Goal: Information Seeking & Learning: Understand process/instructions

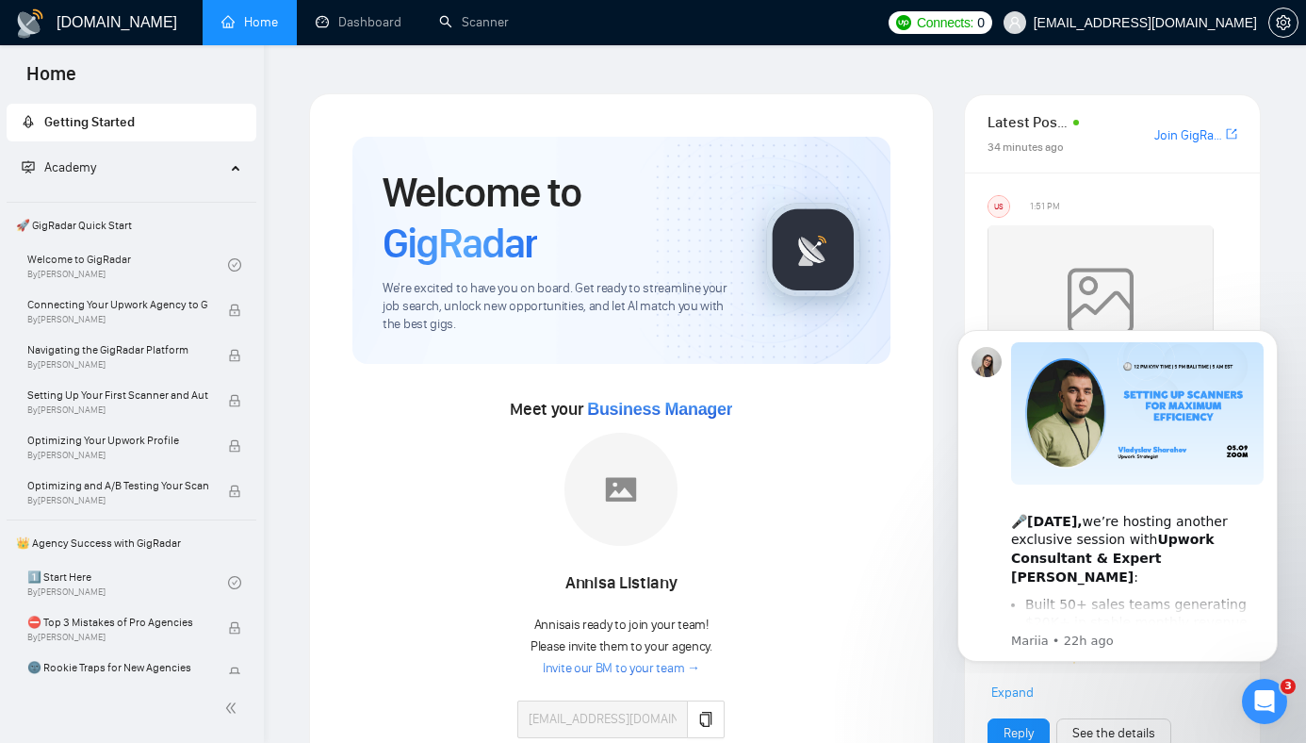
scroll to position [288, 0]
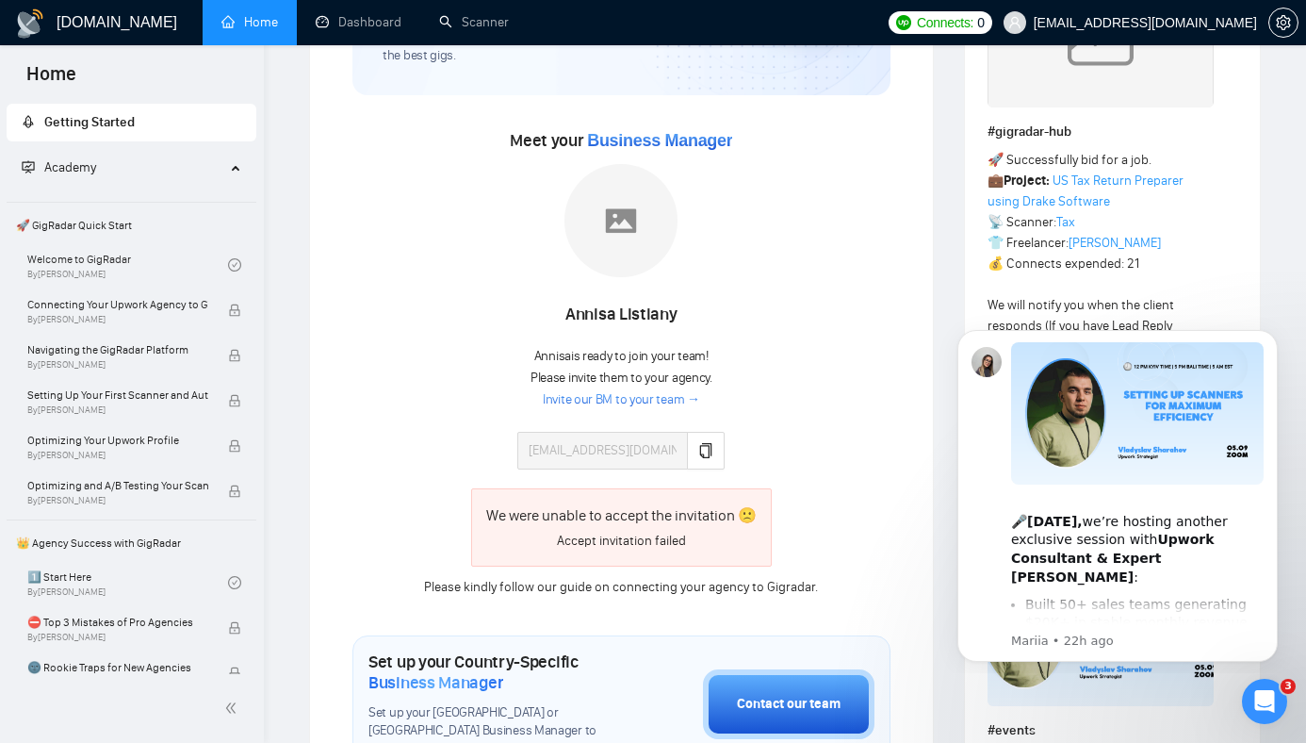
click at [783, 291] on div "Annisa Listiany Annisa is ready to join your team! Please invite them to your a…" at bounding box center [621, 316] width 421 height 304
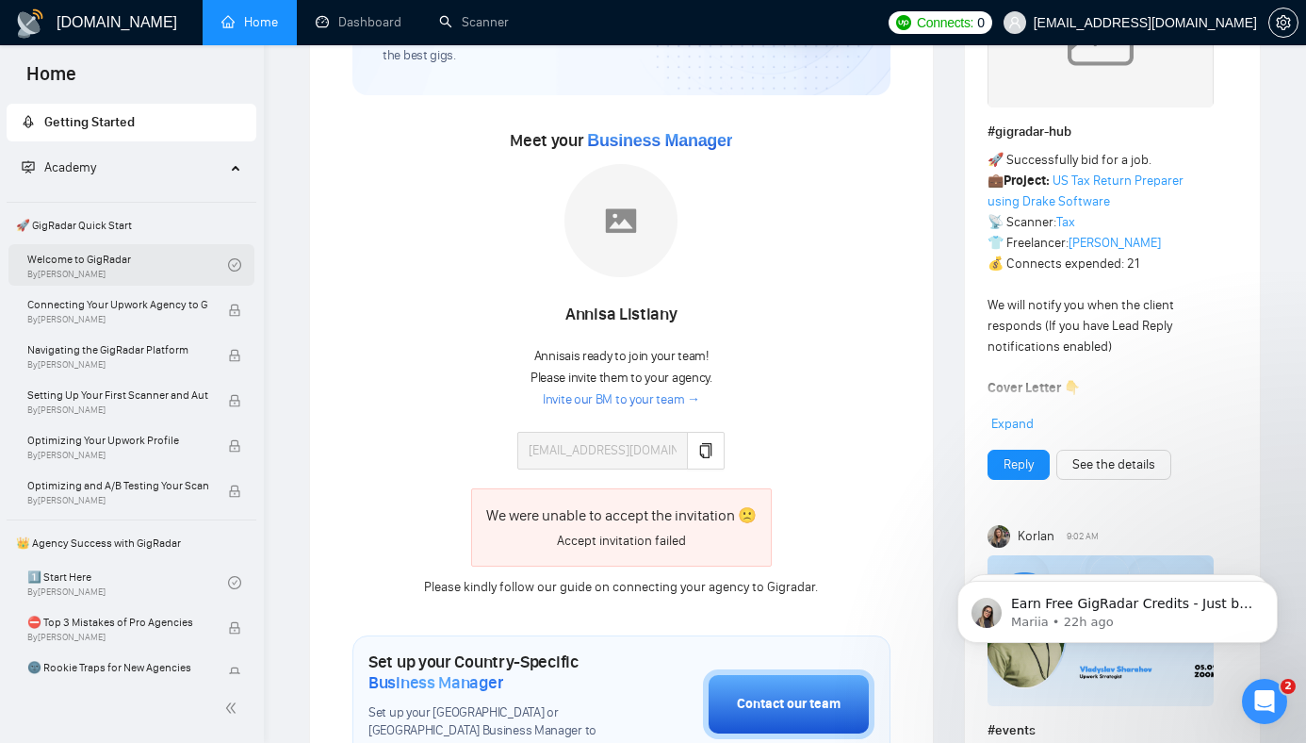
click at [99, 273] on link "Welcome to GigRadar By Vlad Timinsky" at bounding box center [127, 264] width 201 height 41
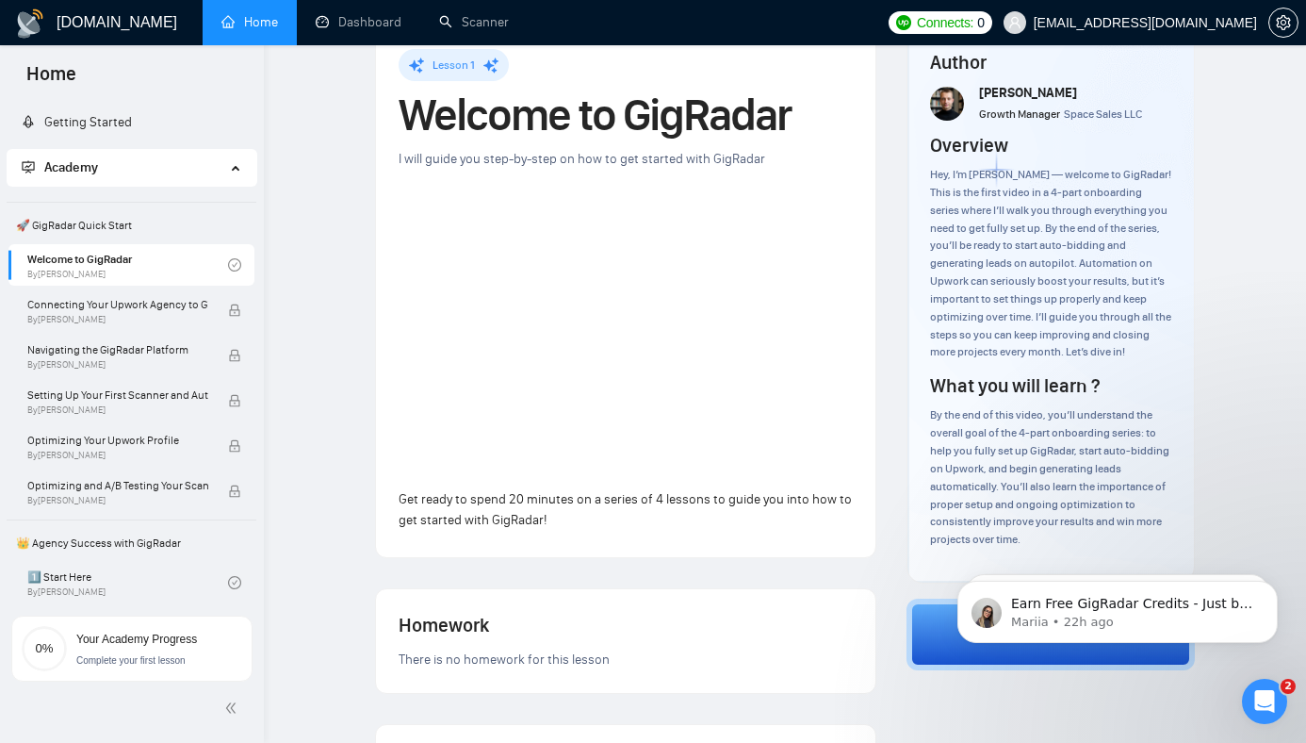
scroll to position [93, 0]
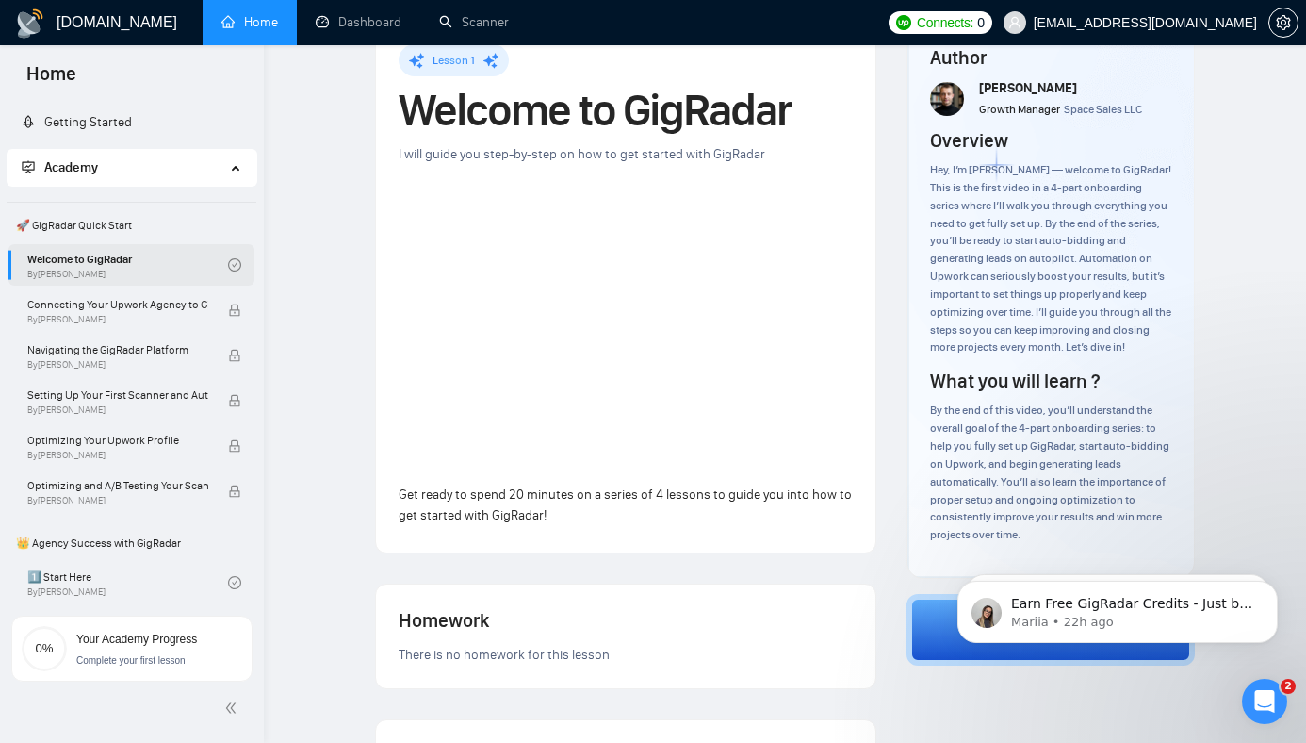
click at [230, 266] on icon "check-circle" at bounding box center [234, 264] width 13 height 13
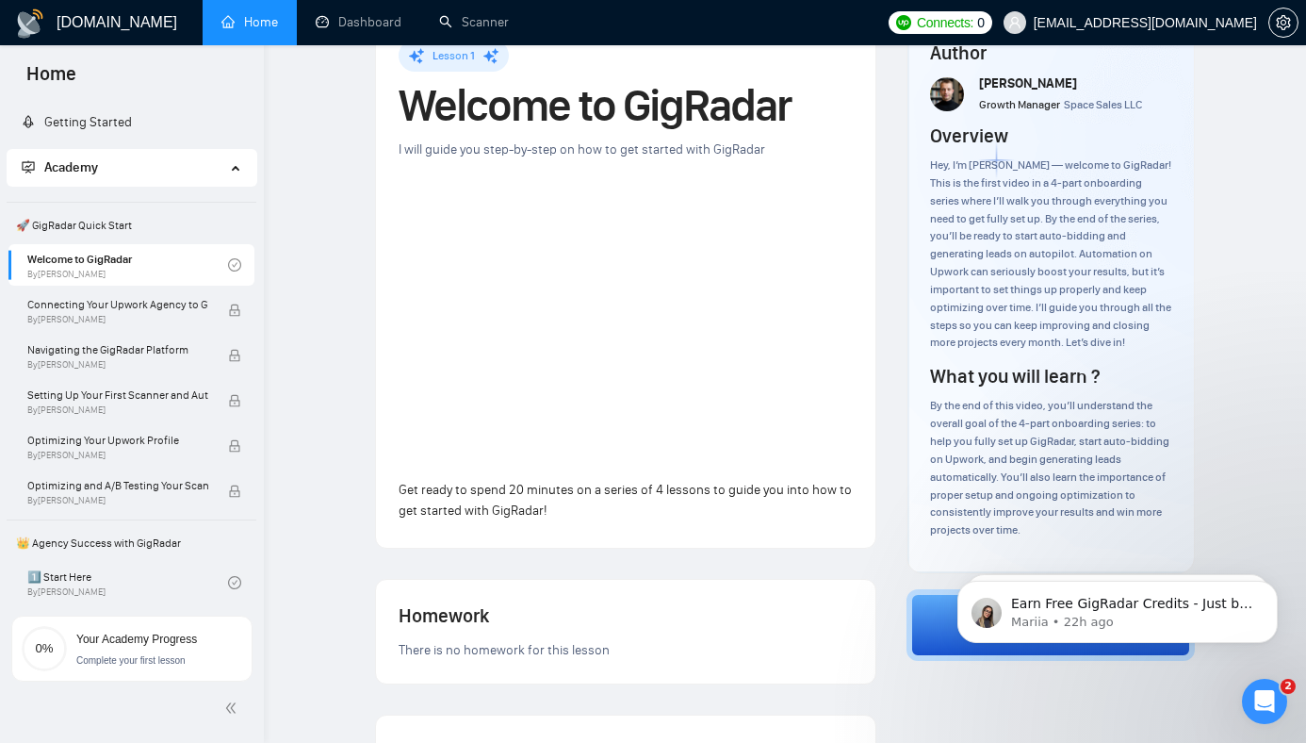
scroll to position [154, 0]
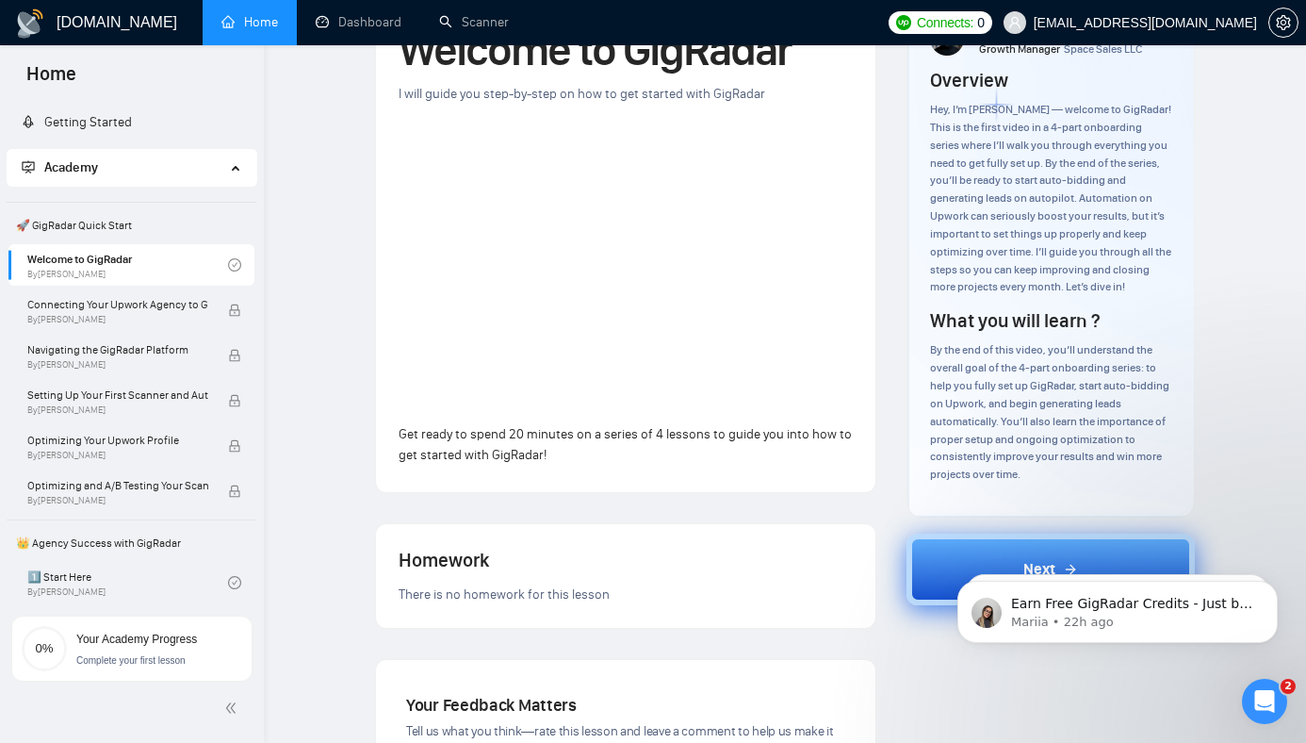
click at [963, 533] on button "Next" at bounding box center [1051, 569] width 288 height 72
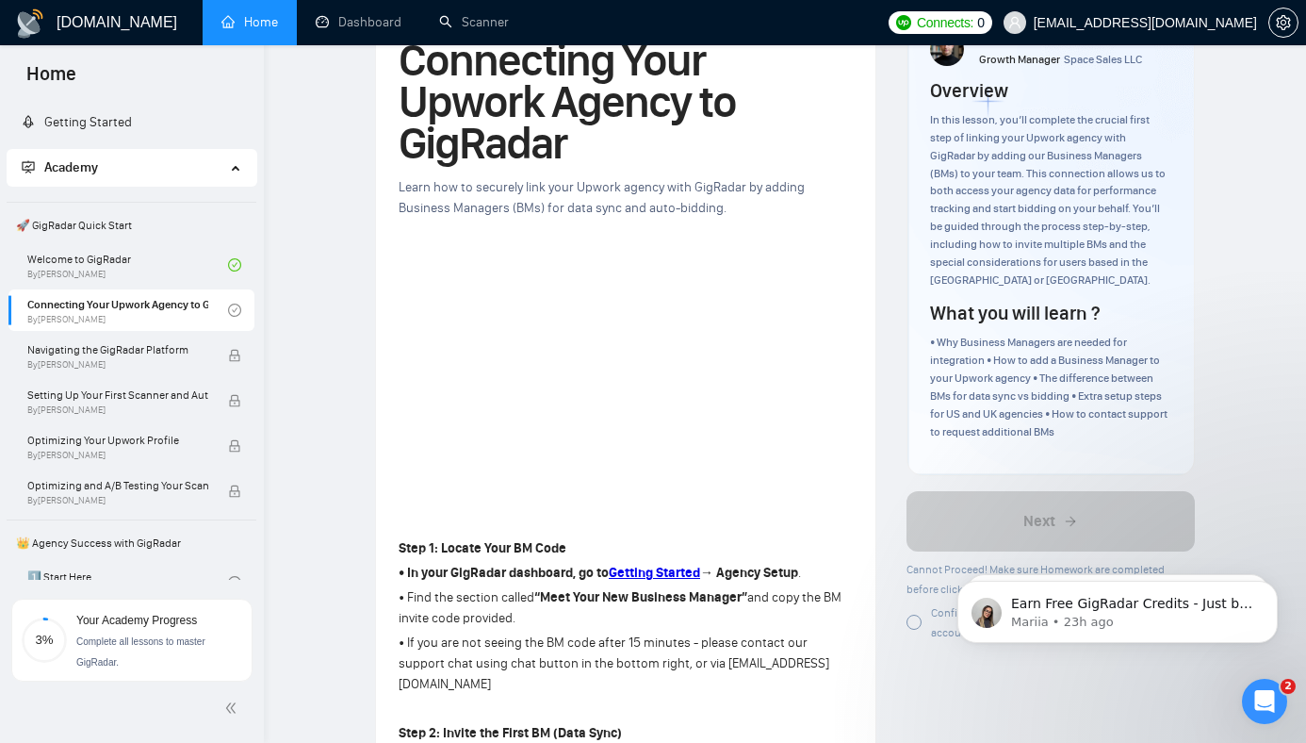
scroll to position [123, 0]
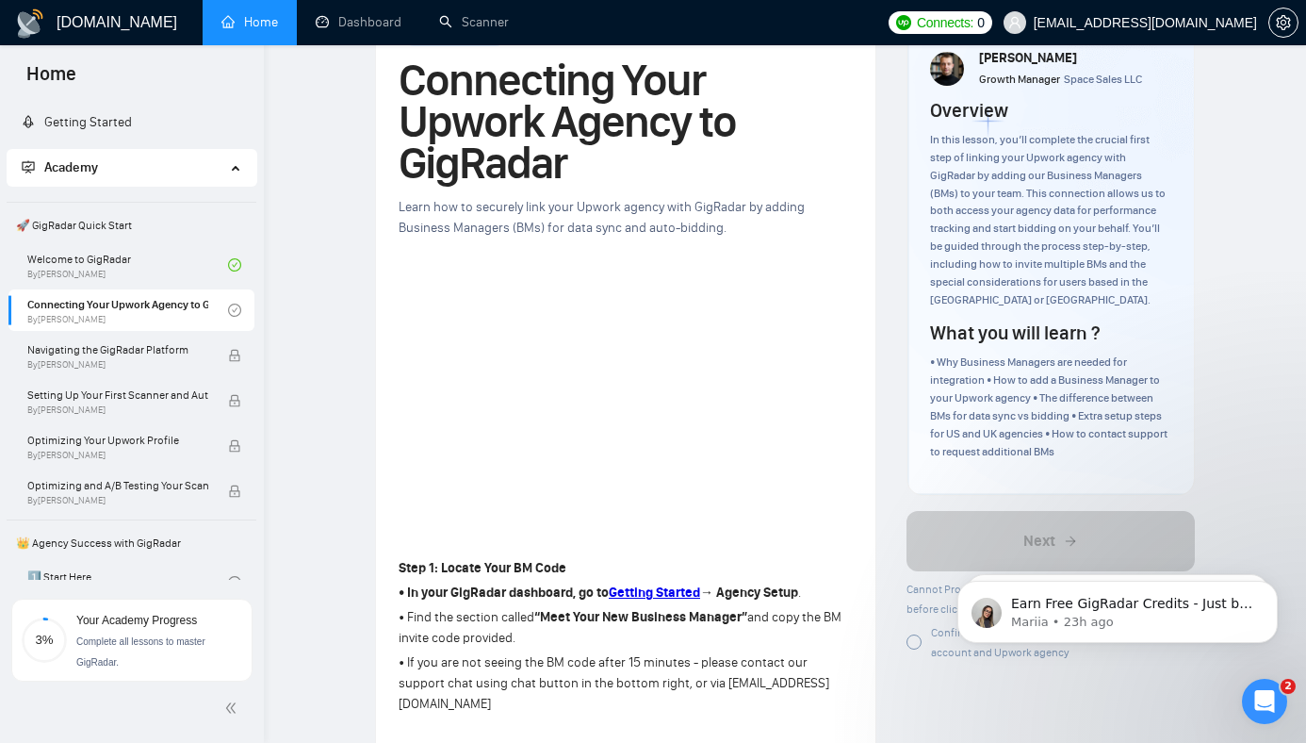
click at [431, 584] on strong "• In your GigRadar dashboard, go to" at bounding box center [504, 592] width 210 height 16
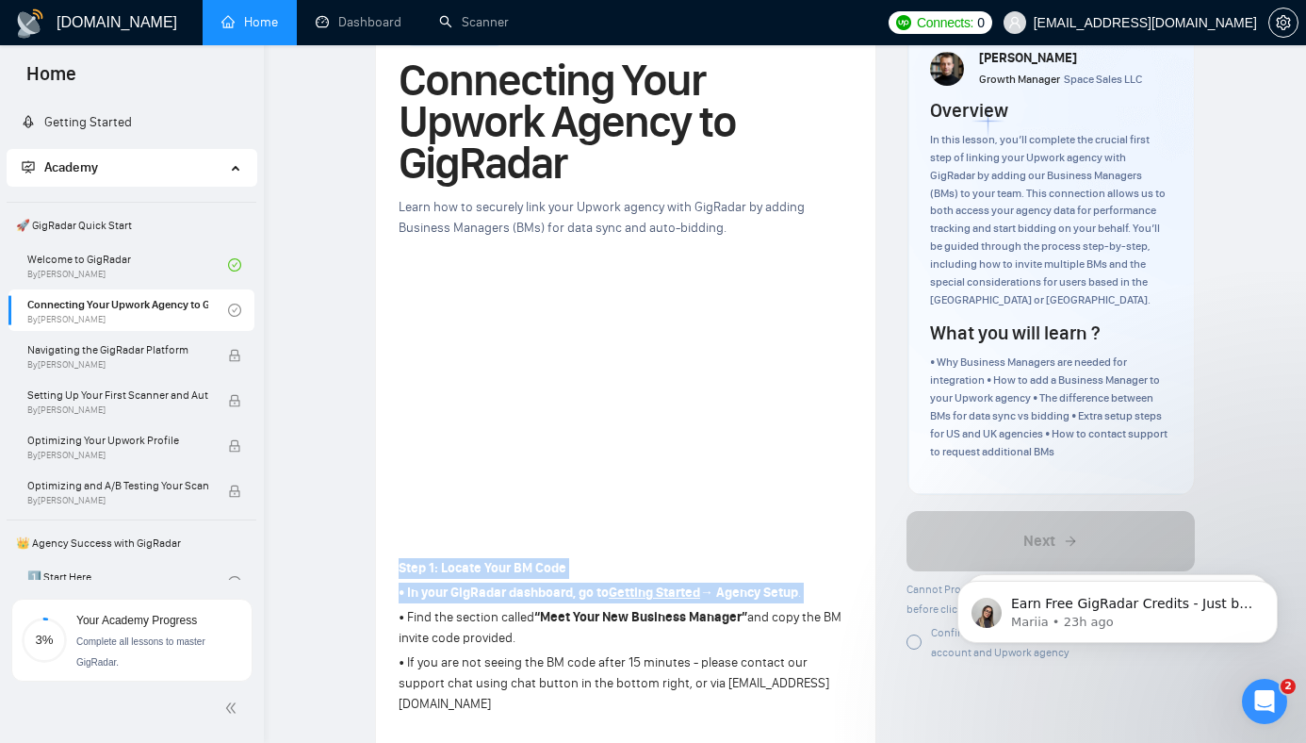
drag, startPoint x: 431, startPoint y: 554, endPoint x: 431, endPoint y: 529, distance: 25.4
click at [431, 560] on strong "Step 1: Locate Your BM Code" at bounding box center [483, 568] width 168 height 16
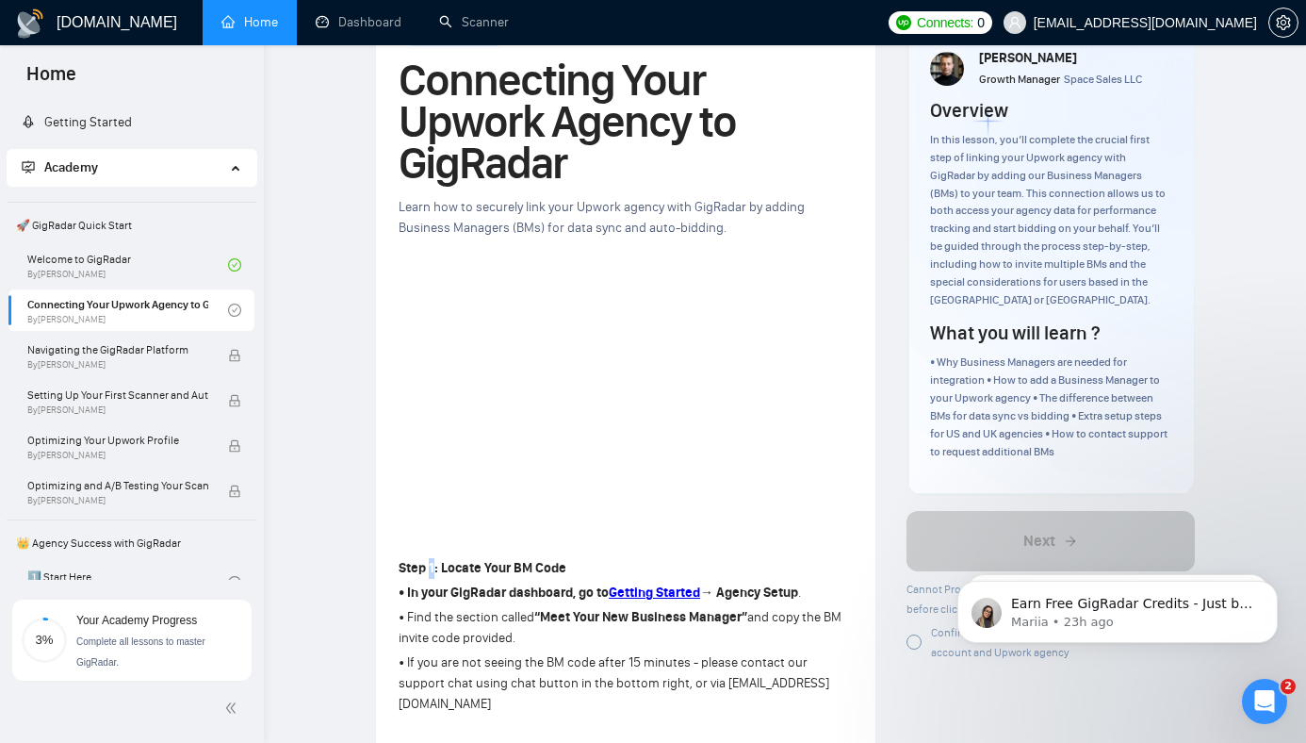
click at [431, 560] on strong "Step 1: Locate Your BM Code" at bounding box center [483, 568] width 168 height 16
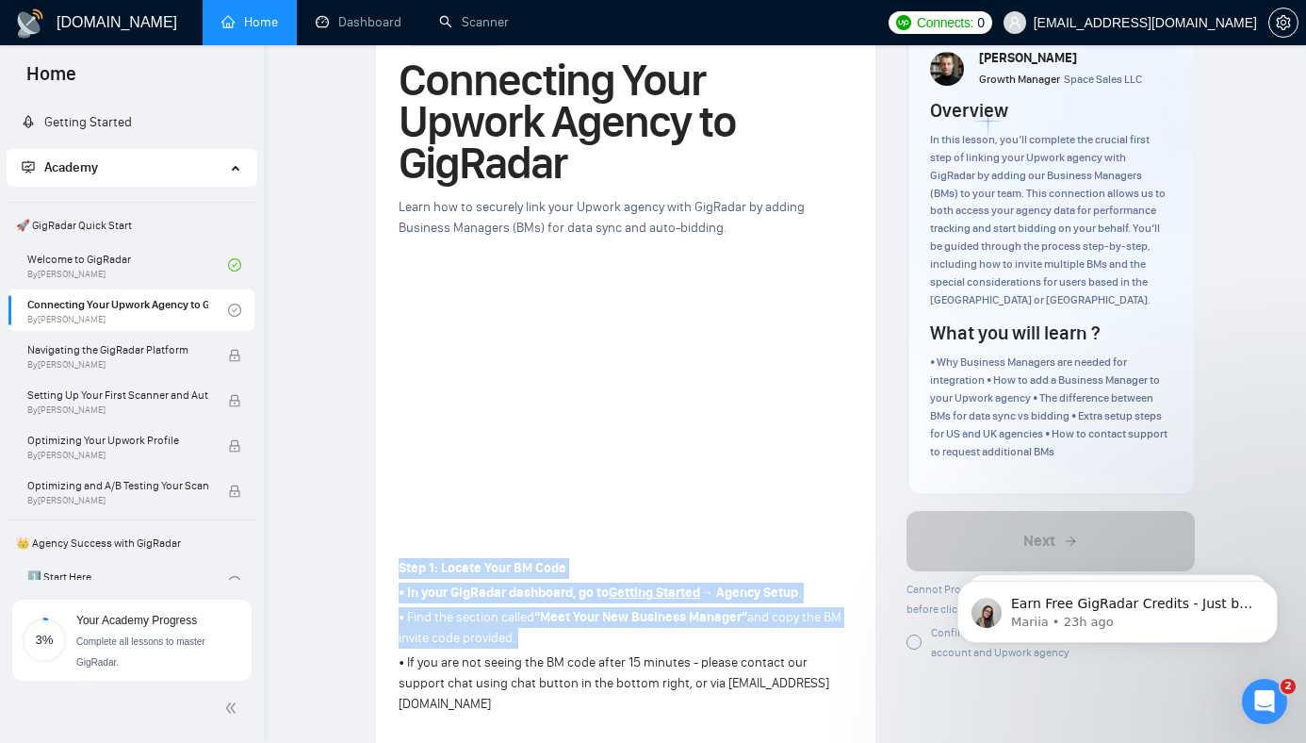
drag, startPoint x: 431, startPoint y: 529, endPoint x: 452, endPoint y: 598, distance: 73.0
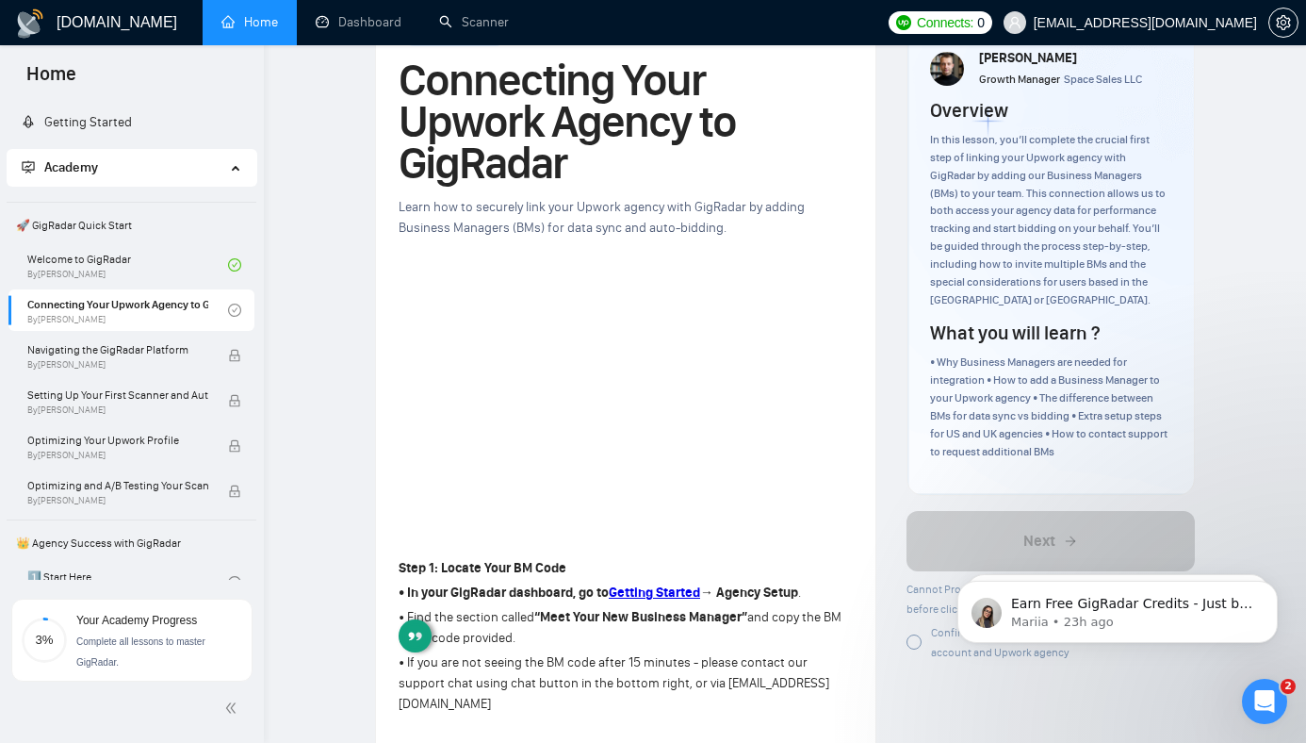
click at [429, 607] on p "• Find the section called “Meet Your New Business Manager” and copy the BM invi…" at bounding box center [626, 627] width 454 height 41
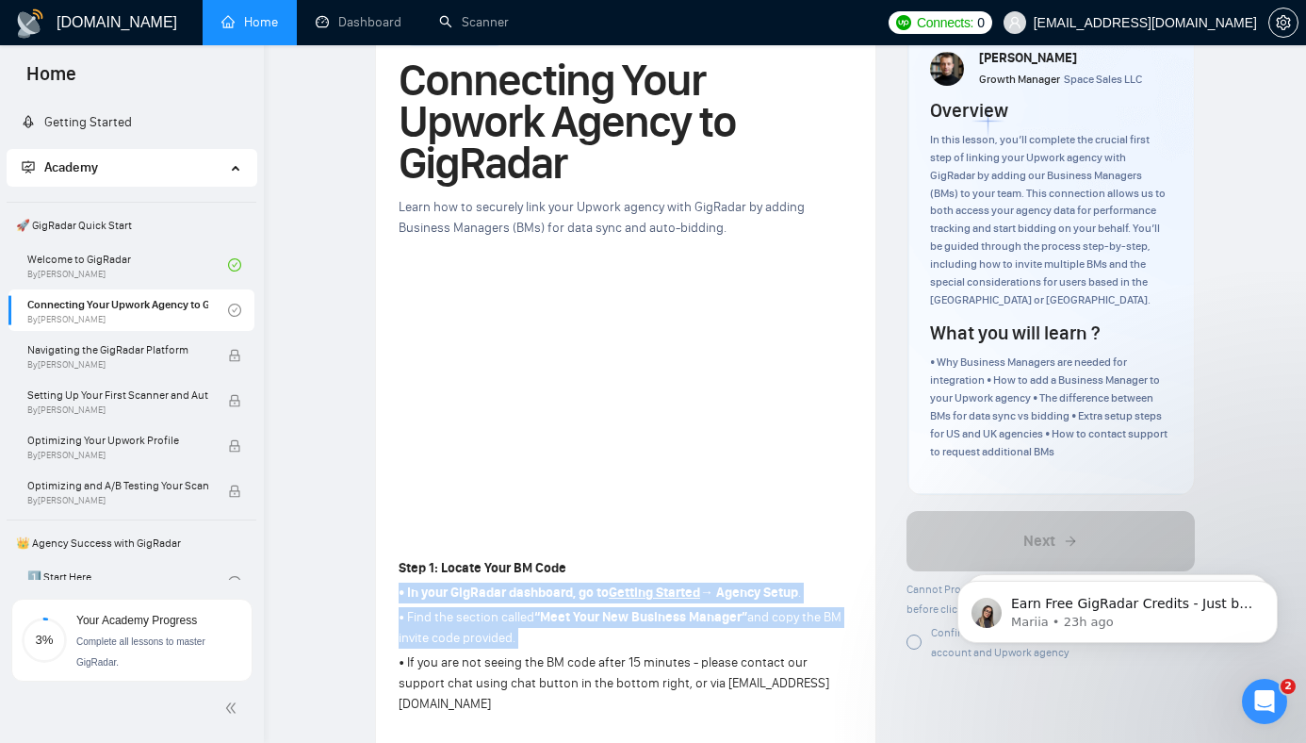
drag, startPoint x: 429, startPoint y: 598, endPoint x: 429, endPoint y: 533, distance: 65.0
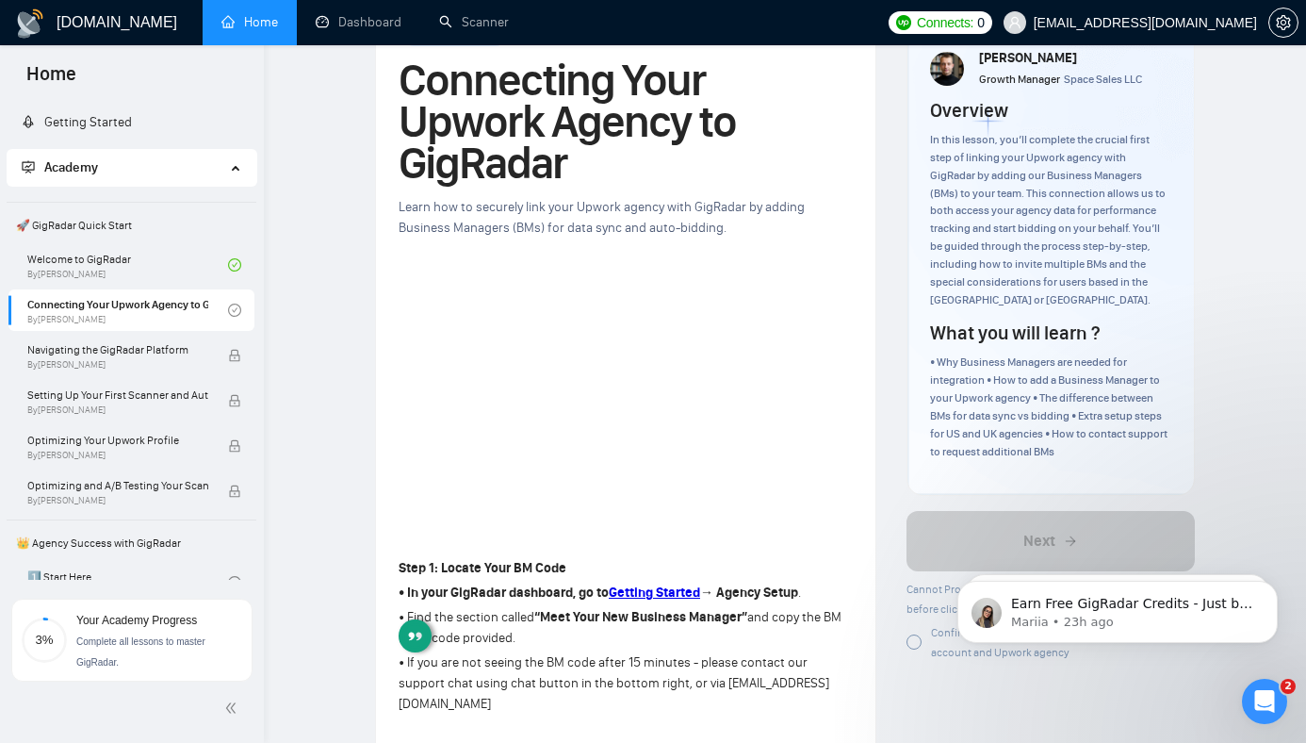
click at [466, 607] on p "• Find the section called “Meet Your New Business Manager” and copy the BM invi…" at bounding box center [626, 627] width 454 height 41
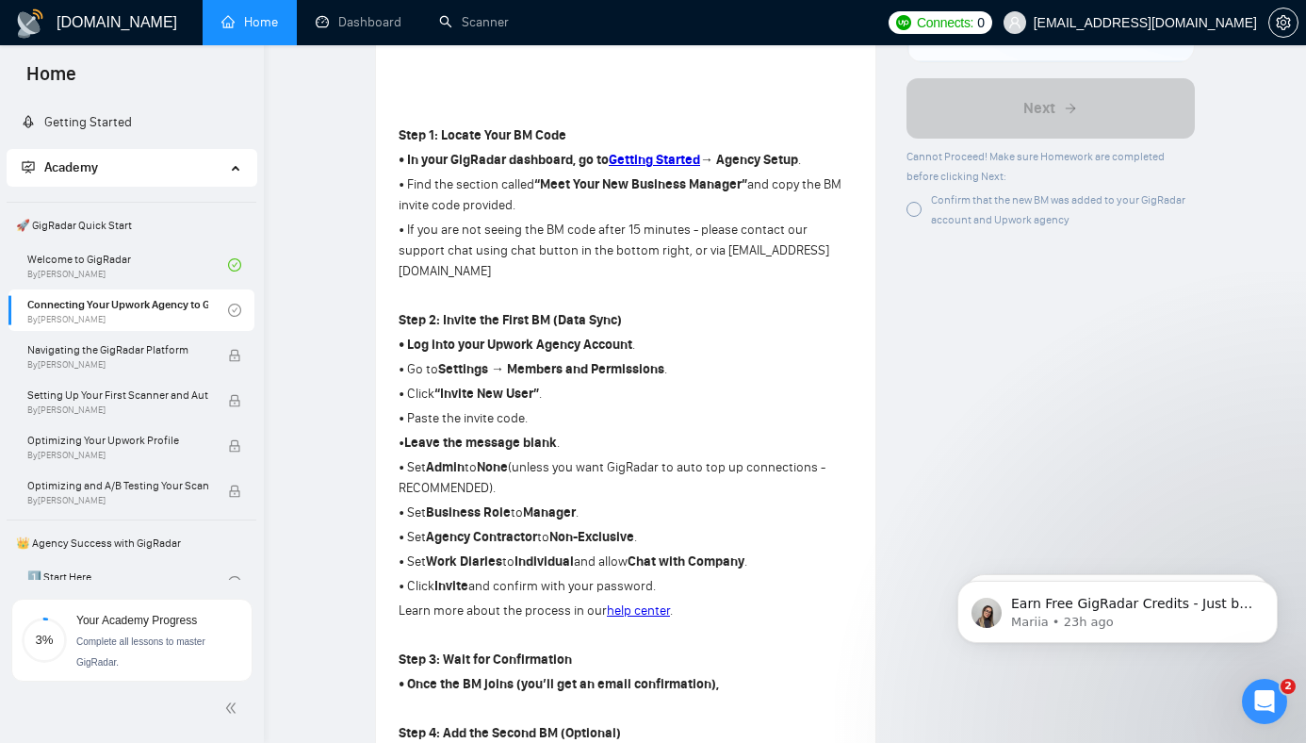
scroll to position [606, 0]
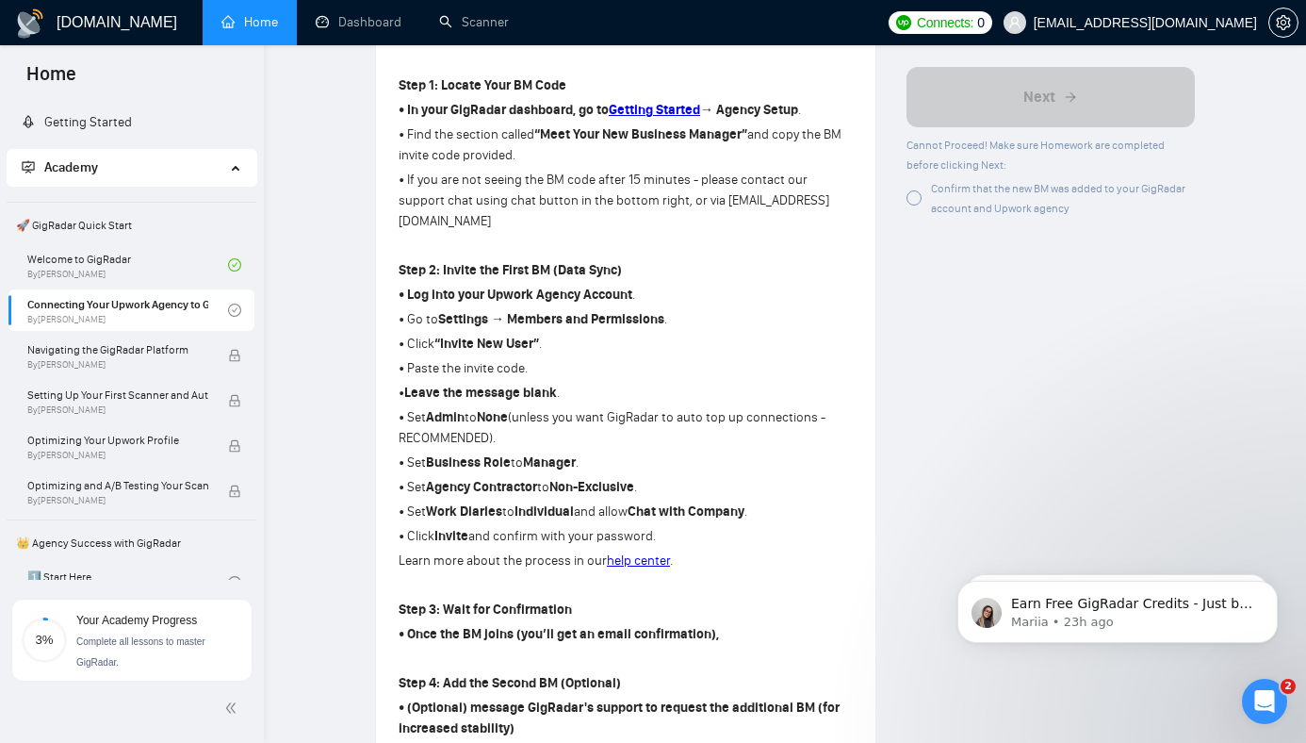
click at [594, 407] on p "• Set Admin to None (unless you want GigRadar to auto top up connections - RECO…" at bounding box center [626, 427] width 454 height 41
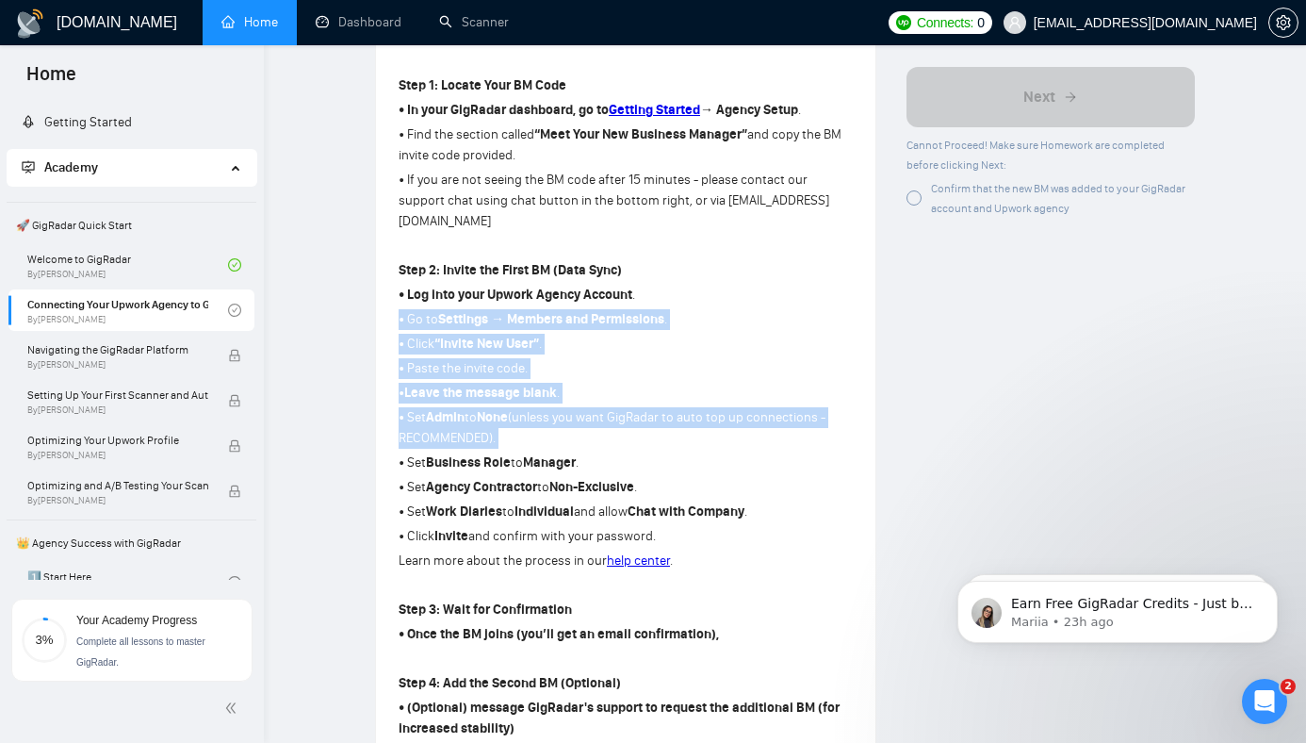
drag, startPoint x: 594, startPoint y: 378, endPoint x: 597, endPoint y: 250, distance: 128.2
click at [597, 250] on div "Step 1: Locate Your BM Code • In your GigRadar dashboard, go to Getting Started…" at bounding box center [626, 501] width 454 height 859
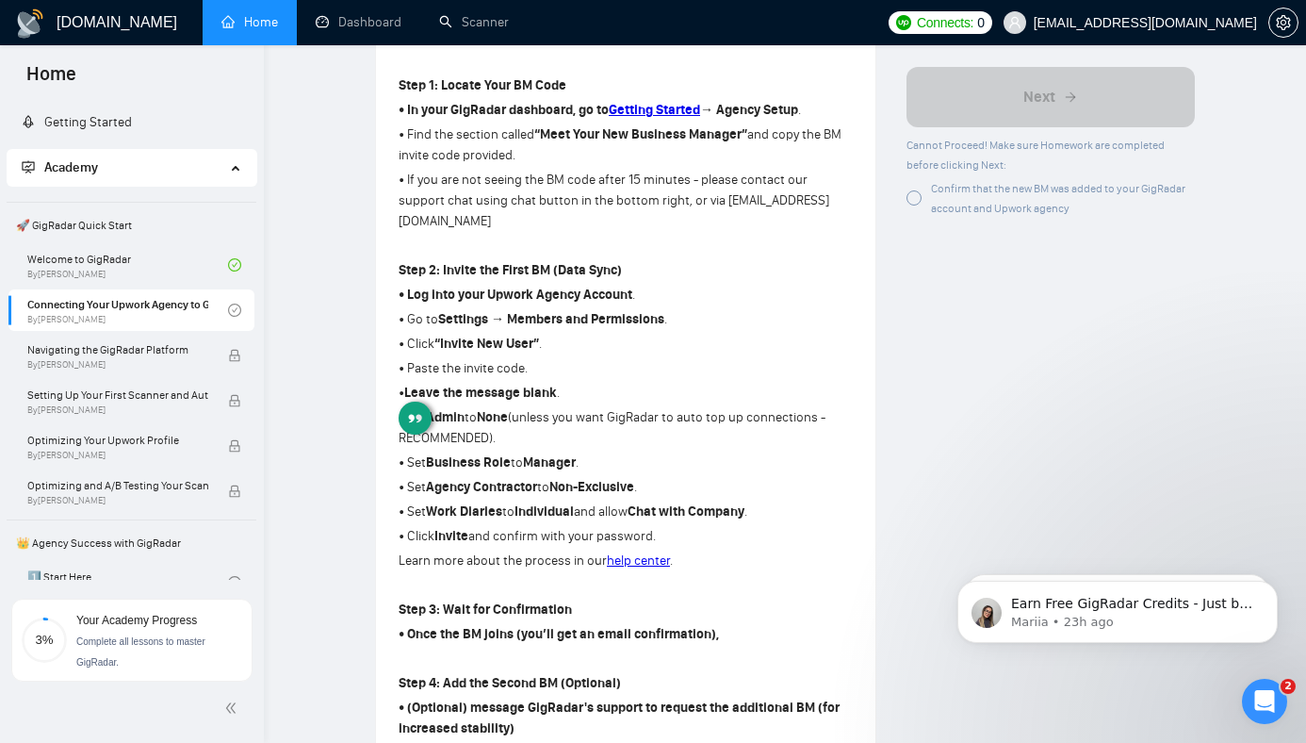
click at [565, 407] on p "• Set Admin to None (unless you want GigRadar to auto top up connections - RECO…" at bounding box center [626, 427] width 454 height 41
click at [431, 358] on p "• Paste the invite code." at bounding box center [626, 368] width 454 height 21
drag, startPoint x: 431, startPoint y: 313, endPoint x: 510, endPoint y: 313, distance: 79.2
click at [510, 358] on p "• Paste the invite code." at bounding box center [626, 368] width 454 height 21
click at [421, 407] on p "• Set Admin to None (unless you want GigRadar to auto top up connections - RECO…" at bounding box center [626, 427] width 454 height 41
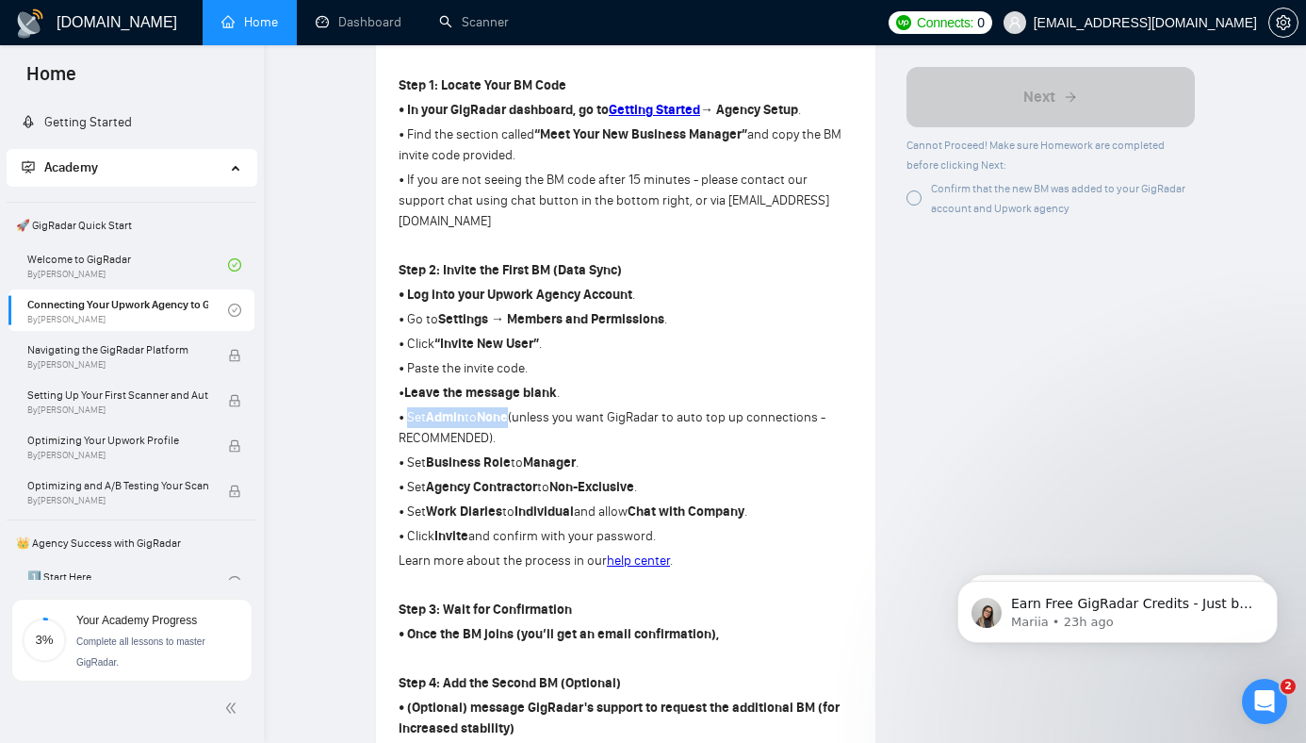
drag, startPoint x: 421, startPoint y: 363, endPoint x: 491, endPoint y: 360, distance: 69.8
click at [491, 407] on p "• Set Admin to None (unless you want GigRadar to auto top up connections - RECO…" at bounding box center [626, 427] width 454 height 41
click at [423, 477] on p "• Set Agency Contractor to Non-Exclusive ." at bounding box center [626, 487] width 454 height 21
drag, startPoint x: 423, startPoint y: 432, endPoint x: 539, endPoint y: 432, distance: 115.9
click at [540, 477] on p "• Set Agency Contractor to Non-Exclusive ." at bounding box center [626, 487] width 454 height 21
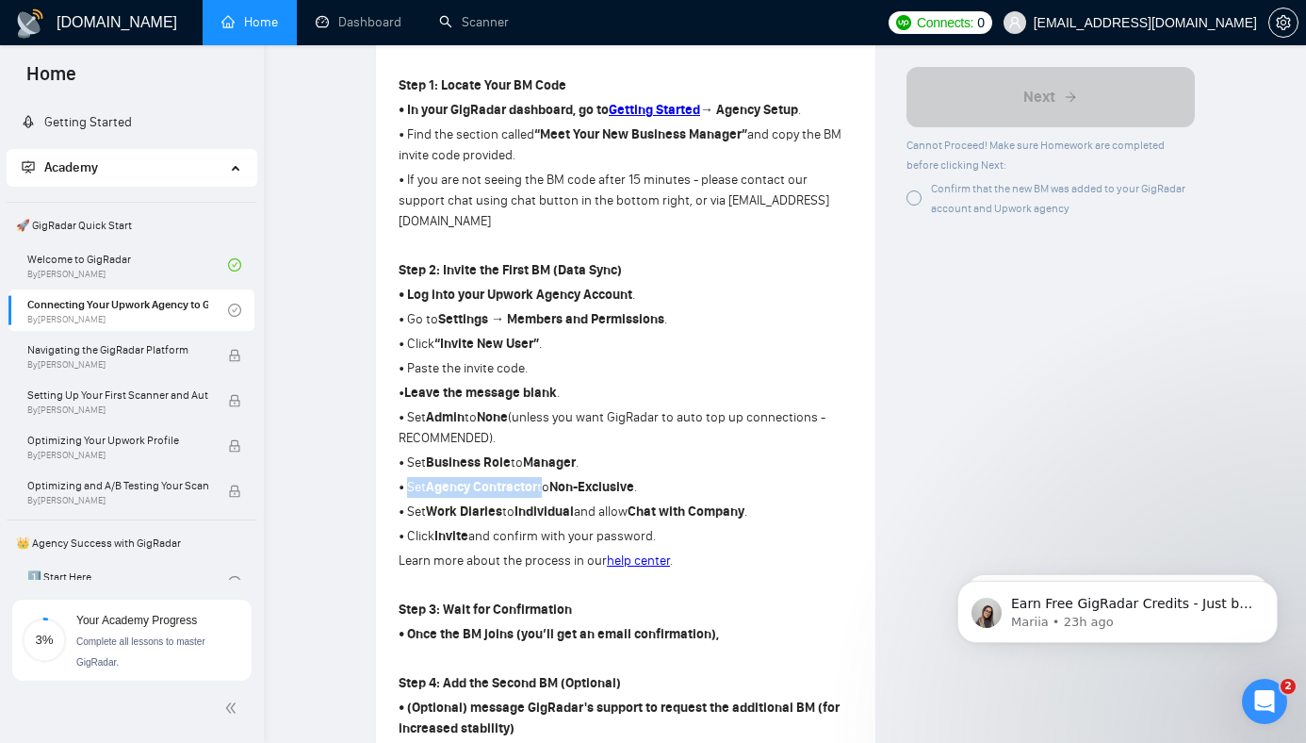
click at [426, 477] on p "• Set Agency Contractor to Non-Exclusive ." at bounding box center [626, 487] width 454 height 21
drag, startPoint x: 426, startPoint y: 439, endPoint x: 500, endPoint y: 439, distance: 74.4
click at [501, 477] on p "• Set Agency Contractor to Non-Exclusive ." at bounding box center [626, 487] width 454 height 21
click at [510, 479] on strong "Agency Contractor" at bounding box center [481, 487] width 111 height 16
drag, startPoint x: 510, startPoint y: 438, endPoint x: 604, endPoint y: 438, distance: 94.2
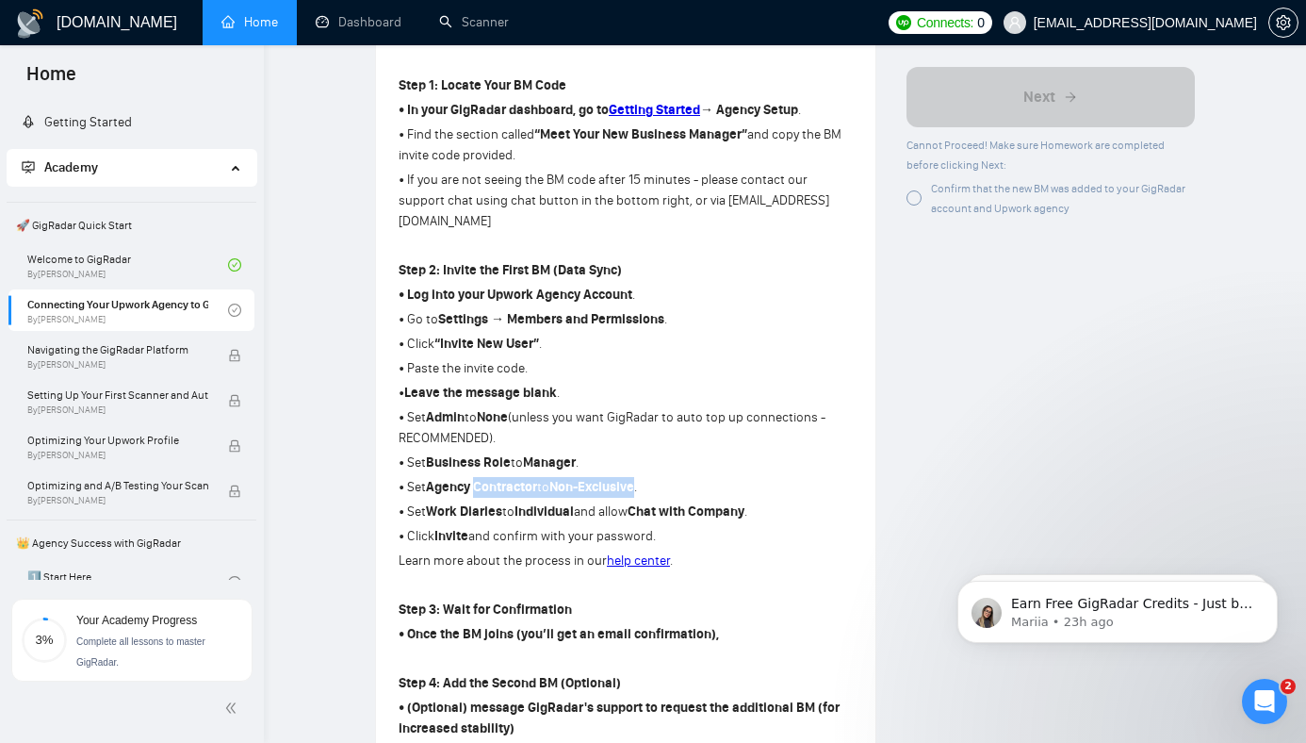
click at [604, 477] on p "• Set Agency Contractor to Non-Exclusive ." at bounding box center [626, 487] width 454 height 21
click at [604, 479] on strong "Non-Exclusive" at bounding box center [591, 487] width 85 height 16
drag, startPoint x: 604, startPoint y: 438, endPoint x: 516, endPoint y: 437, distance: 87.6
click at [516, 477] on p "• Set Agency Contractor to Non-Exclusive ." at bounding box center [626, 487] width 454 height 21
click at [417, 501] on p "• Set Work Diaries to Individual and allow Chat with Company ." at bounding box center [626, 511] width 454 height 21
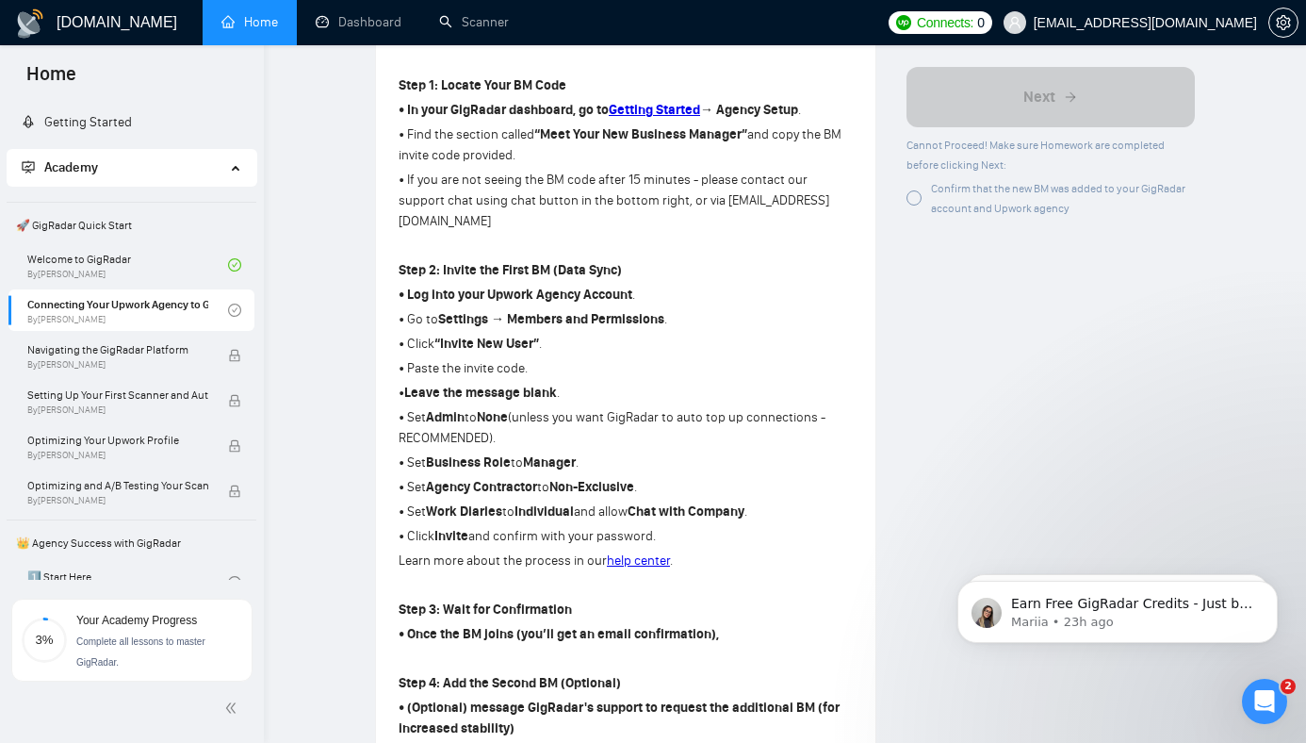
click at [442, 503] on strong "Work Diaries" at bounding box center [464, 511] width 76 height 16
drag, startPoint x: 442, startPoint y: 459, endPoint x: 547, endPoint y: 453, distance: 104.8
click at [547, 501] on p "• Set Work Diaries to Individual and allow Chat with Company ." at bounding box center [626, 511] width 454 height 21
click at [541, 503] on strong "Individual" at bounding box center [544, 511] width 59 height 16
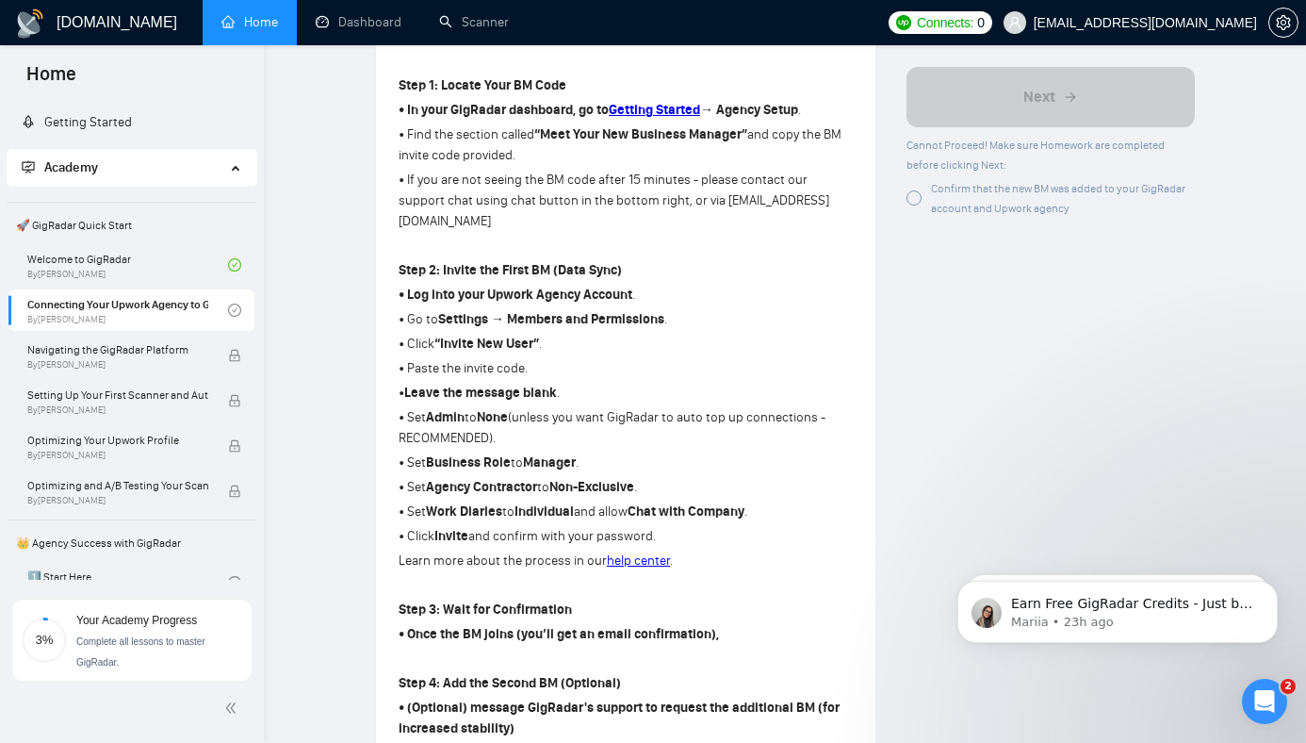
click at [490, 503] on strong "Work Diaries" at bounding box center [464, 511] width 76 height 16
copy strong "Diaries"
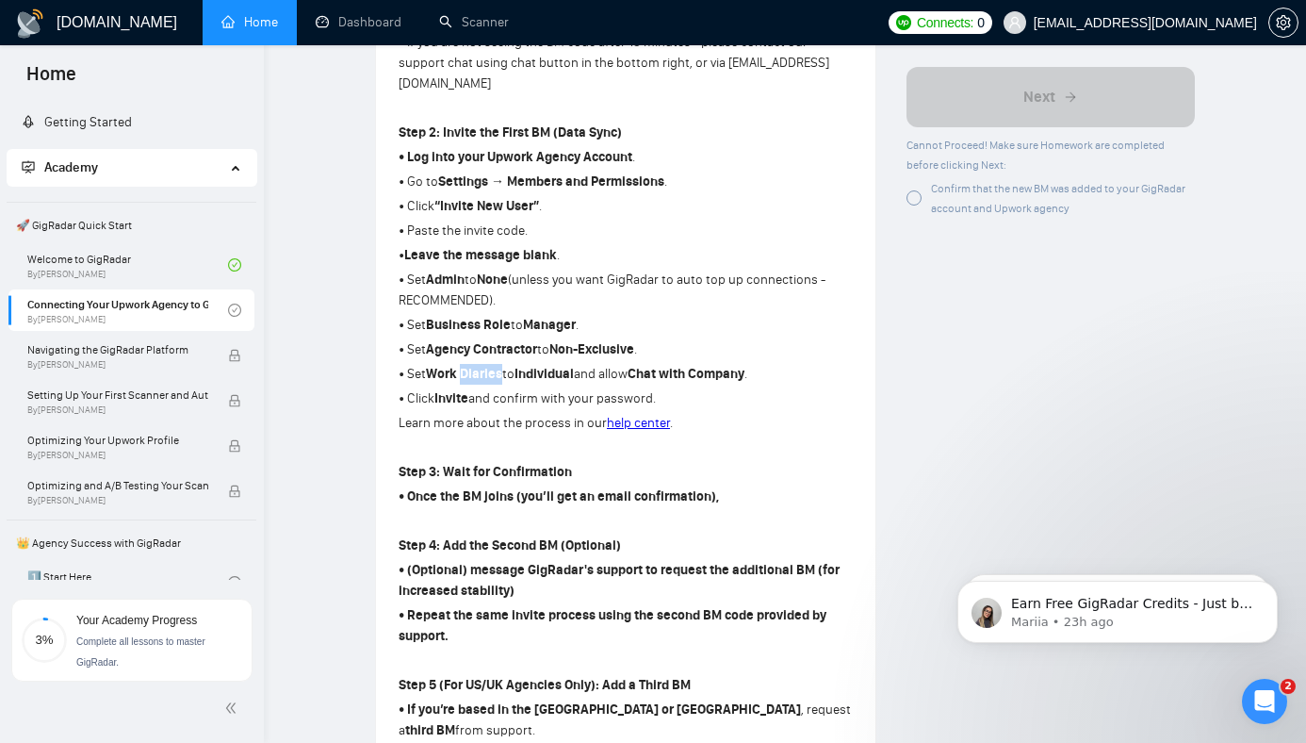
scroll to position [758, 0]
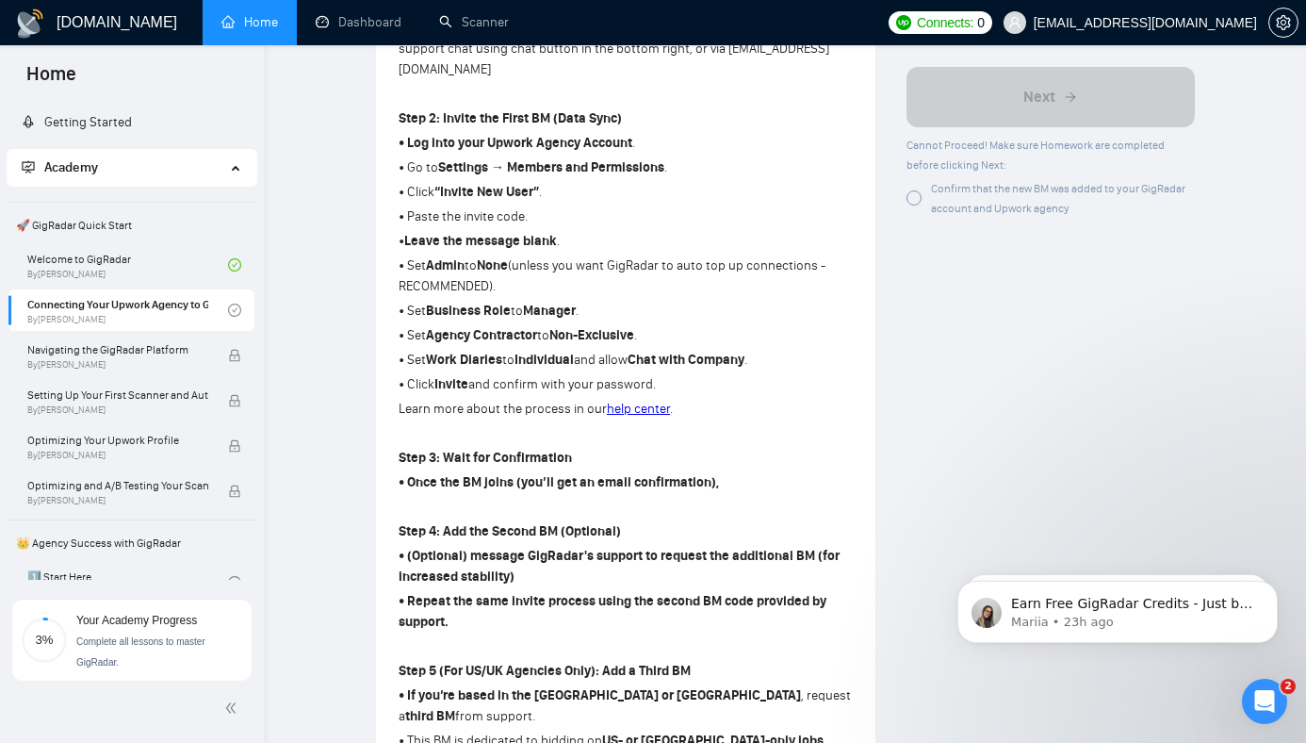
click at [419, 474] on strong "• Once the BM joins (you’ll get an email confirmation)," at bounding box center [559, 482] width 320 height 16
drag, startPoint x: 419, startPoint y: 432, endPoint x: 681, endPoint y: 434, distance: 262.0
click at [681, 474] on strong "• Once the BM joins (you’ll get an email confirmation)," at bounding box center [559, 482] width 320 height 16
click at [455, 521] on p "Step 4: Add the Second BM (Optional)" at bounding box center [626, 531] width 454 height 21
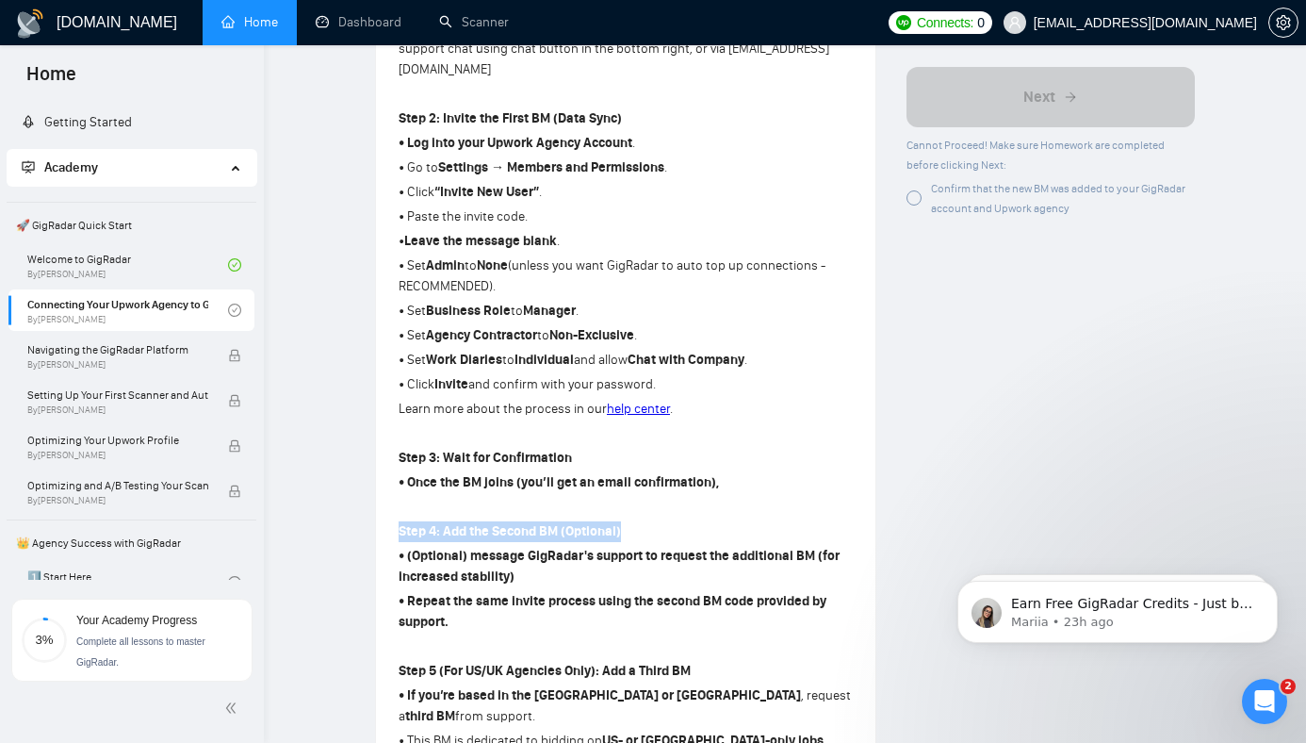
click at [455, 521] on p "Step 4: Add the Second BM (Optional)" at bounding box center [626, 531] width 454 height 21
click at [537, 591] on p "• Repeat the same invite process using the second BM code provided by support." at bounding box center [626, 611] width 454 height 41
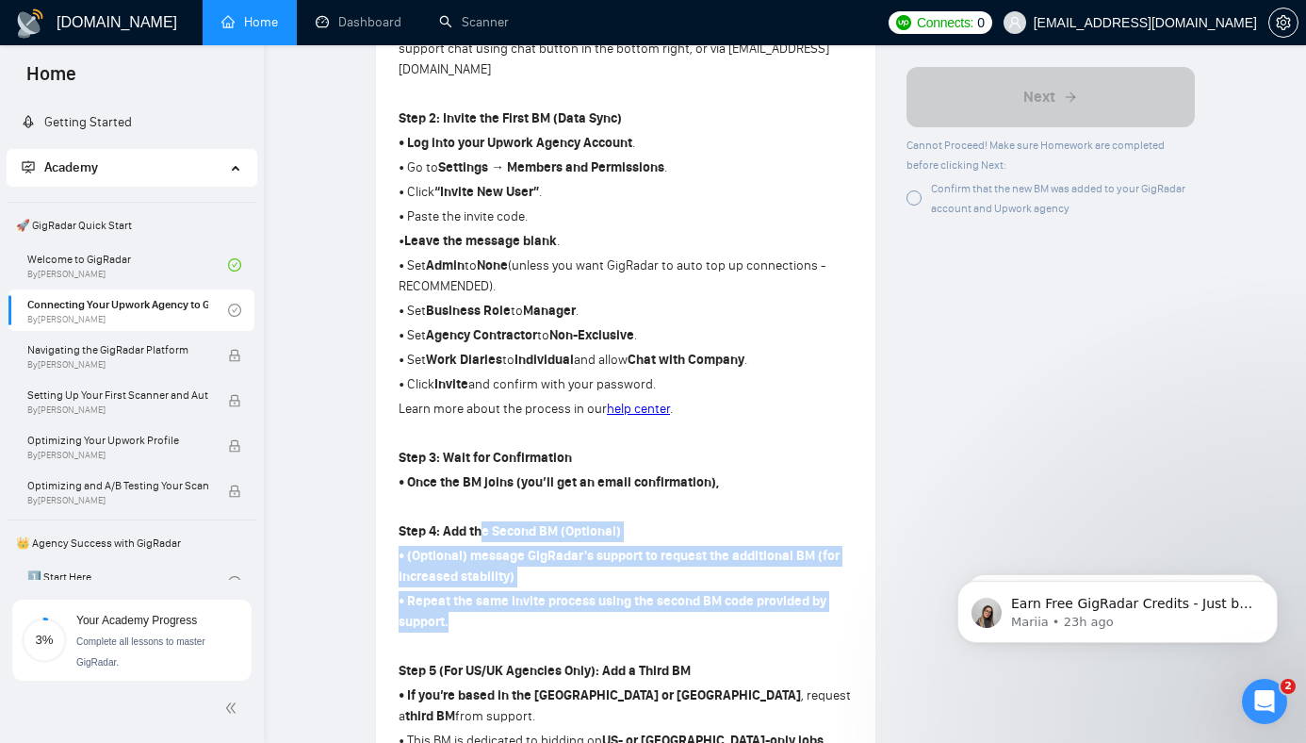
drag, startPoint x: 536, startPoint y: 574, endPoint x: 477, endPoint y: 470, distance: 119.5
click at [477, 470] on div "Step 1: Locate Your BM Code • In your GigRadar dashboard, go to Getting Started…" at bounding box center [626, 349] width 454 height 859
click at [477, 521] on p "Step 4: Add the Second BM (Optional)" at bounding box center [626, 531] width 454 height 21
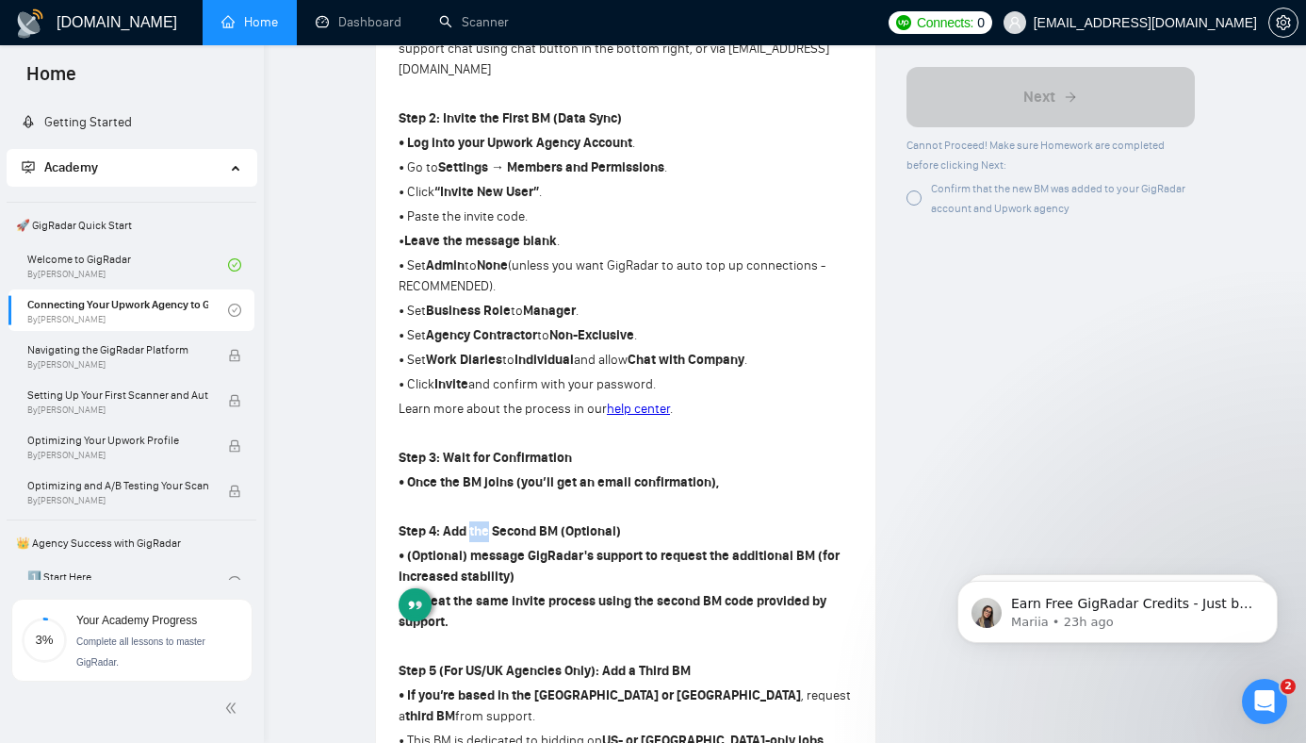
click at [477, 521] on p "Step 4: Add the Second BM (Optional)" at bounding box center [626, 531] width 454 height 21
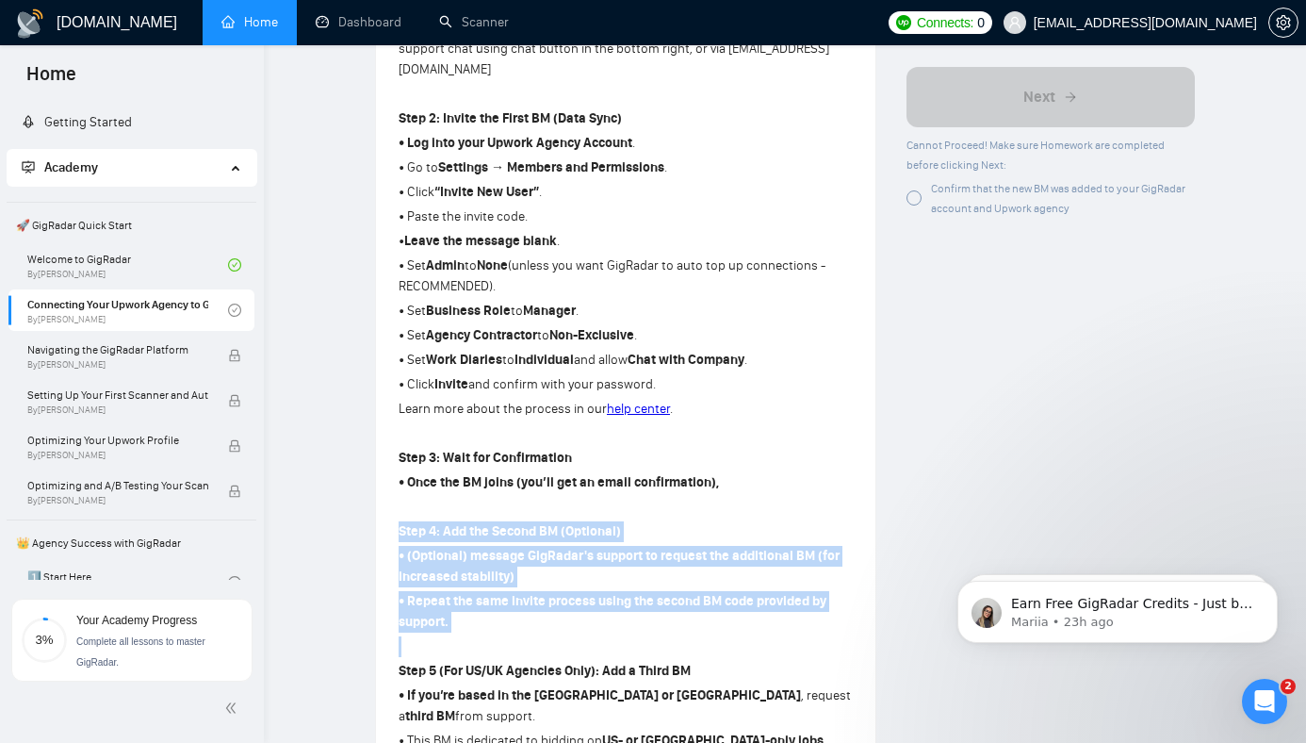
drag, startPoint x: 477, startPoint y: 470, endPoint x: 509, endPoint y: 564, distance: 99.5
click at [508, 564] on div "Step 1: Locate Your BM Code • In your GigRadar dashboard, go to Getting Started…" at bounding box center [626, 349] width 454 height 859
click at [509, 591] on p "• Repeat the same invite process using the second BM code provided by support." at bounding box center [626, 611] width 454 height 41
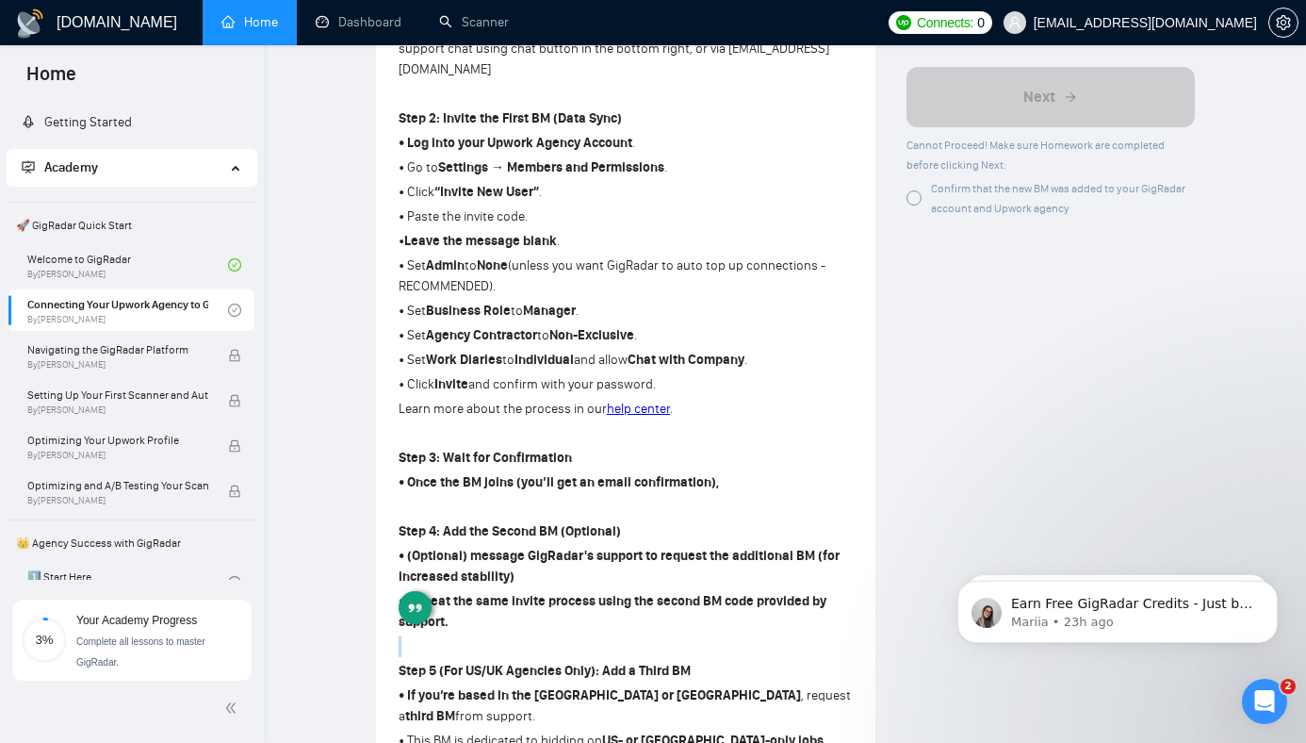
click at [509, 591] on p "• Repeat the same invite process using the second BM code provided by support." at bounding box center [626, 611] width 454 height 41
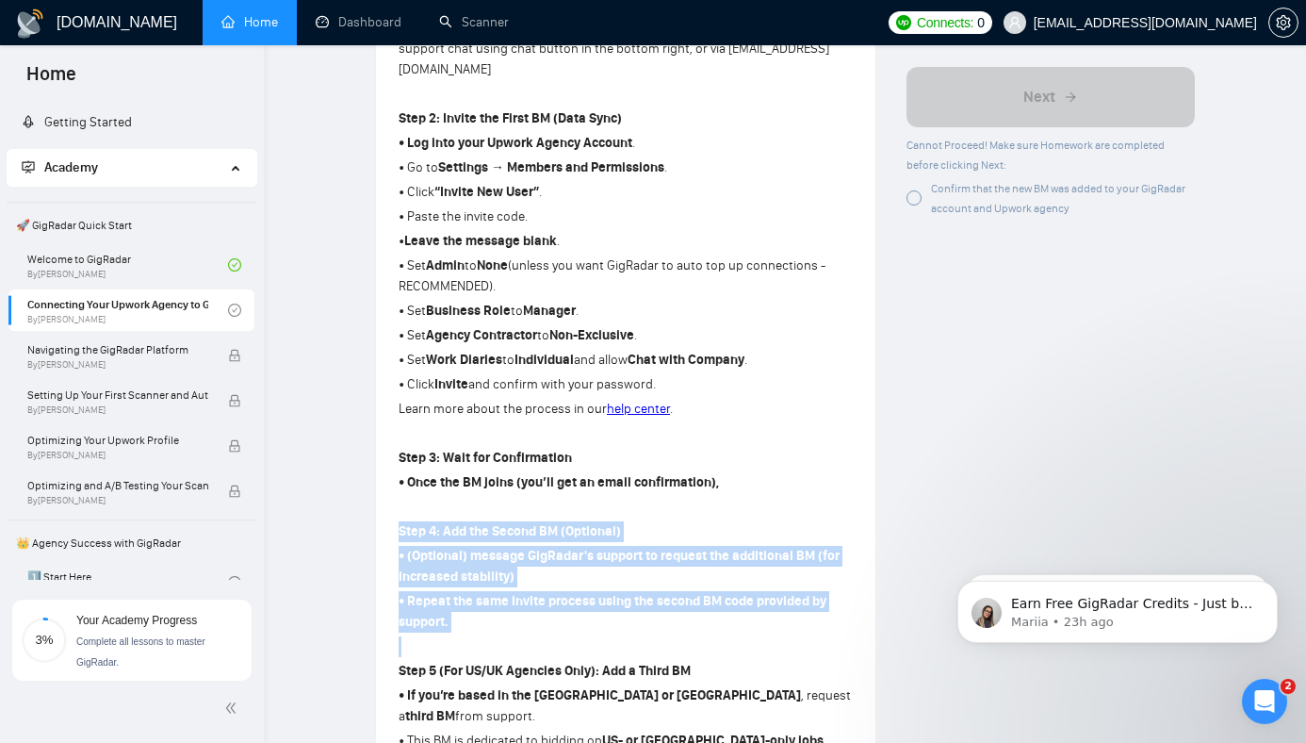
drag, startPoint x: 509, startPoint y: 564, endPoint x: 507, endPoint y: 457, distance: 107.4
click at [507, 457] on div "Step 1: Locate Your BM Code • In your GigRadar dashboard, go to Getting Started…" at bounding box center [626, 349] width 454 height 859
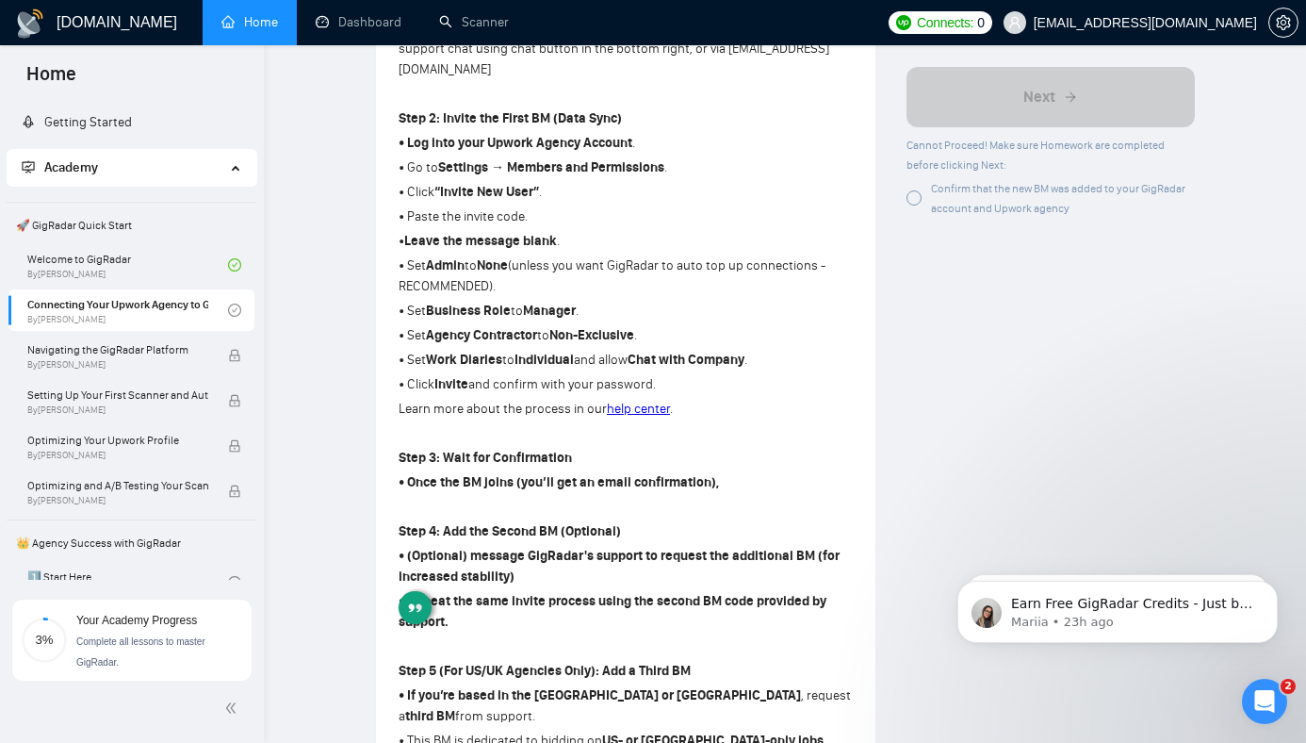
click at [542, 523] on strong "Step 4: Add the Second BM (Optional)" at bounding box center [510, 531] width 222 height 16
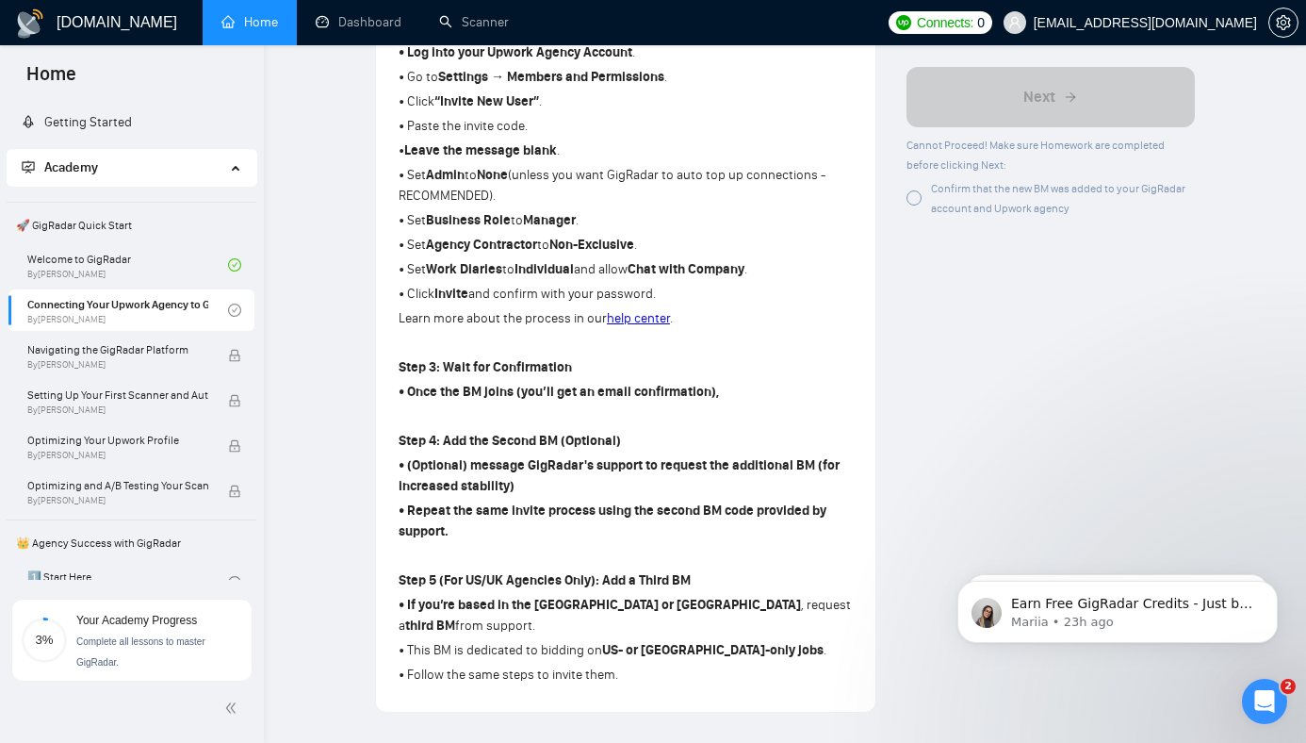
scroll to position [850, 0]
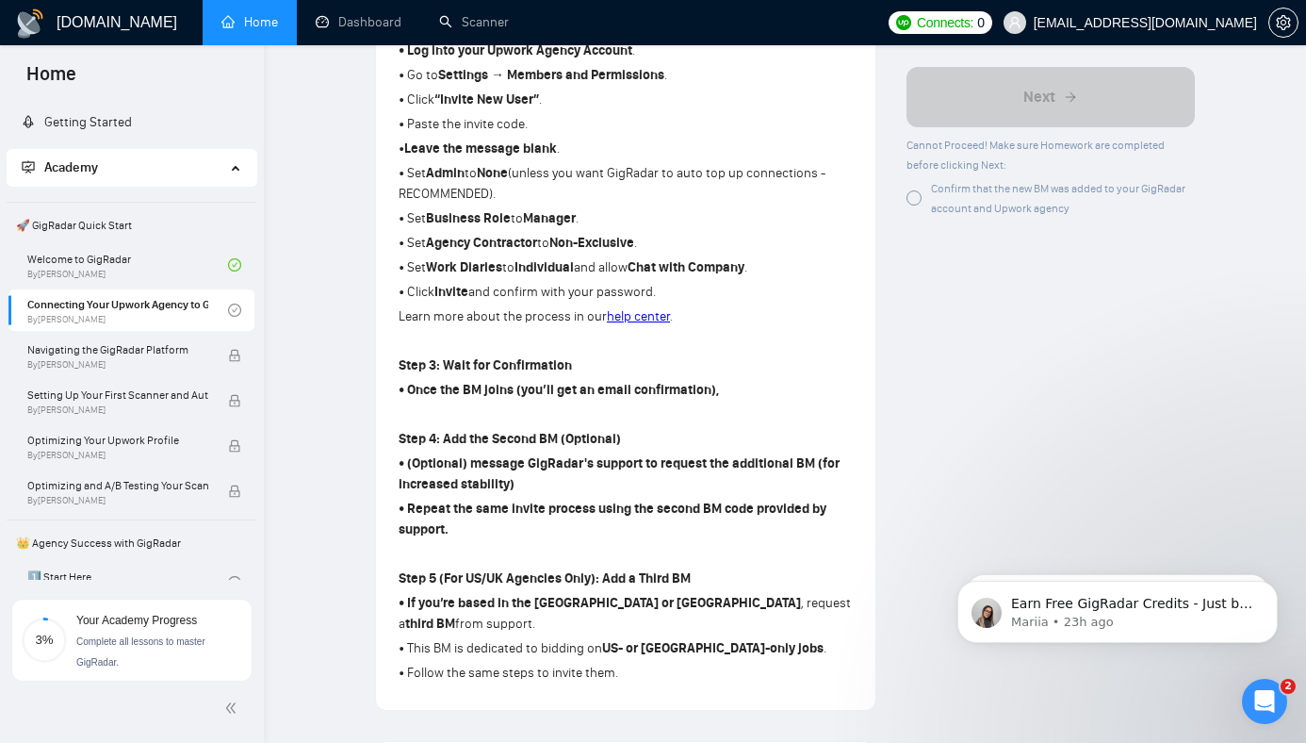
click at [433, 455] on strong "• (Optional) message GigRadar's support to request the additional BM (for incre…" at bounding box center [619, 473] width 441 height 37
drag, startPoint x: 433, startPoint y: 436, endPoint x: 531, endPoint y: 436, distance: 98.0
click at [531, 453] on p "• (Optional) message GigRadar's support to request the additional BM (for incre…" at bounding box center [626, 473] width 454 height 41
click at [421, 500] on strong "• Repeat the same invite process using the second BM code provided by support." at bounding box center [613, 518] width 428 height 37
drag, startPoint x: 421, startPoint y: 456, endPoint x: 662, endPoint y: 462, distance: 240.4
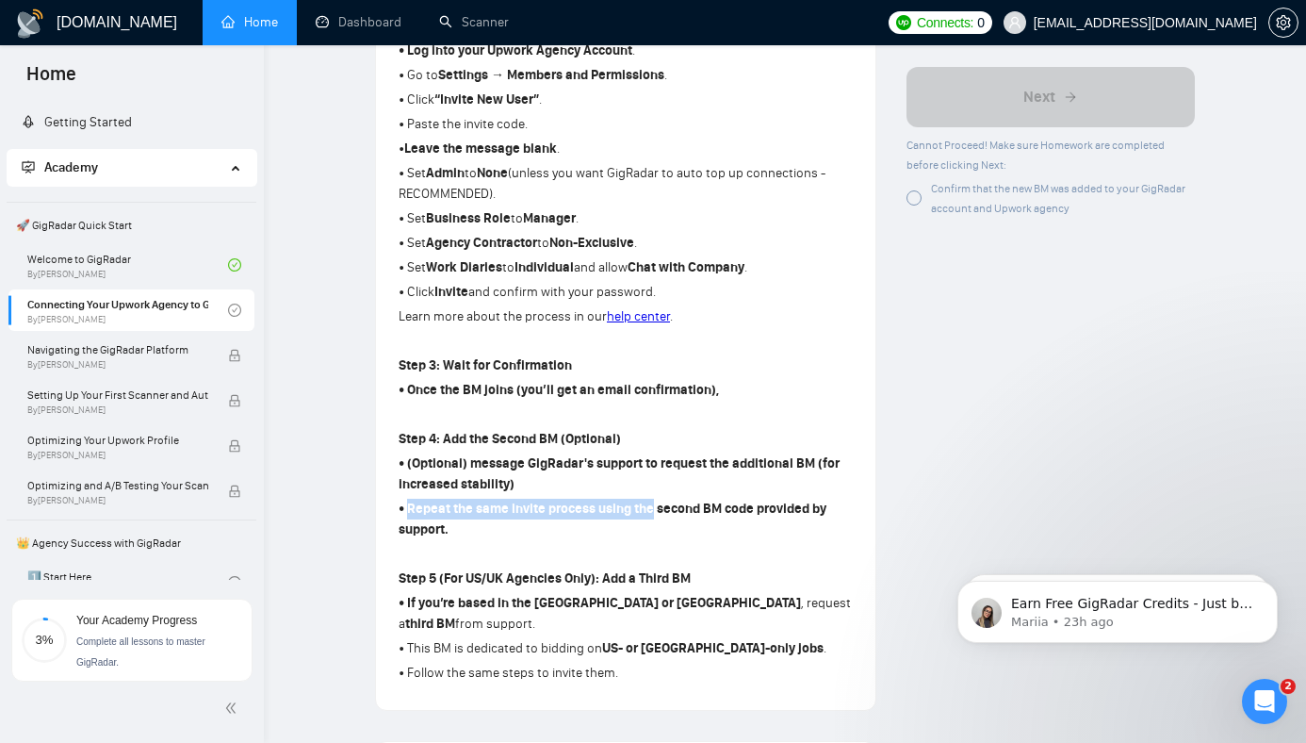
click at [661, 500] on strong "• Repeat the same invite process using the second BM code provided by support." at bounding box center [613, 518] width 428 height 37
click at [617, 500] on strong "• Repeat the same invite process using the second BM code provided by support." at bounding box center [613, 518] width 428 height 37
drag, startPoint x: 617, startPoint y: 466, endPoint x: 617, endPoint y: 509, distance: 42.4
click at [617, 509] on div "Step 1: Locate Your BM Code • In your GigRadar dashboard, go to Getting Started…" at bounding box center [626, 257] width 454 height 859
click at [575, 499] on p "• Repeat the same invite process using the second BM code provided by support." at bounding box center [626, 519] width 454 height 41
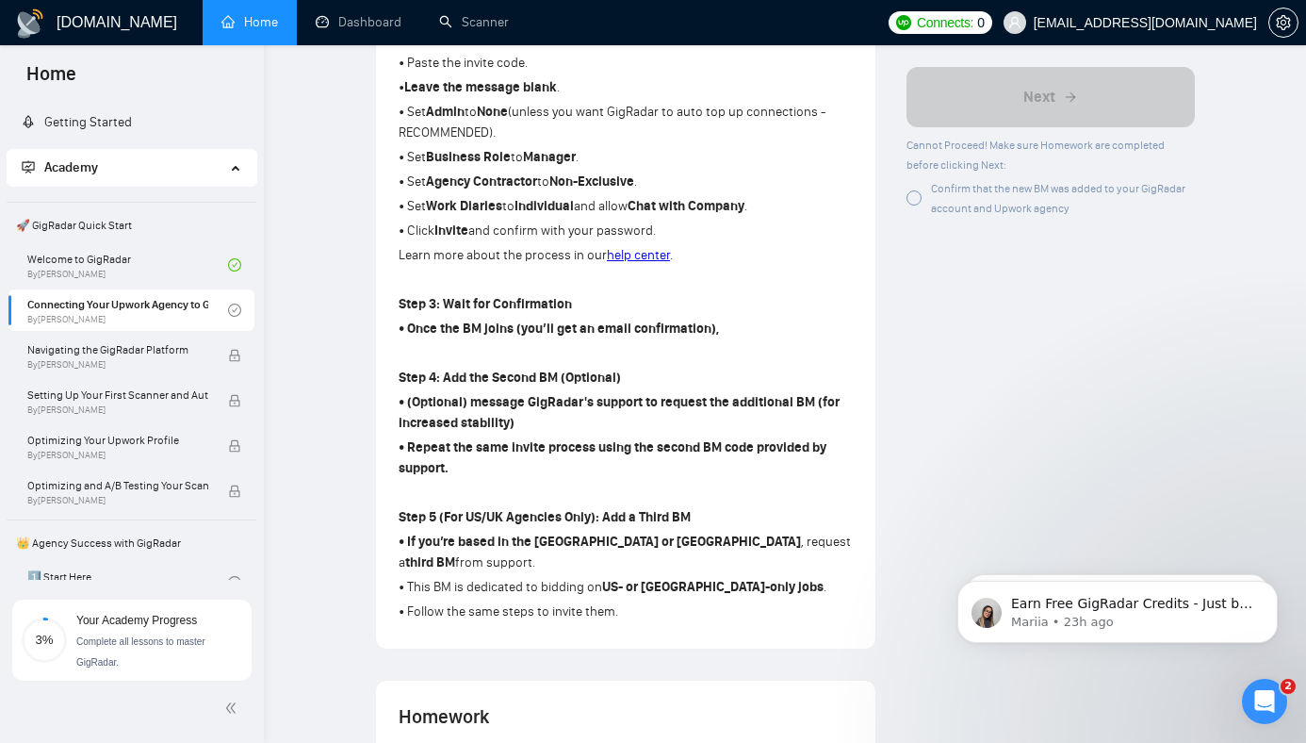
scroll to position [912, 0]
click at [604, 508] on strong "Step 5 (For US/UK Agencies Only): Add a Third BM" at bounding box center [545, 516] width 292 height 16
drag, startPoint x: 604, startPoint y: 472, endPoint x: 712, endPoint y: 471, distance: 108.4
click at [712, 506] on p "Step 5 (For US/UK Agencies Only): Add a Third BM" at bounding box center [626, 516] width 454 height 21
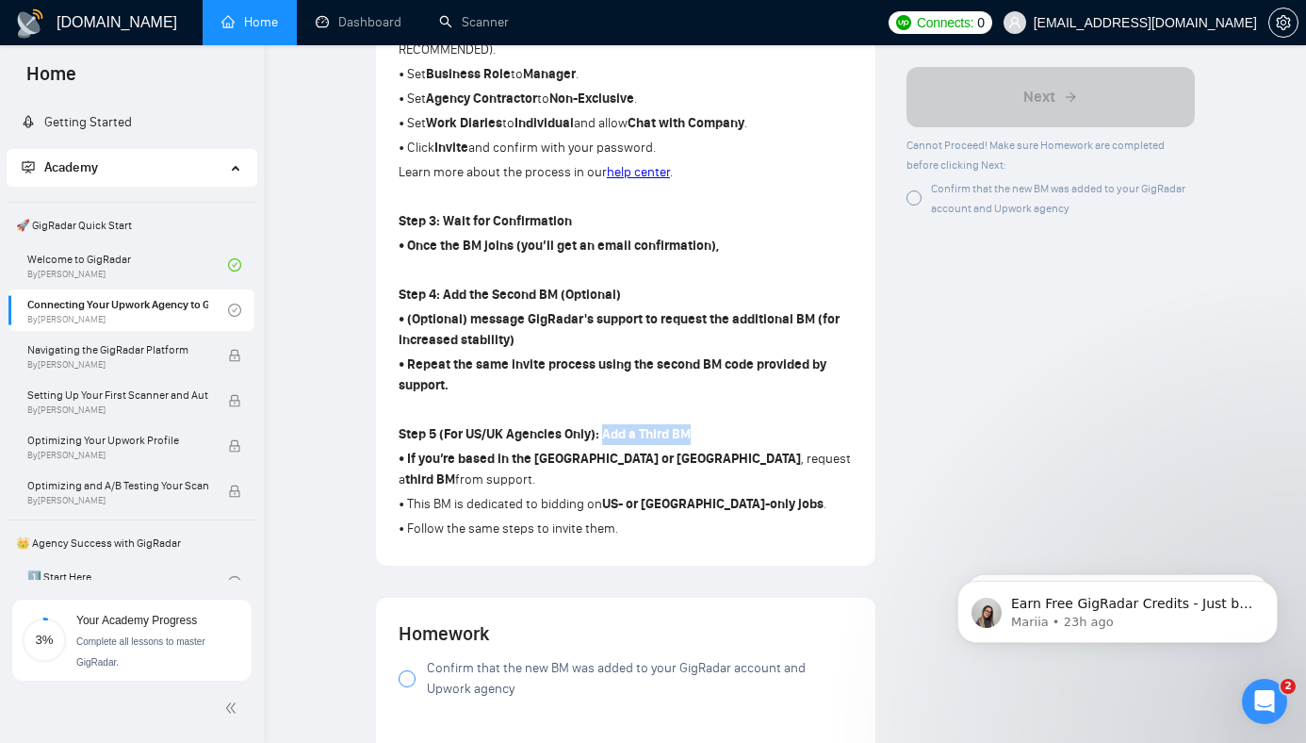
scroll to position [995, 0]
click at [606, 448] on p "• If you’re based in the US or UK , request a third BM from support." at bounding box center [626, 468] width 454 height 41
drag, startPoint x: 606, startPoint y: 412, endPoint x: 760, endPoint y: 409, distance: 154.6
click at [760, 448] on p "• If you’re based in the US or UK , request a third BM from support." at bounding box center [626, 468] width 454 height 41
click at [417, 493] on p "• This BM is dedicated to bidding on US- or UK-only jobs ." at bounding box center [626, 503] width 454 height 21
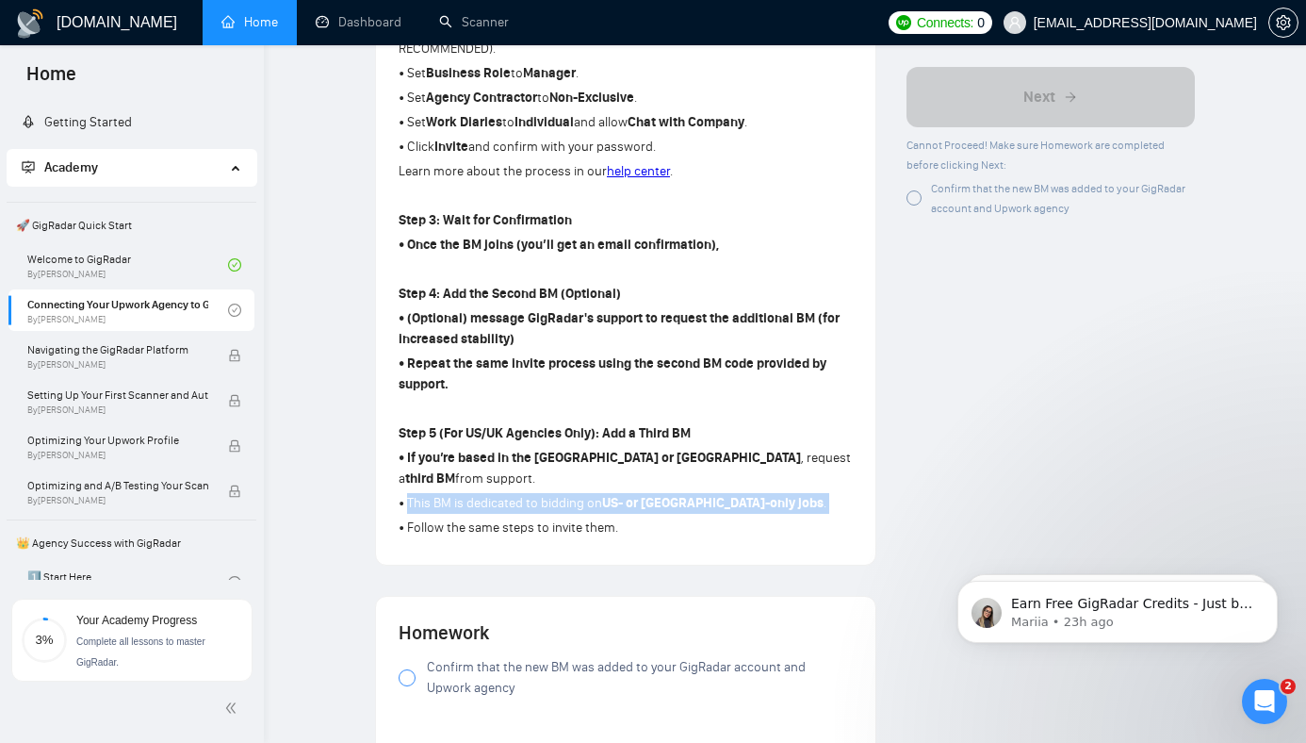
drag, startPoint x: 417, startPoint y: 435, endPoint x: 722, endPoint y: 427, distance: 304.5
click at [722, 493] on p "• This BM is dedicated to bidding on US- or UK-only jobs ." at bounding box center [626, 503] width 454 height 21
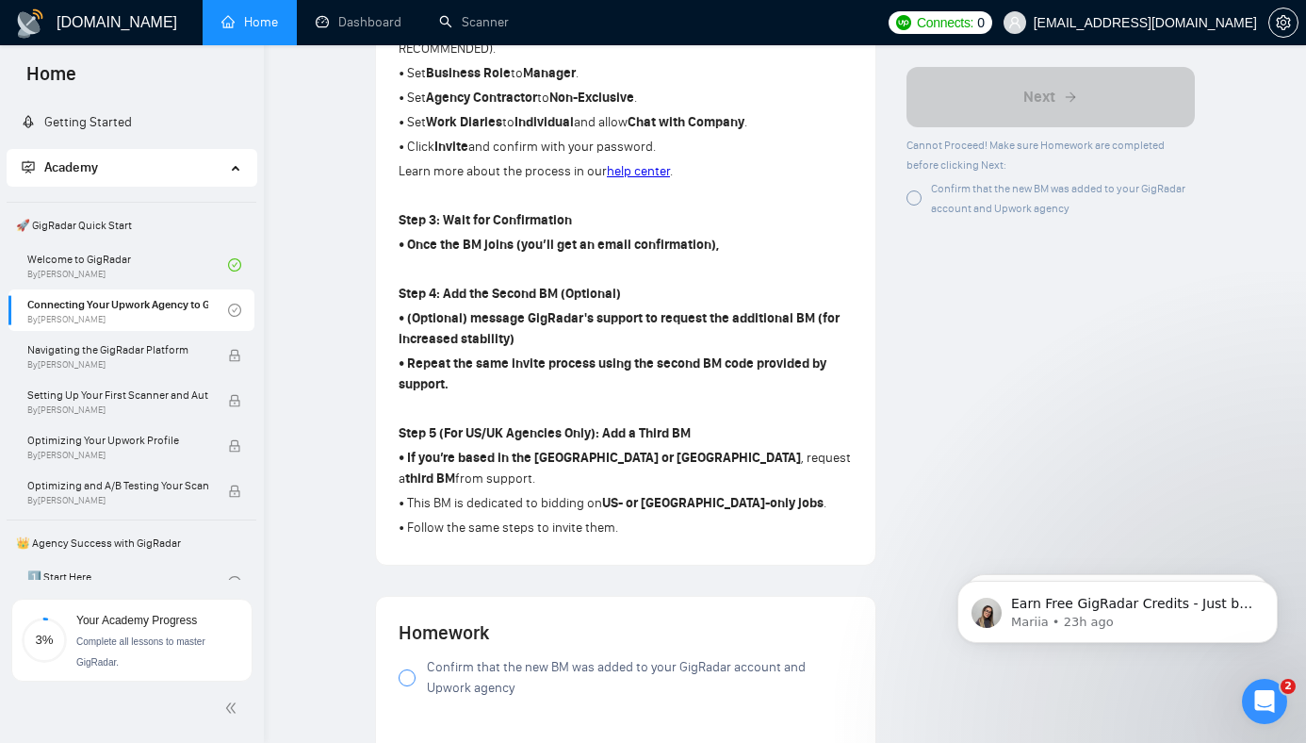
click at [565, 517] on p "• Follow the same steps to invite them." at bounding box center [626, 527] width 454 height 21
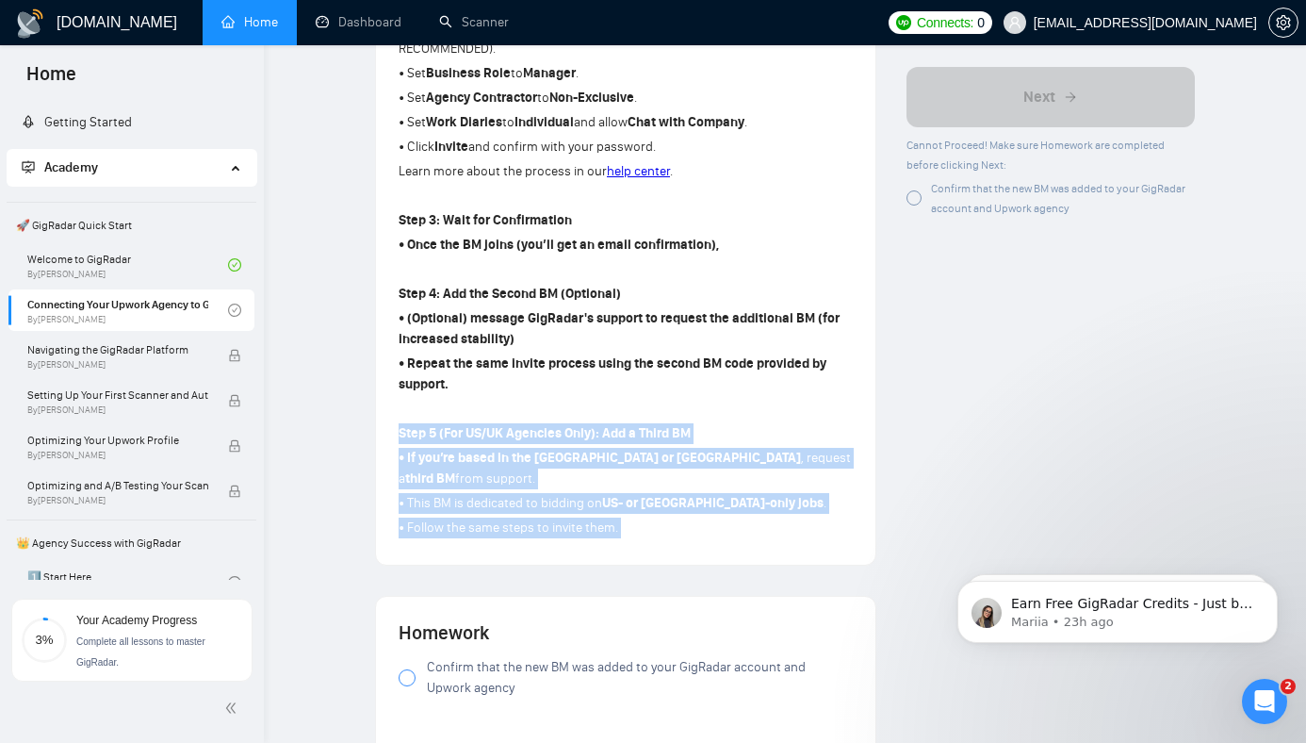
drag, startPoint x: 565, startPoint y: 464, endPoint x: 563, endPoint y: 394, distance: 69.8
click at [563, 394] on div "Step 1: Locate Your BM Code • In your GigRadar dashboard, go to Getting Started…" at bounding box center [626, 111] width 454 height 859
click at [563, 425] on strong "Step 5 (For US/UK Agencies Only): Add a Third BM" at bounding box center [545, 433] width 292 height 16
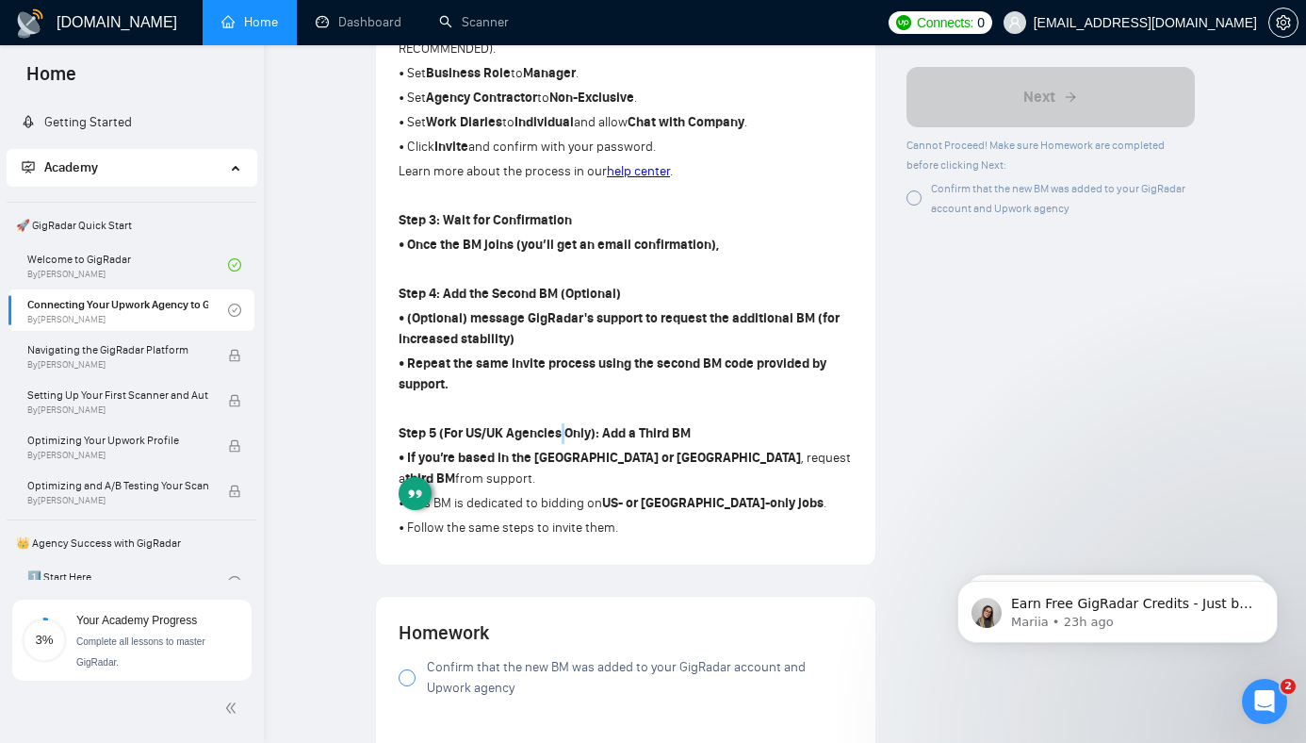
click at [563, 425] on strong "Step 5 (For US/UK Agencies Only): Add a Third BM" at bounding box center [545, 433] width 292 height 16
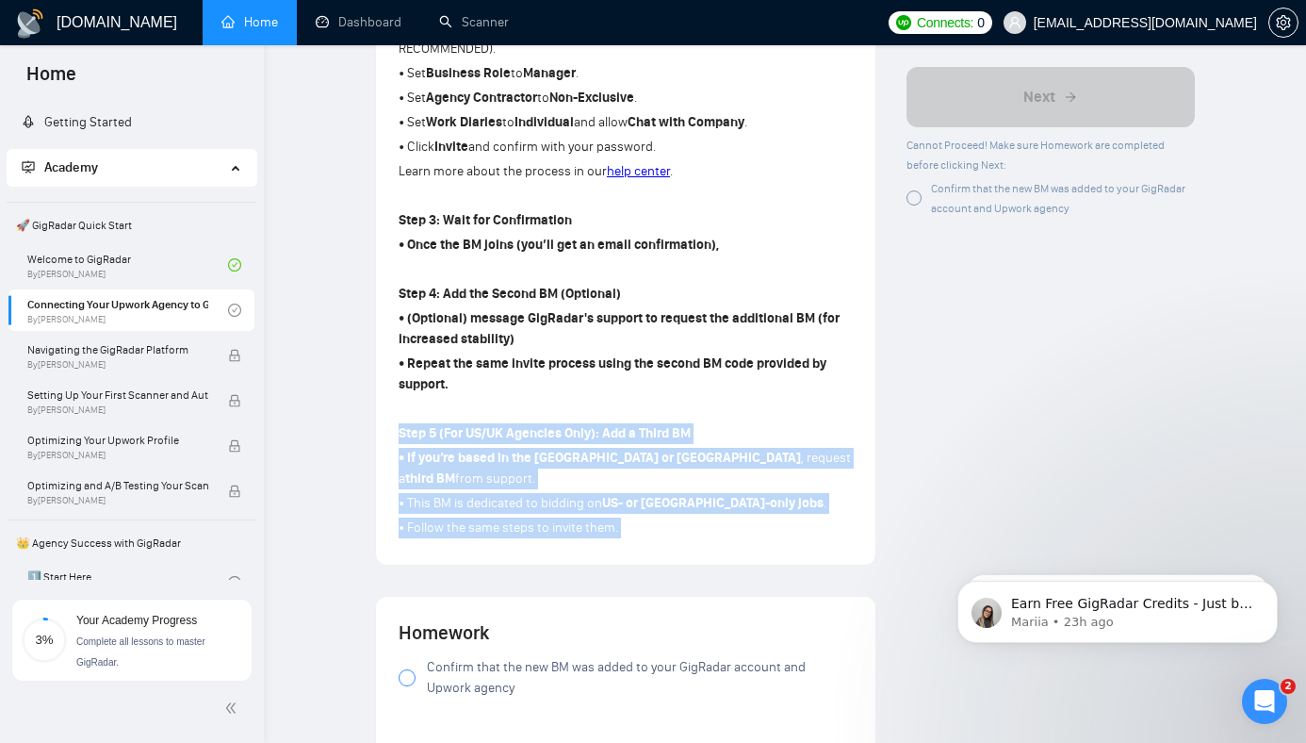
drag, startPoint x: 563, startPoint y: 384, endPoint x: 585, endPoint y: 454, distance: 73.3
click at [585, 455] on div "Step 1: Locate Your BM Code • In your GigRadar dashboard, go to Getting Started…" at bounding box center [626, 111] width 454 height 859
click at [585, 517] on p "• Follow the same steps to invite them." at bounding box center [626, 527] width 454 height 21
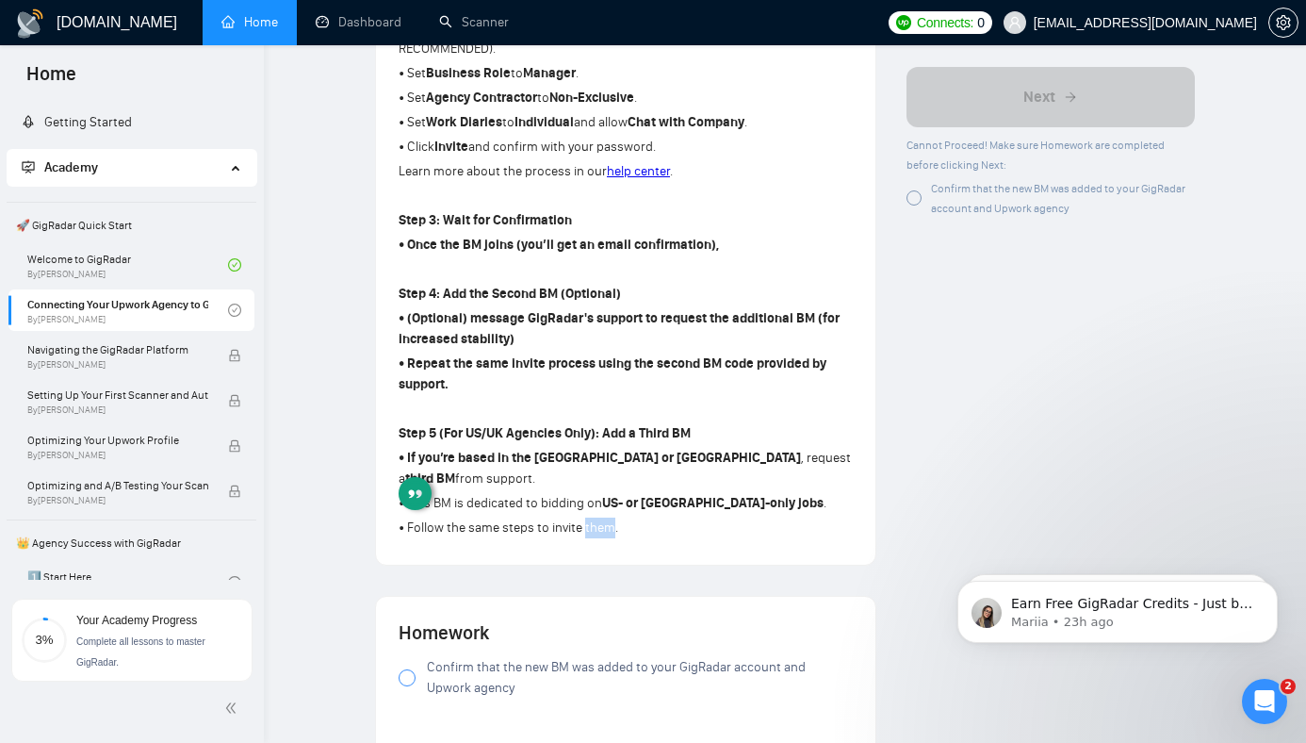
click at [585, 517] on p "• Follow the same steps to invite them." at bounding box center [626, 527] width 454 height 21
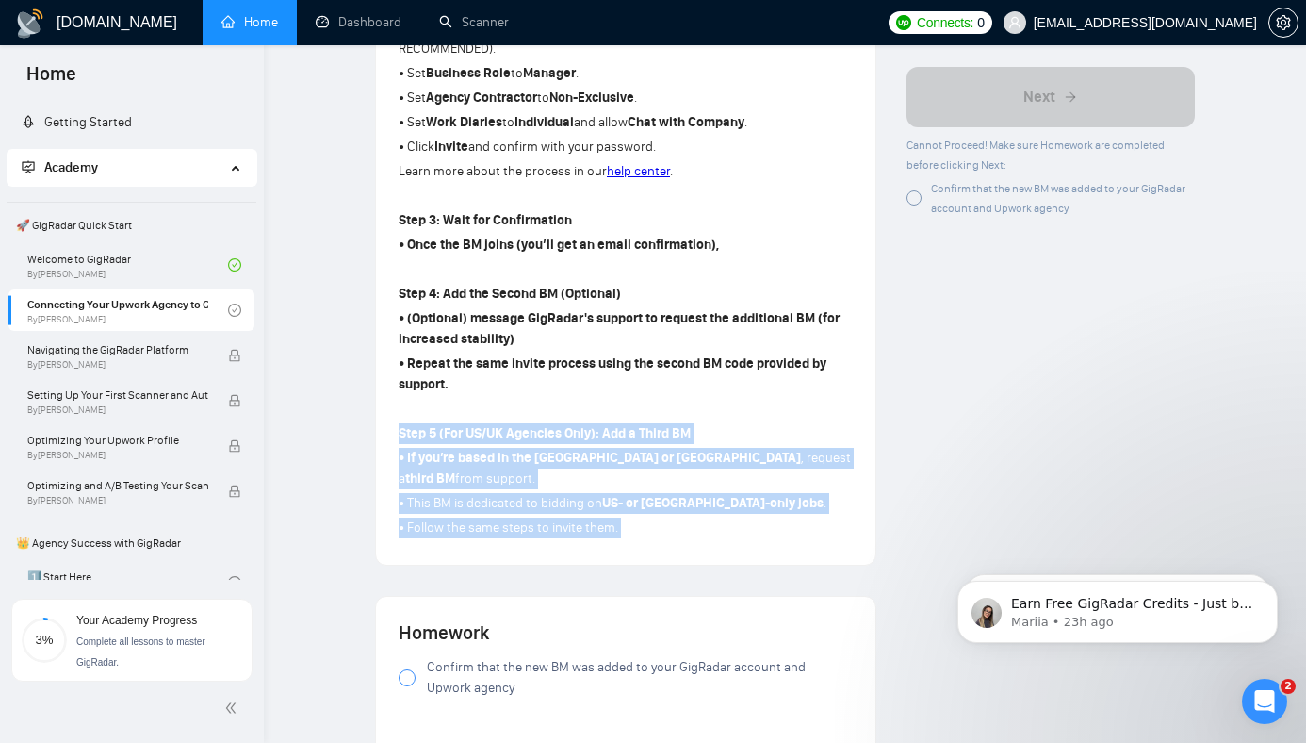
drag, startPoint x: 585, startPoint y: 454, endPoint x: 569, endPoint y: 376, distance: 79.8
click at [569, 376] on div "Step 1: Locate Your BM Code • In your GigRadar dashboard, go to Getting Started…" at bounding box center [626, 111] width 454 height 859
click at [569, 425] on strong "Step 5 (For US/UK Agencies Only): Add a Third BM" at bounding box center [545, 433] width 292 height 16
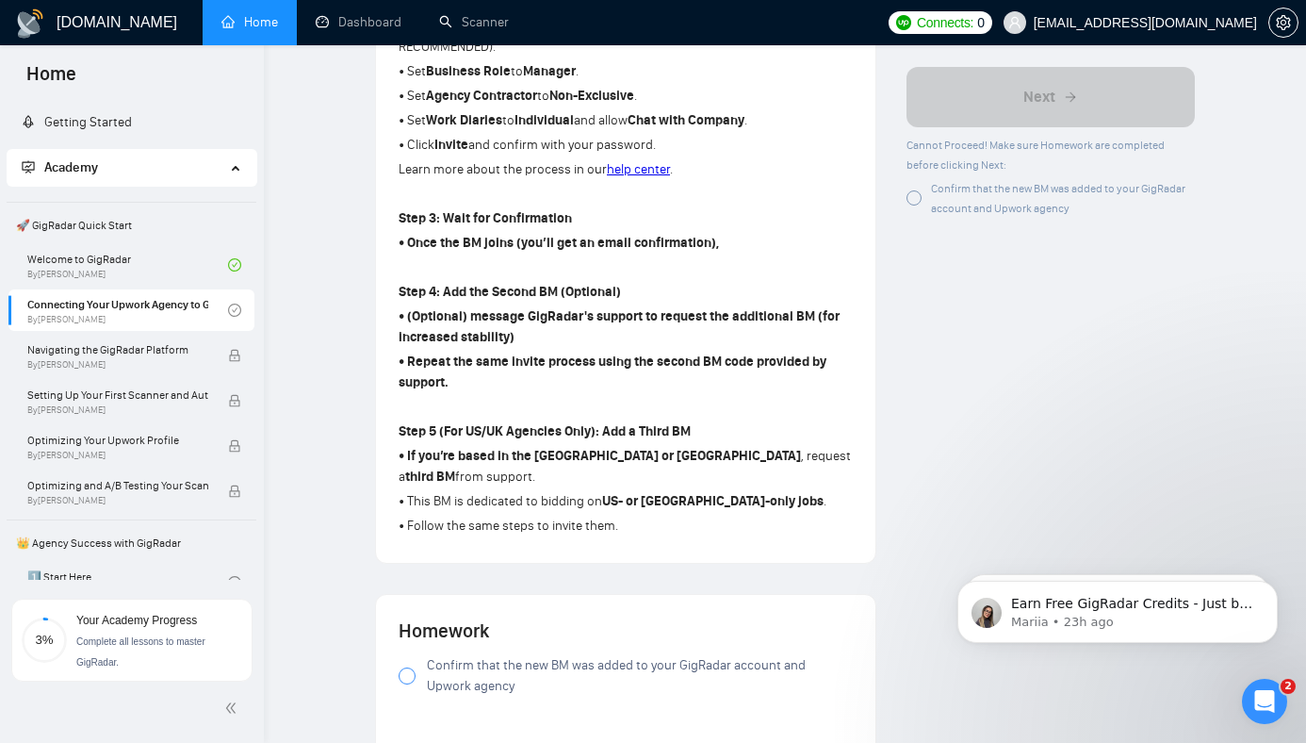
scroll to position [999, 0]
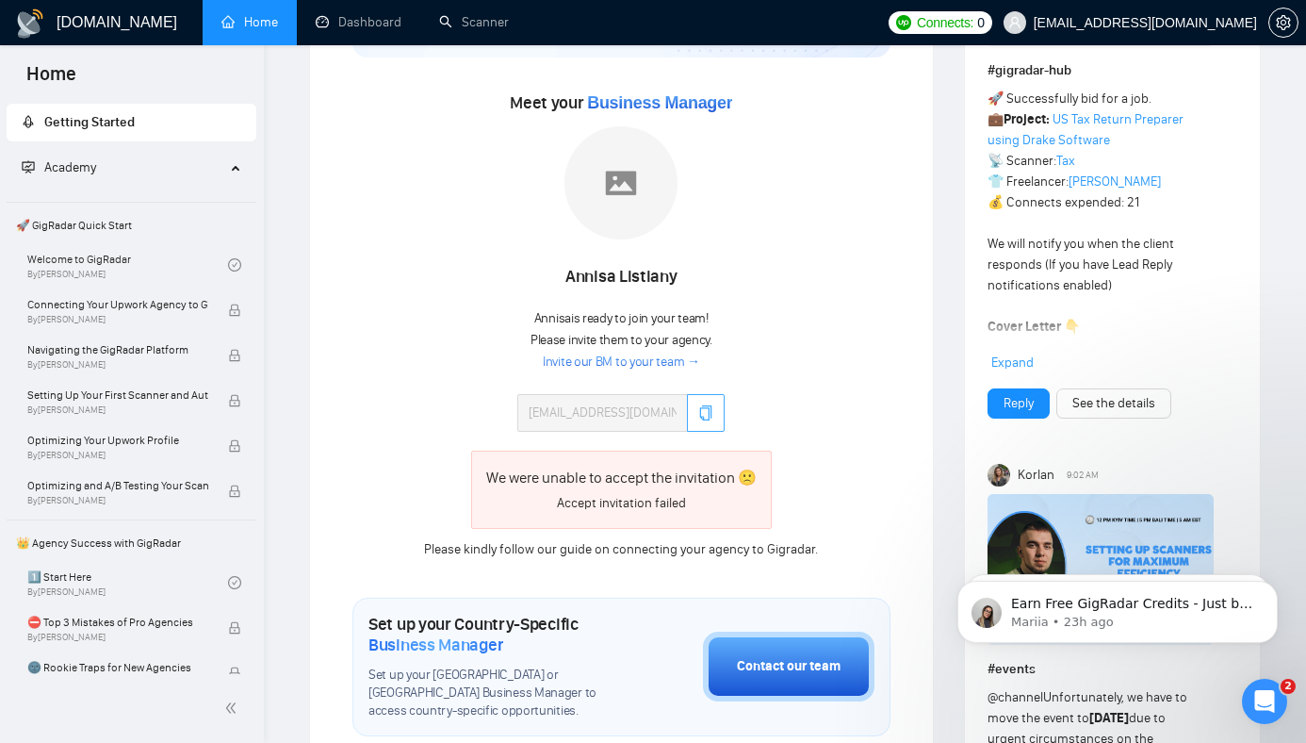
click at [710, 405] on icon "copy" at bounding box center [705, 412] width 15 height 15
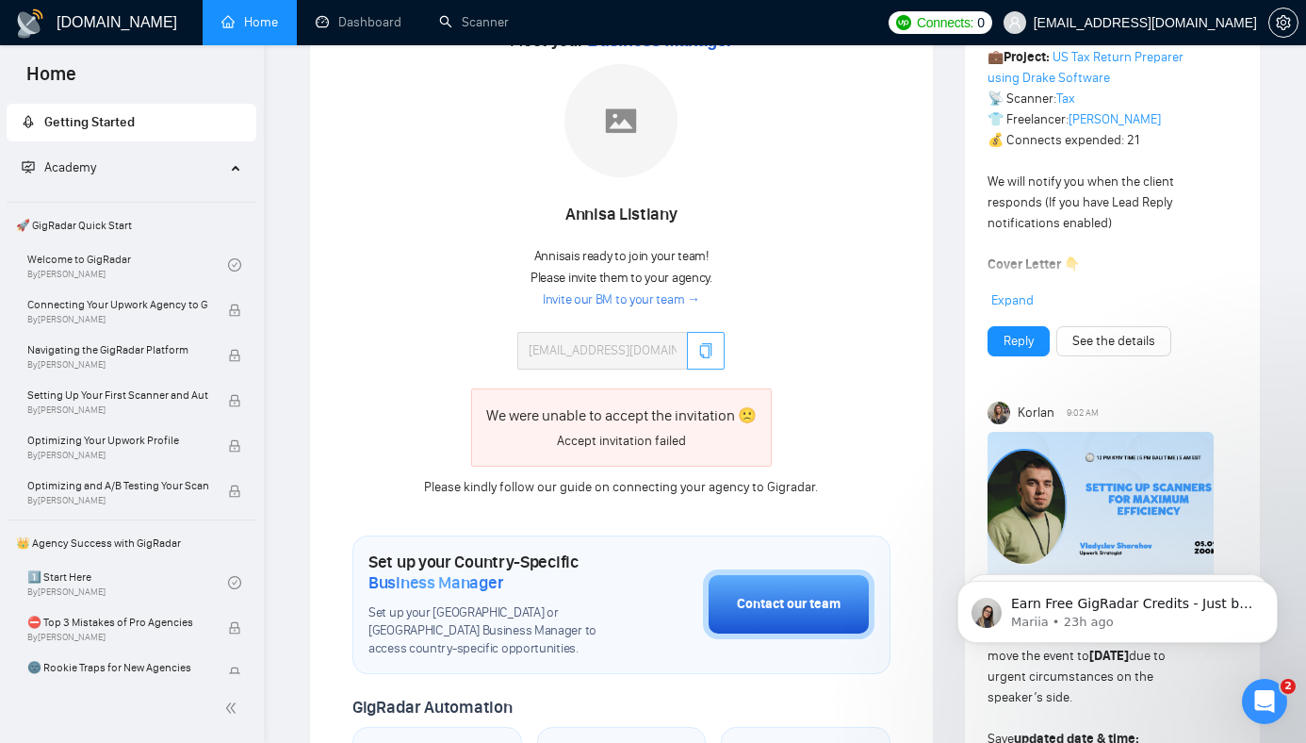
scroll to position [393, 0]
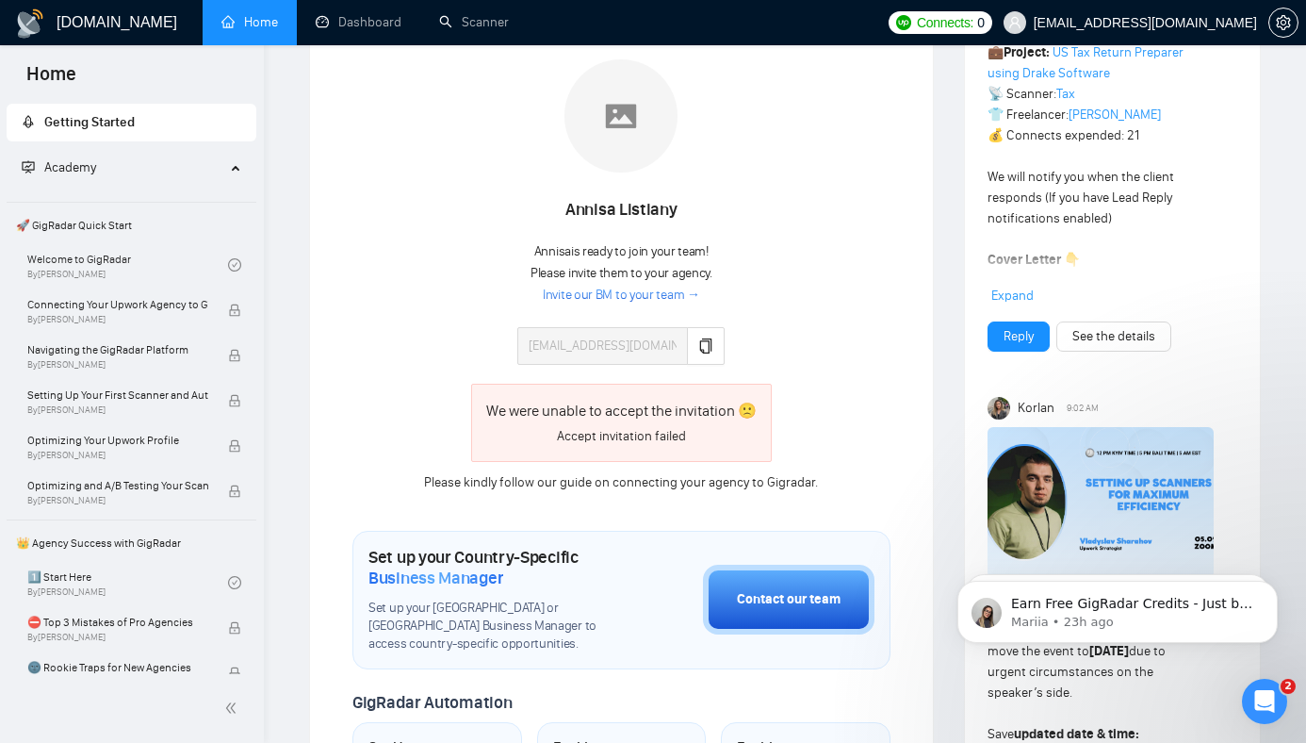
click at [648, 286] on link "Invite our BM to your team →" at bounding box center [621, 295] width 157 height 18
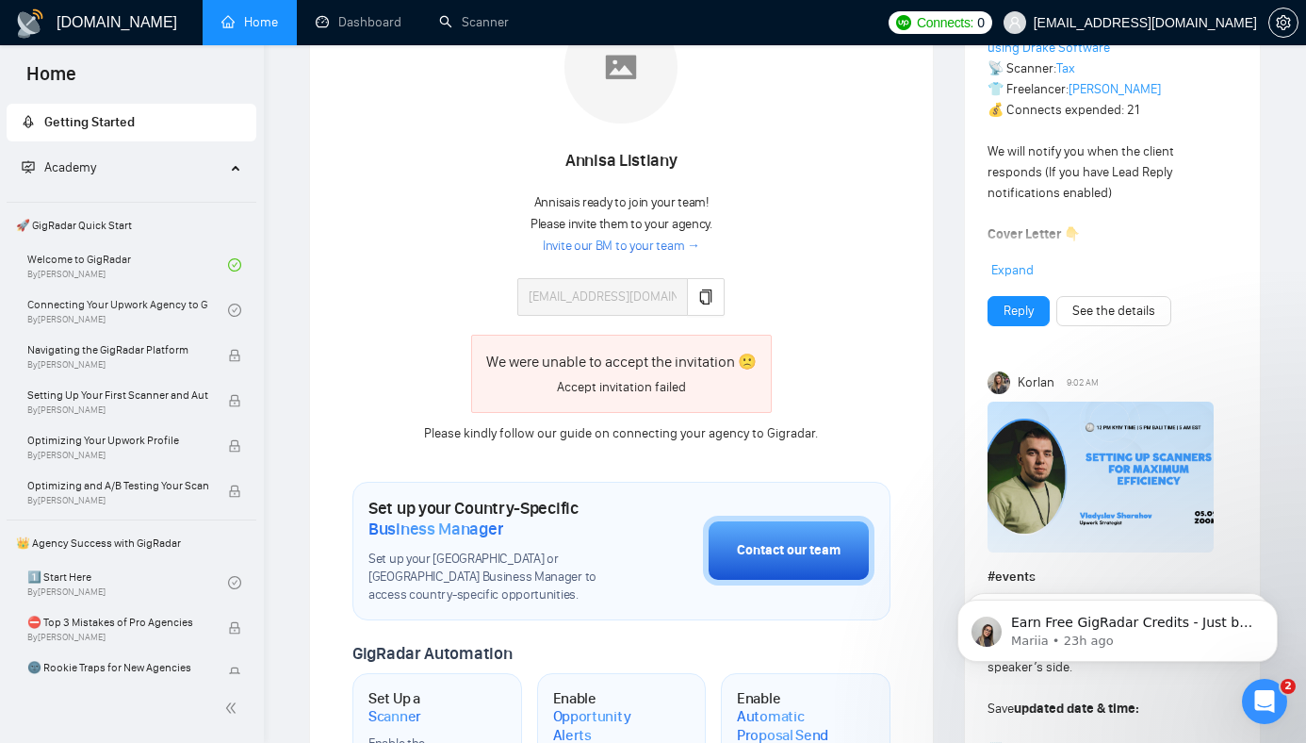
scroll to position [452, 0]
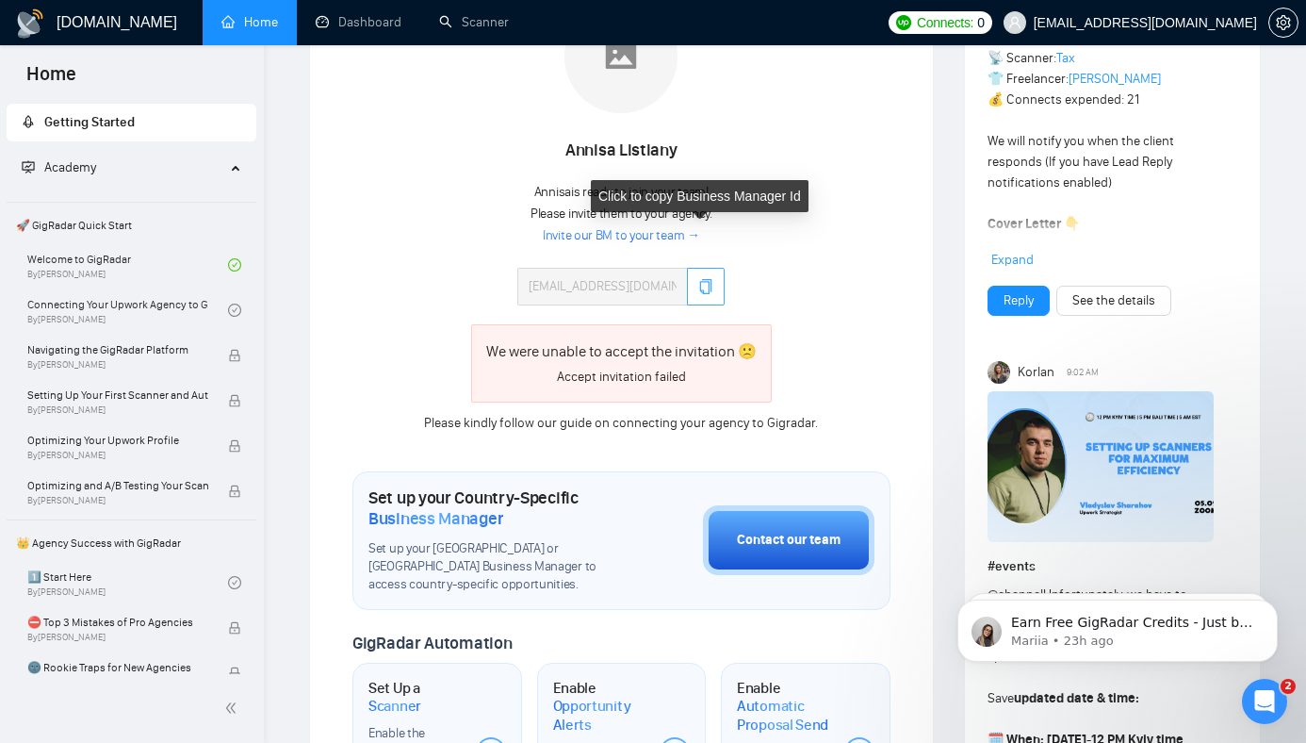
click at [702, 279] on icon "copy" at bounding box center [705, 286] width 15 height 15
click at [711, 268] on button "button" at bounding box center [706, 287] width 38 height 38
click at [593, 339] on div "We were unable to accept the invitation 🙁" at bounding box center [621, 351] width 270 height 24
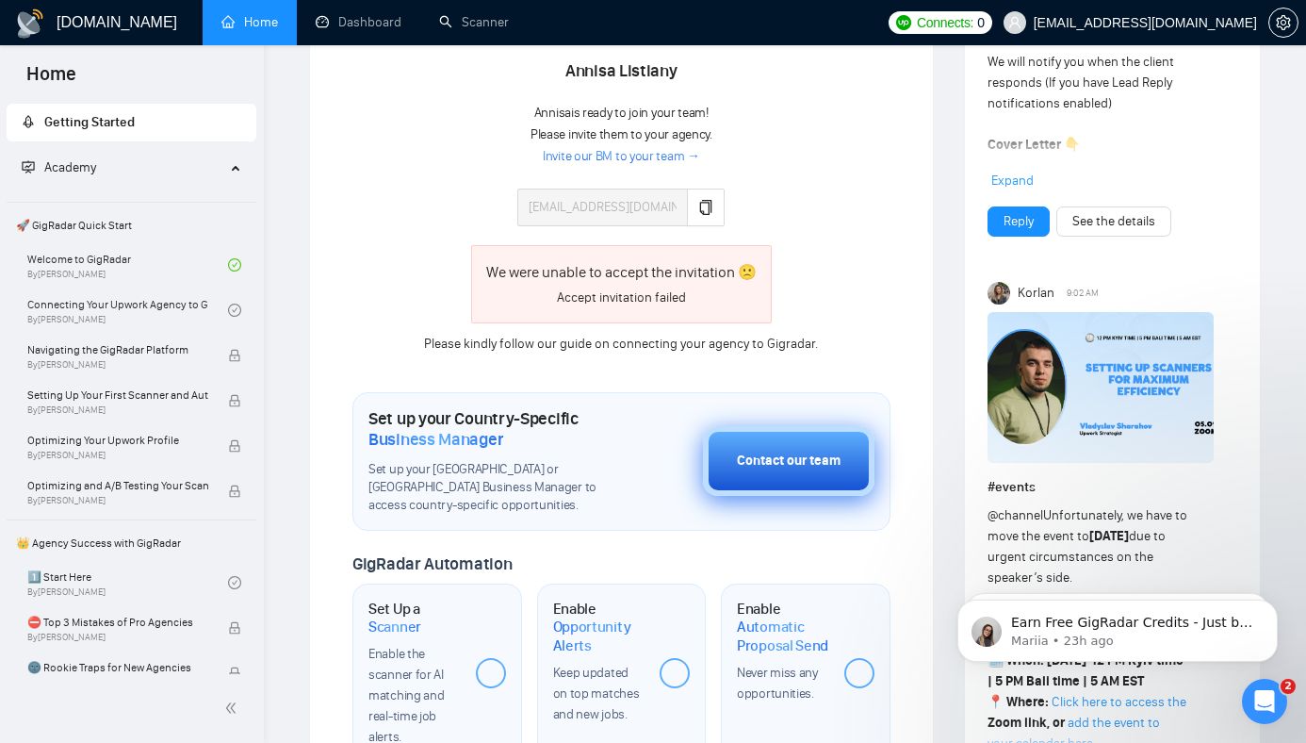
scroll to position [541, 0]
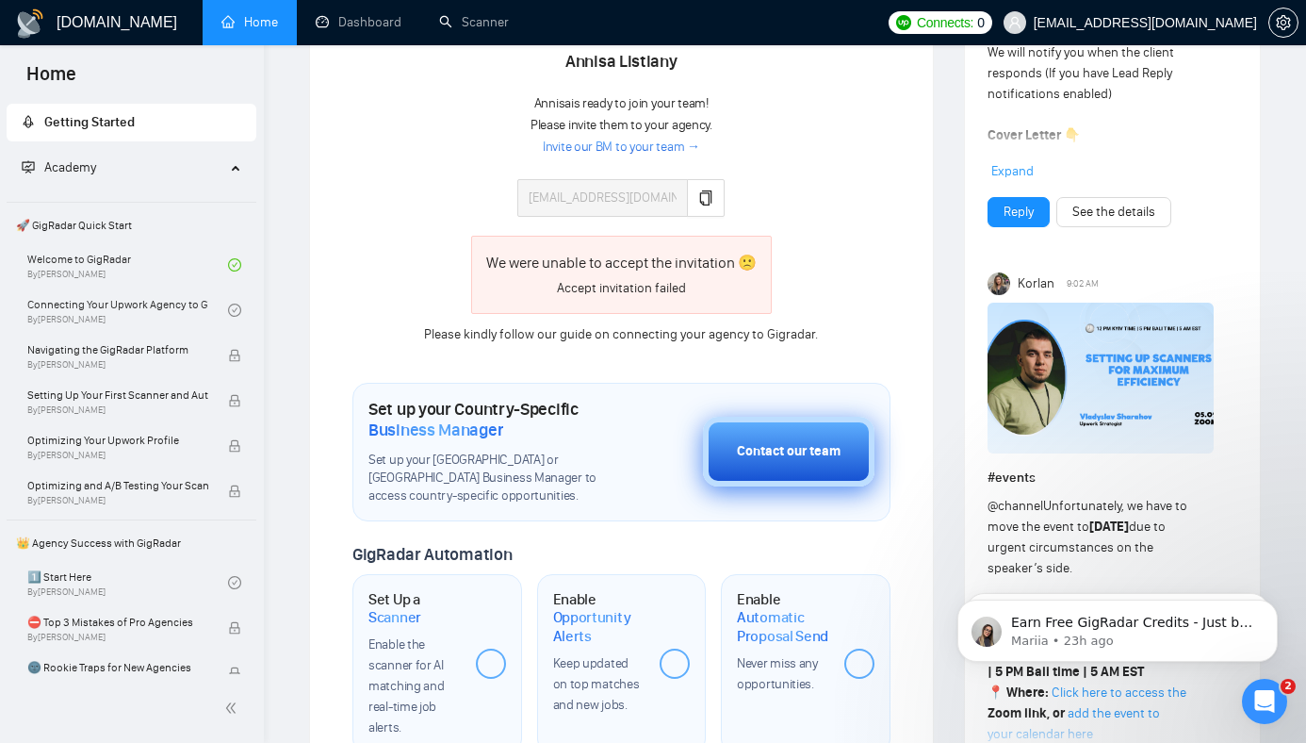
click at [738, 426] on button "Contact our team" at bounding box center [789, 452] width 172 height 70
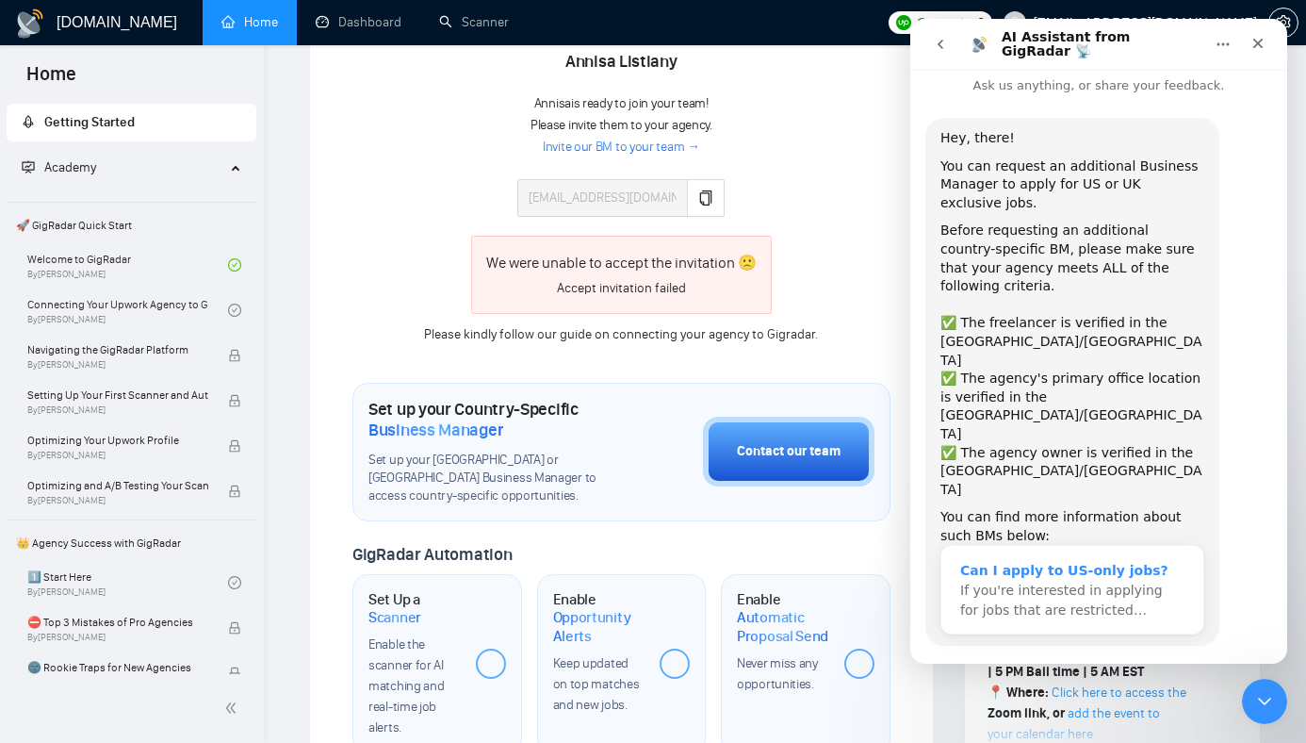
scroll to position [32, 0]
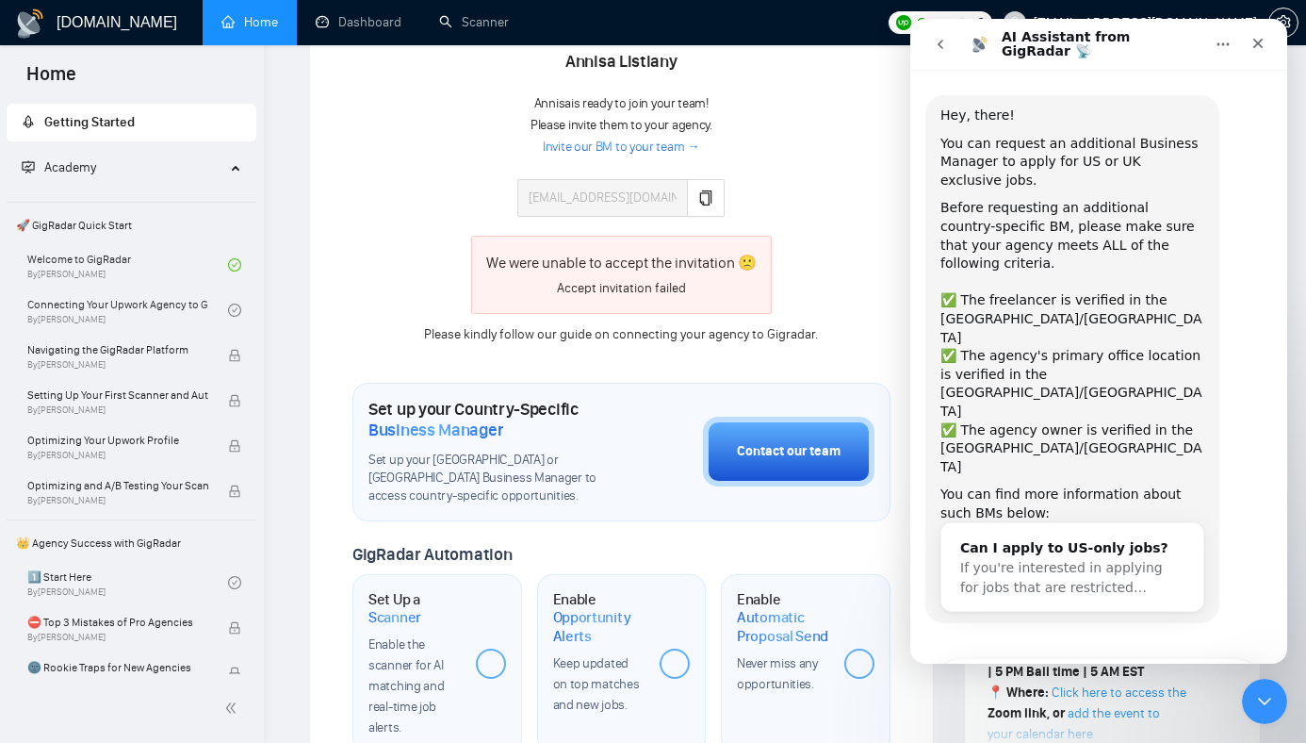
click at [954, 204] on div "Before requesting an additional country-specific BM, please make sure that your…" at bounding box center [1072, 245] width 264 height 92
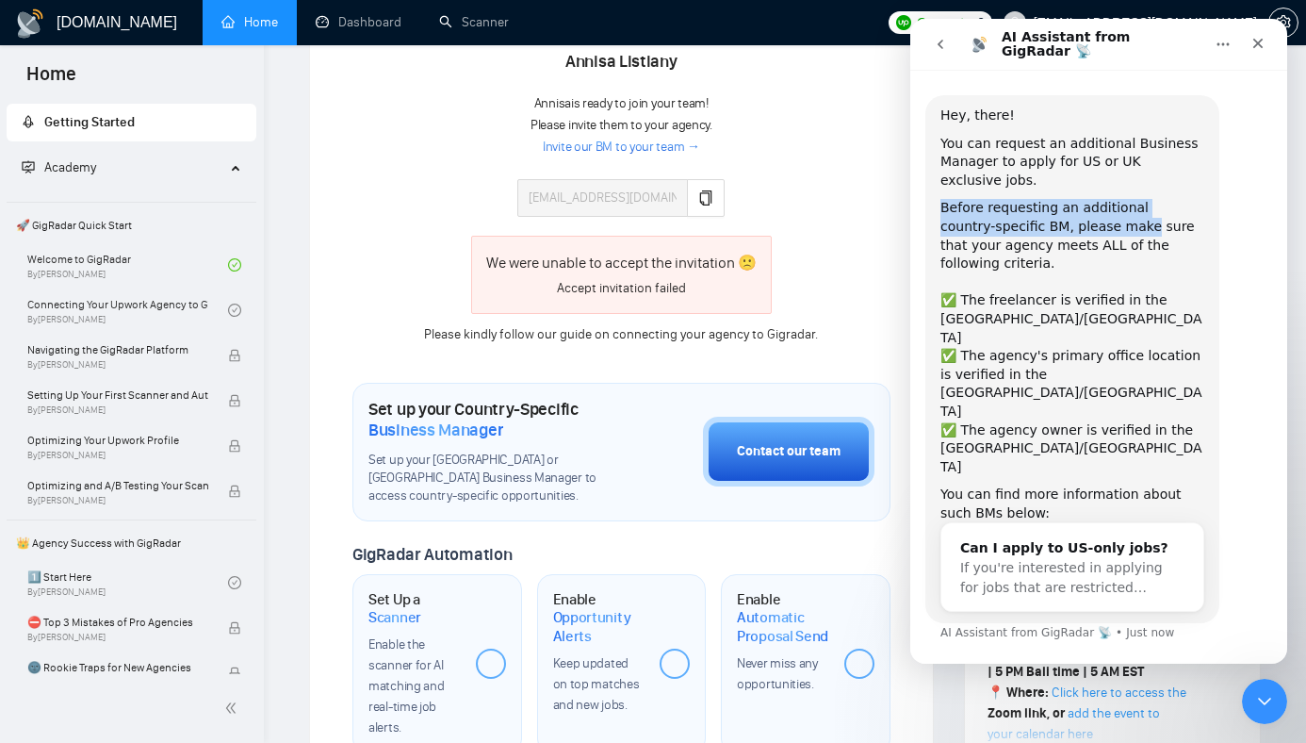
drag, startPoint x: 954, startPoint y: 204, endPoint x: 1071, endPoint y: 228, distance: 119.2
click at [1071, 228] on div "Before requesting an additional country-specific BM, please make sure that your…" at bounding box center [1072, 245] width 264 height 92
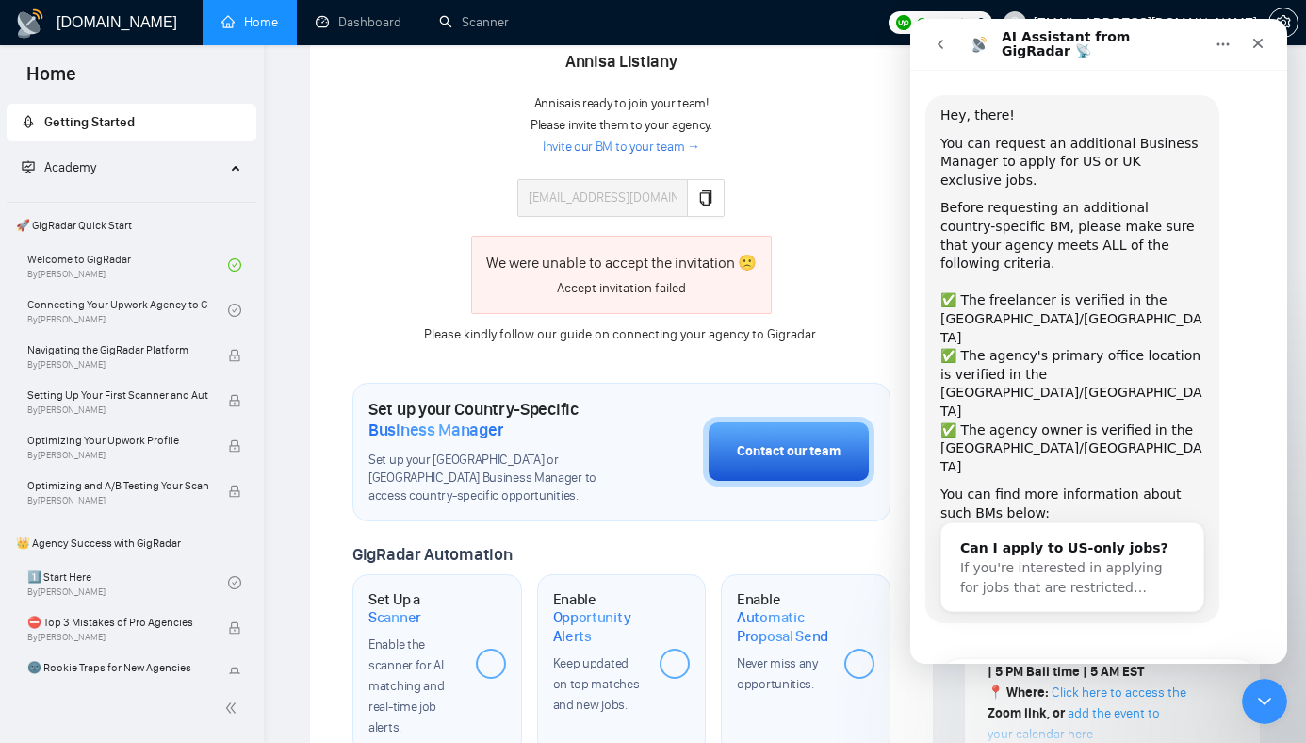
click at [1056, 214] on div "Before requesting an additional country-specific BM, please make sure that your…" at bounding box center [1072, 245] width 264 height 92
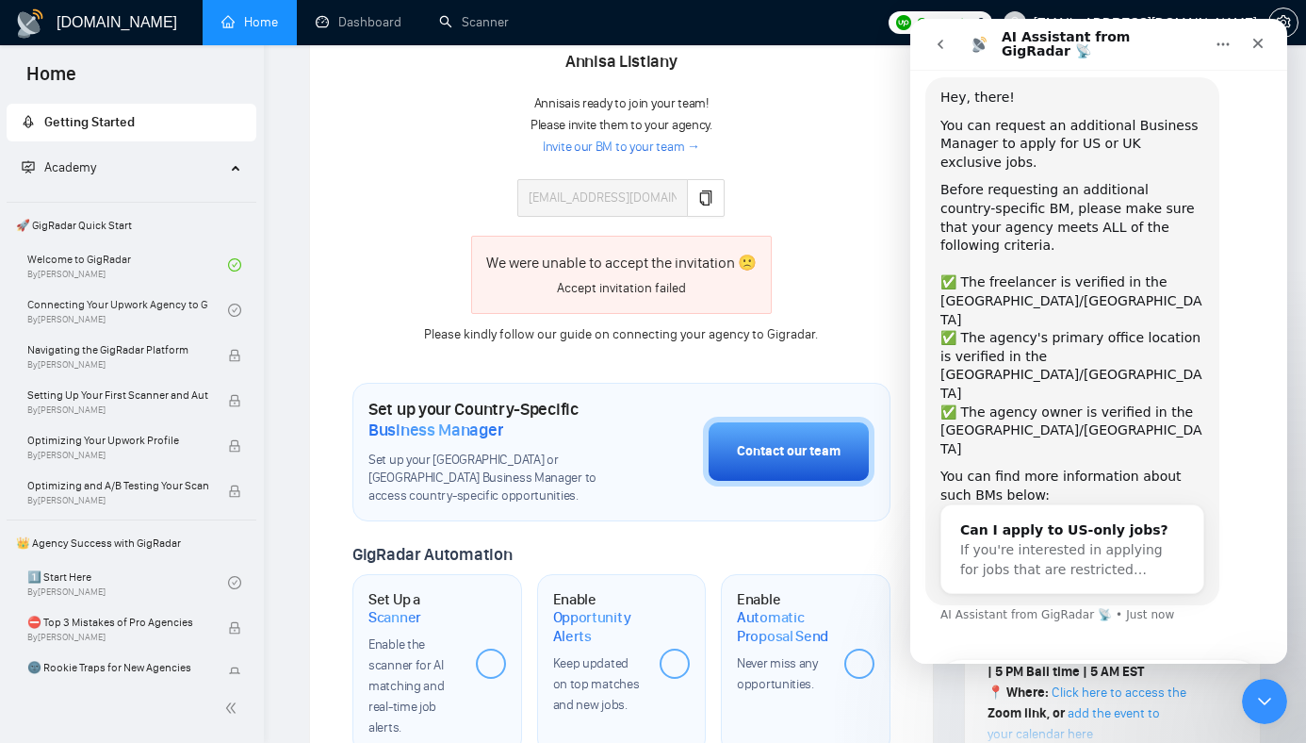
scroll to position [51, 0]
click at [1033, 211] on div "Before requesting an additional country-specific BM, please make sure that your…" at bounding box center [1072, 226] width 264 height 92
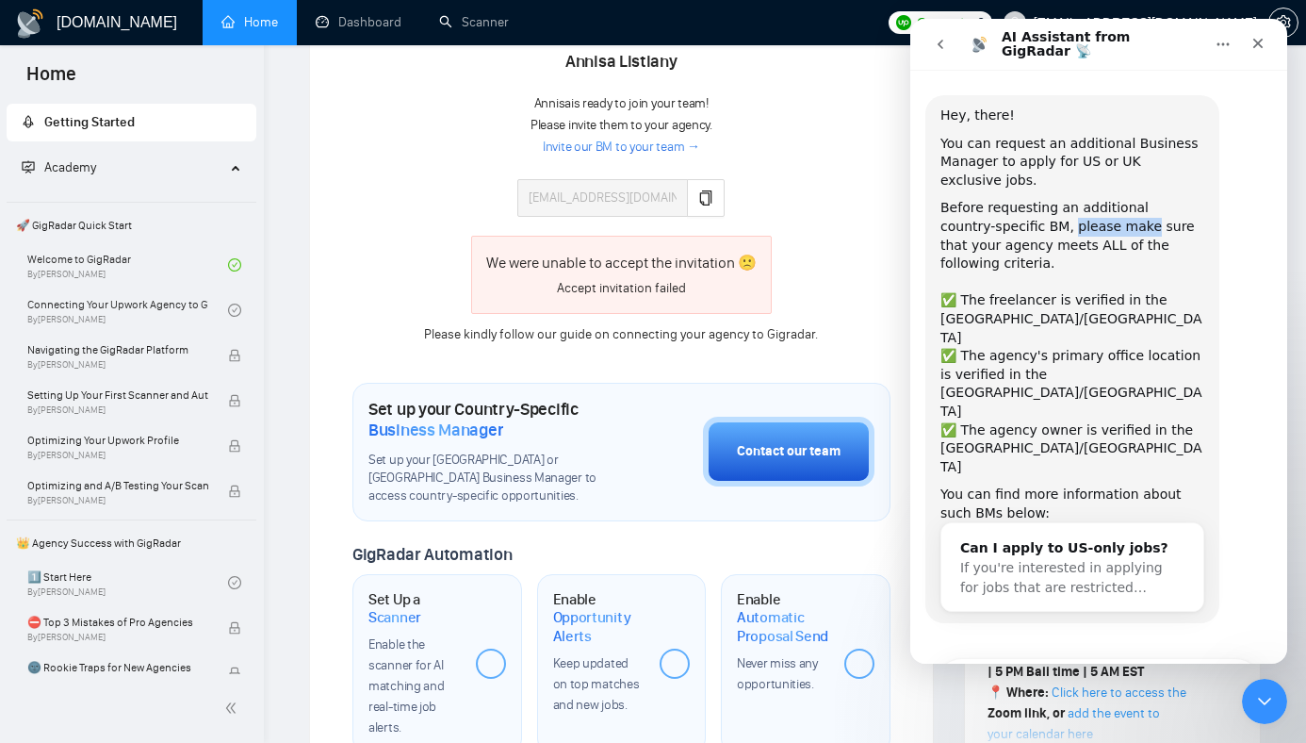
drag, startPoint x: 1033, startPoint y: 211, endPoint x: 1067, endPoint y: 236, distance: 41.8
click at [1067, 236] on div "Before requesting an additional country-specific BM, please make sure that your…" at bounding box center [1072, 245] width 264 height 92
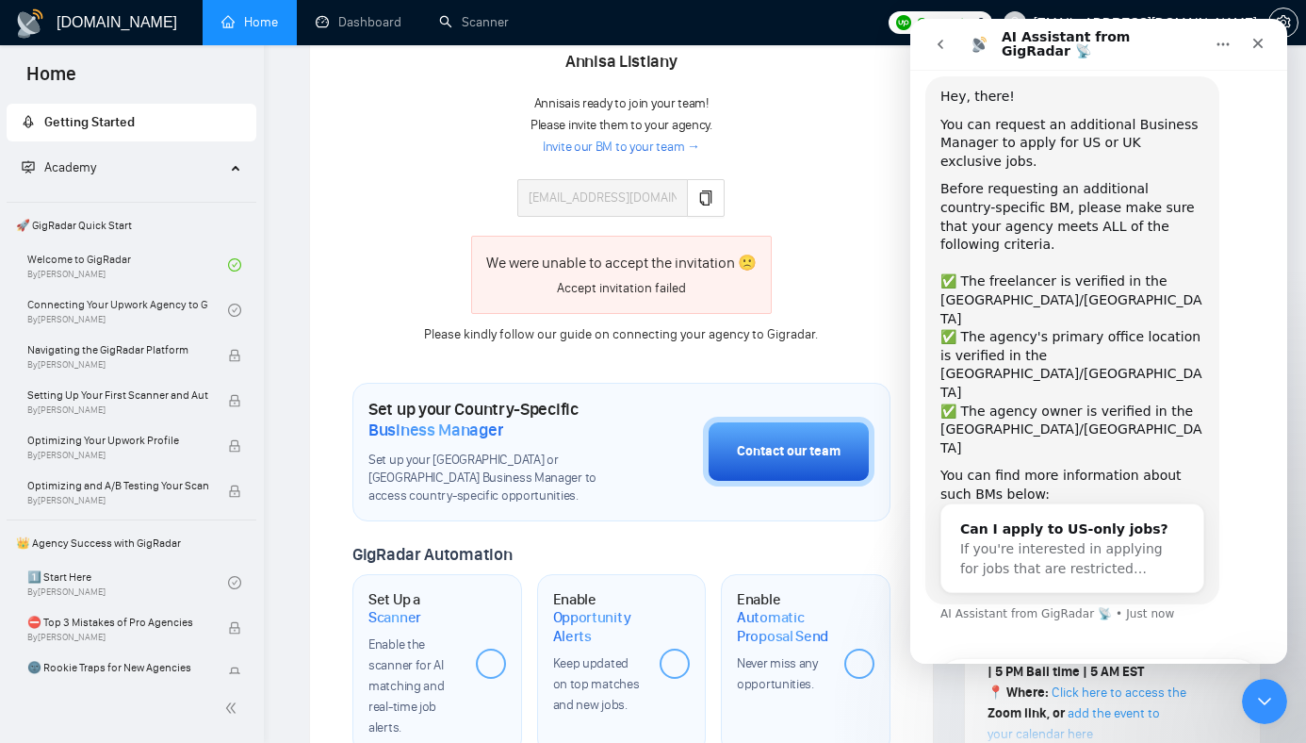
click at [1003, 272] on div "✅ The freelancer is verified in the US/UK" at bounding box center [1072, 300] width 264 height 56
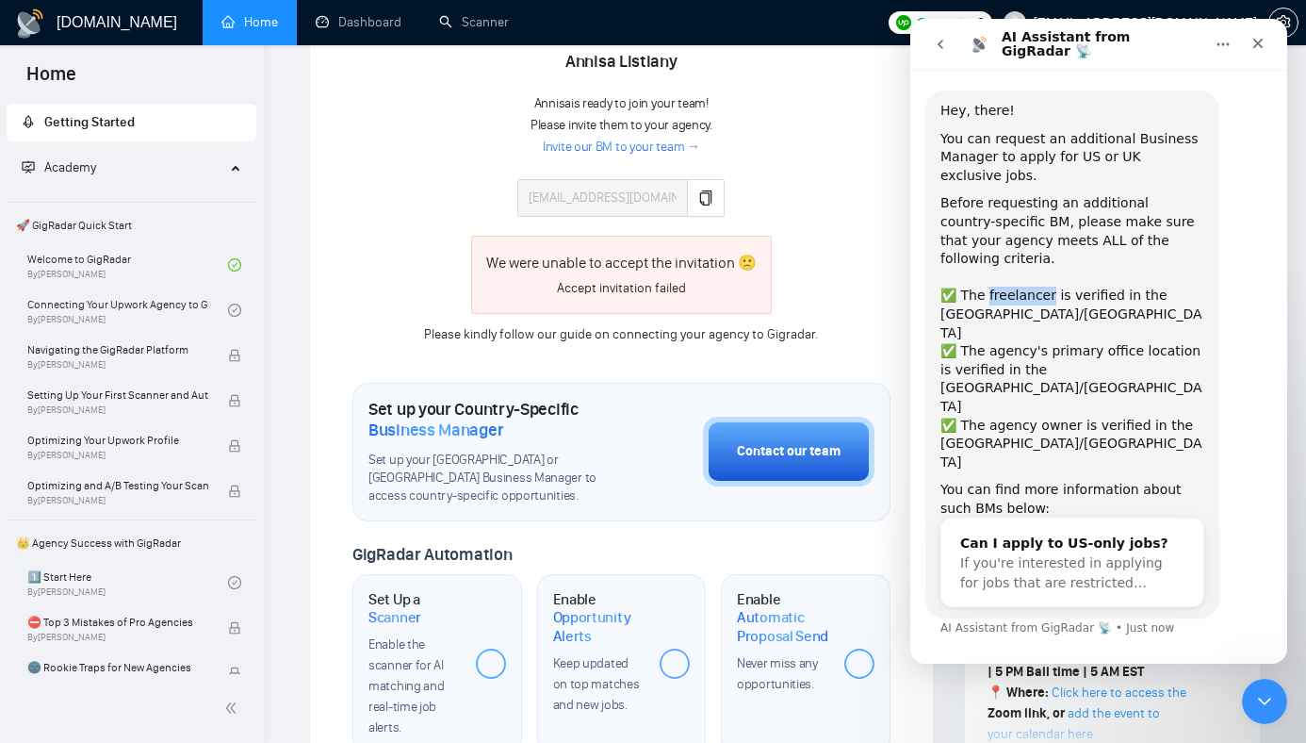
click at [1003, 265] on div "Hey, there! You can request an additional Business Manager to apply for US or U…" at bounding box center [1072, 354] width 264 height 505
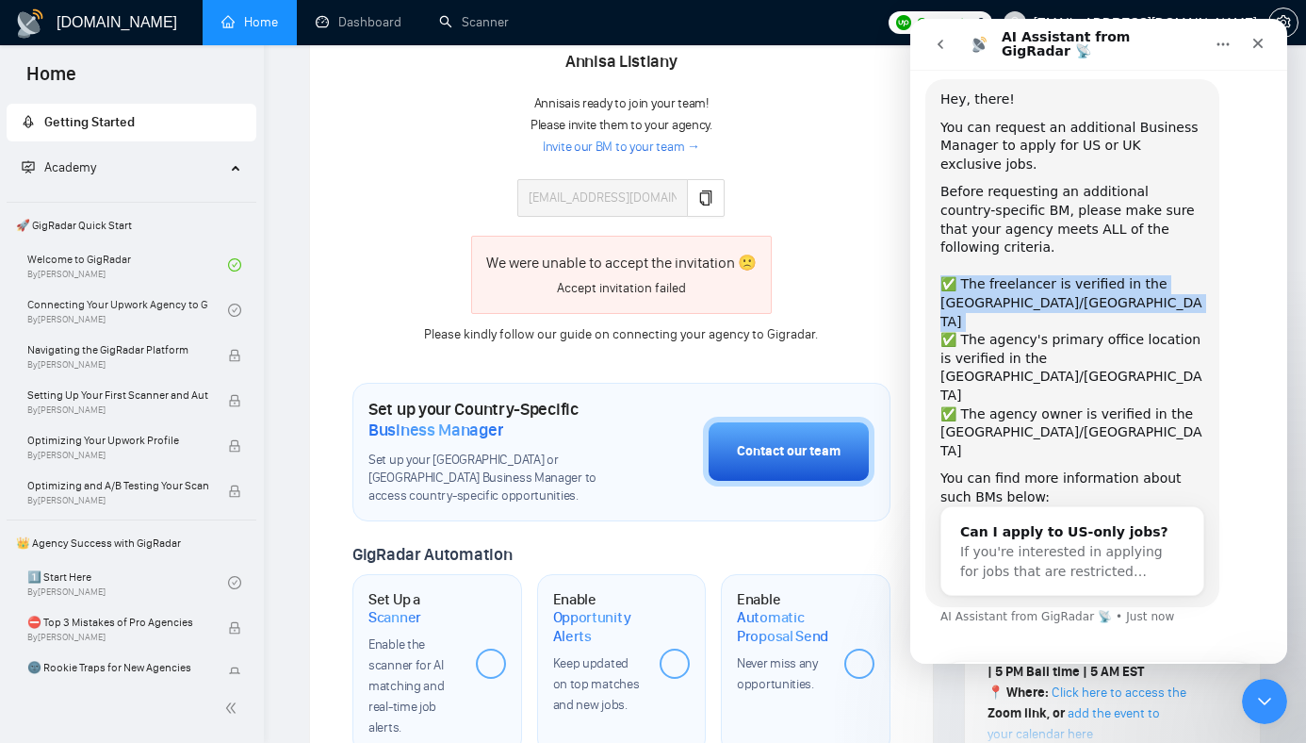
click at [1003, 275] on div "✅ The freelancer is verified in the US/UK" at bounding box center [1072, 303] width 264 height 56
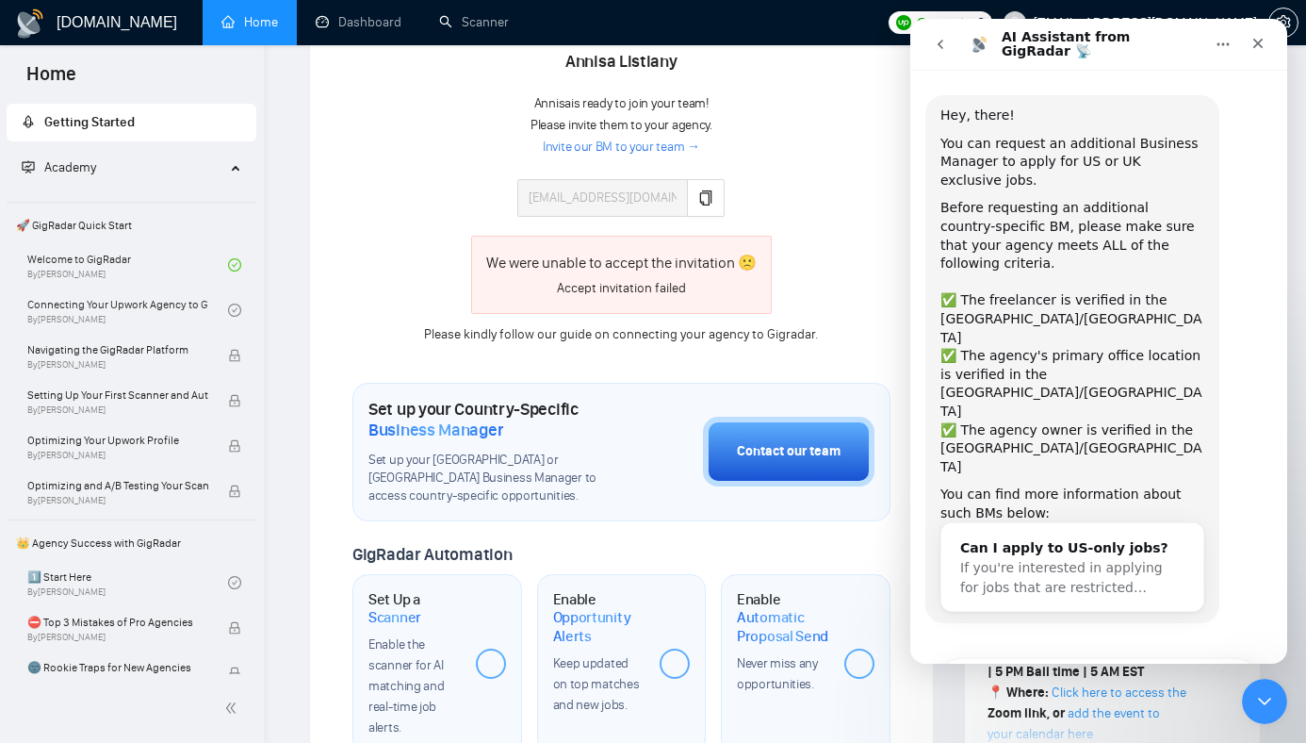
click at [969, 421] on div "✅ The agency owner is verified in the US/UK" at bounding box center [1072, 449] width 264 height 56
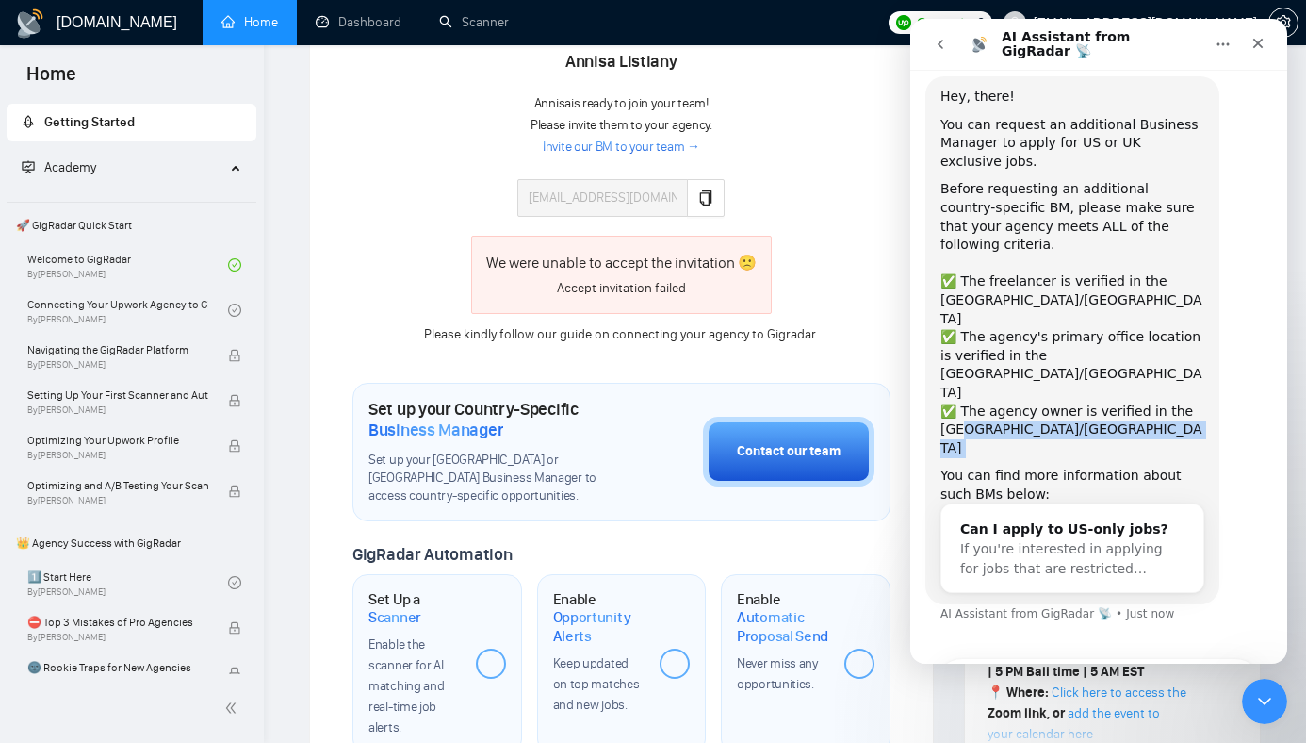
drag, startPoint x: 969, startPoint y: 339, endPoint x: 988, endPoint y: 357, distance: 26.0
click at [988, 357] on div "Hey, there! You can request an additional Business Manager to apply for US or U…" at bounding box center [1072, 340] width 264 height 505
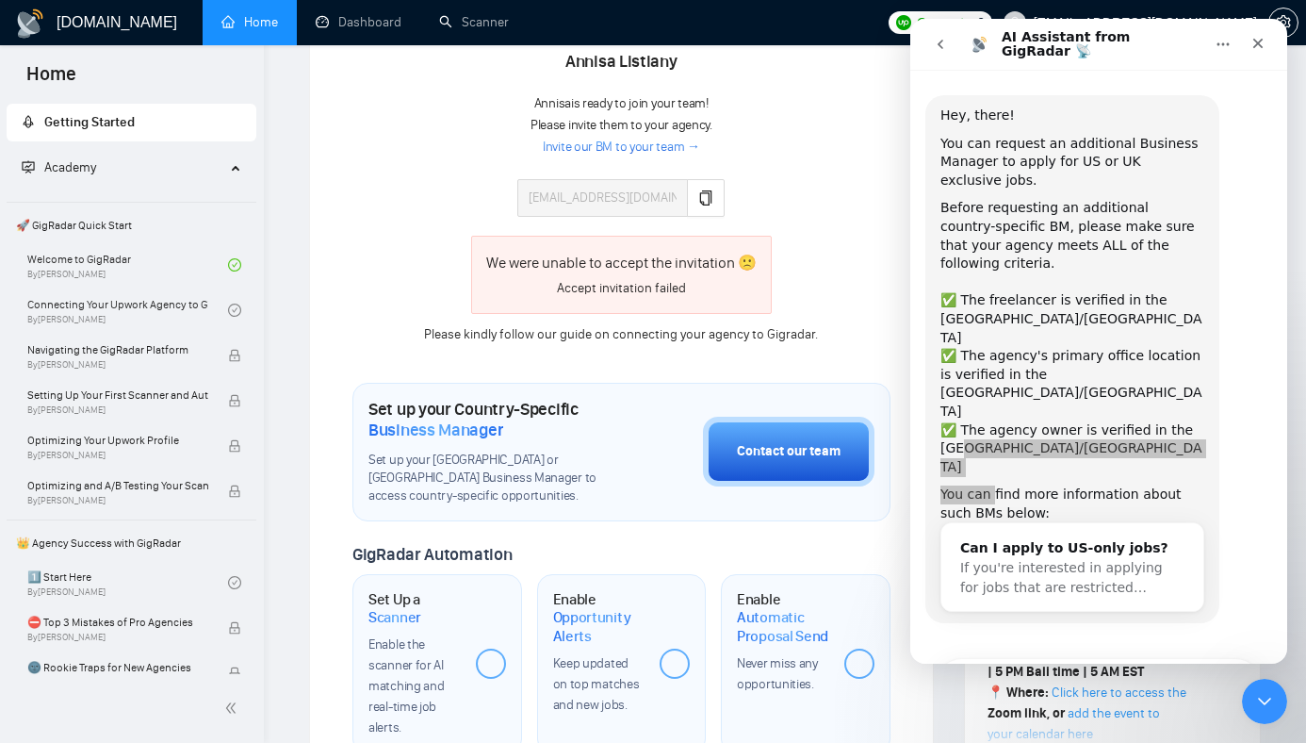
click at [744, 334] on div "Welcome to GigRadar We're excited to have you on board. Get ready to streamline…" at bounding box center [621, 433] width 538 height 1635
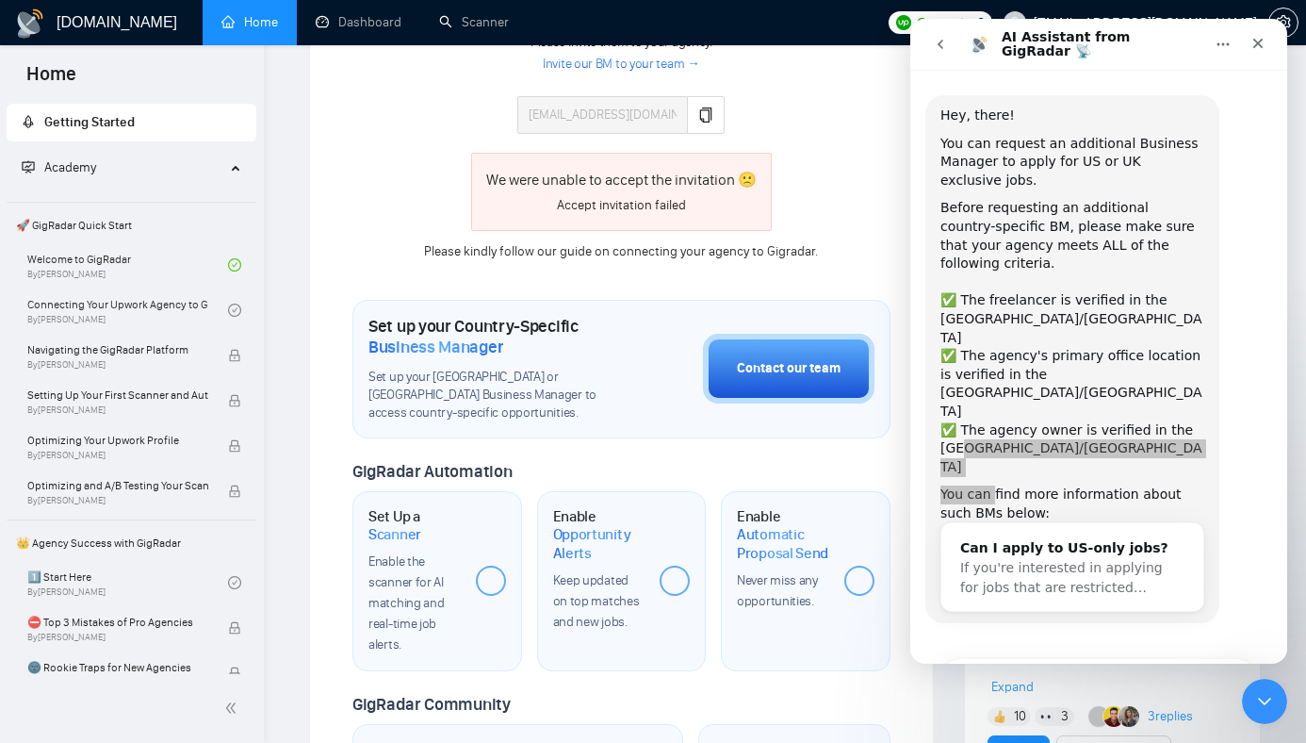
scroll to position [785, 0]
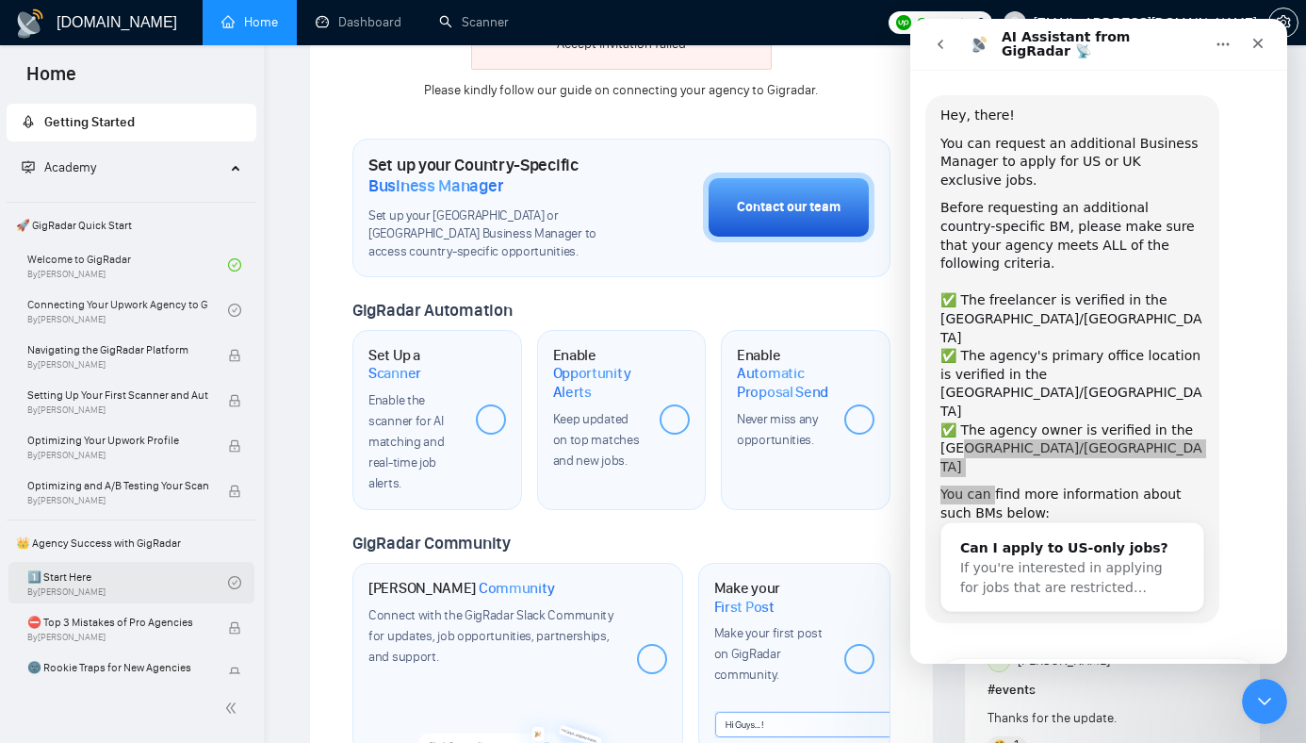
click at [74, 588] on link "1️⃣ Start Here By Vadym Ovcharenko" at bounding box center [127, 582] width 201 height 41
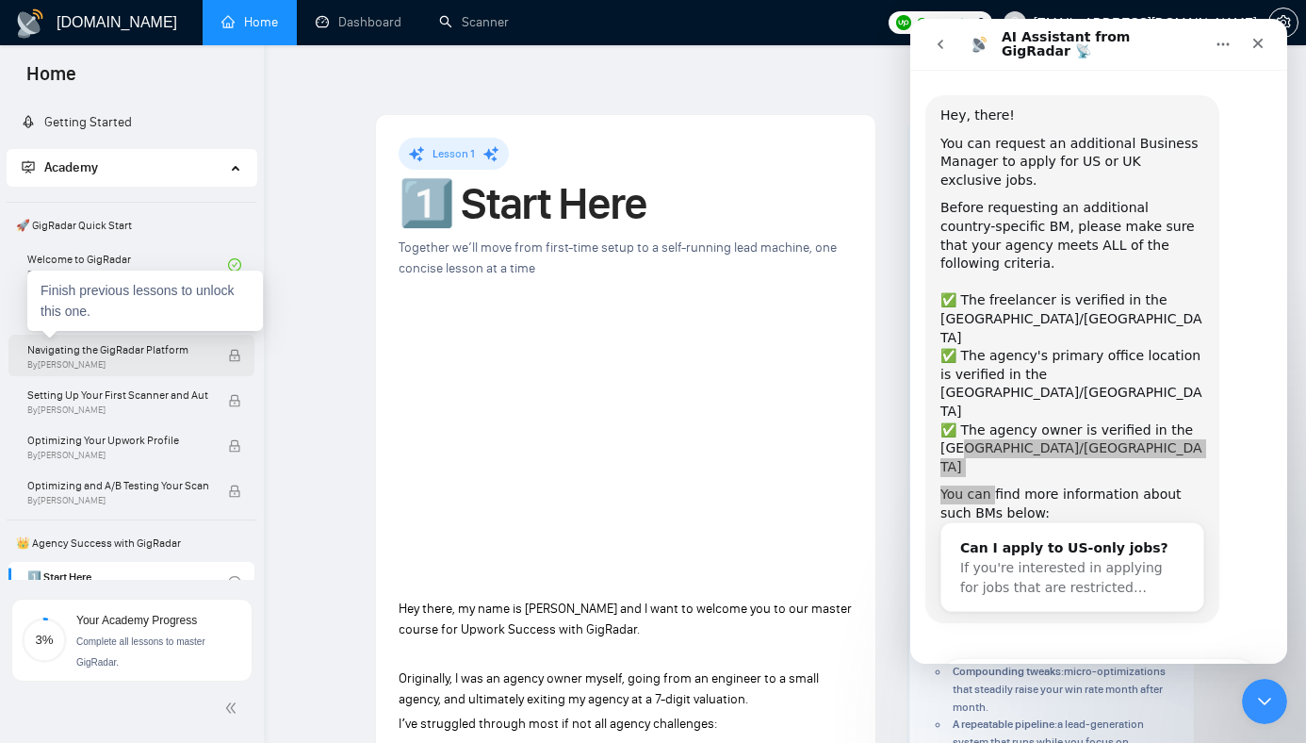
click at [133, 370] on div "Navigating the GigRadar Platform By Vlad Timinsky" at bounding box center [127, 355] width 201 height 41
click at [129, 354] on span "Navigating the GigRadar Platform" at bounding box center [117, 349] width 181 height 19
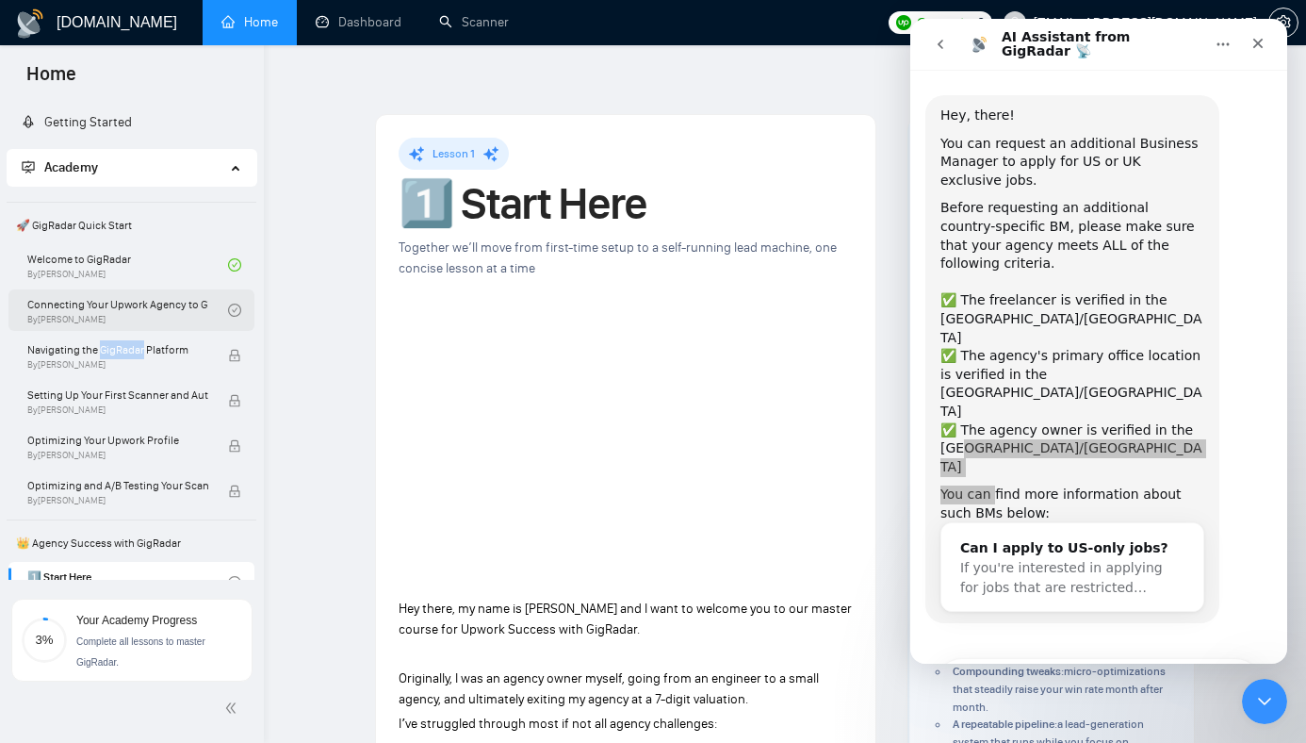
click at [147, 310] on link "Connecting Your Upwork Agency to GigRadar By Vlad Timinsky" at bounding box center [127, 309] width 201 height 41
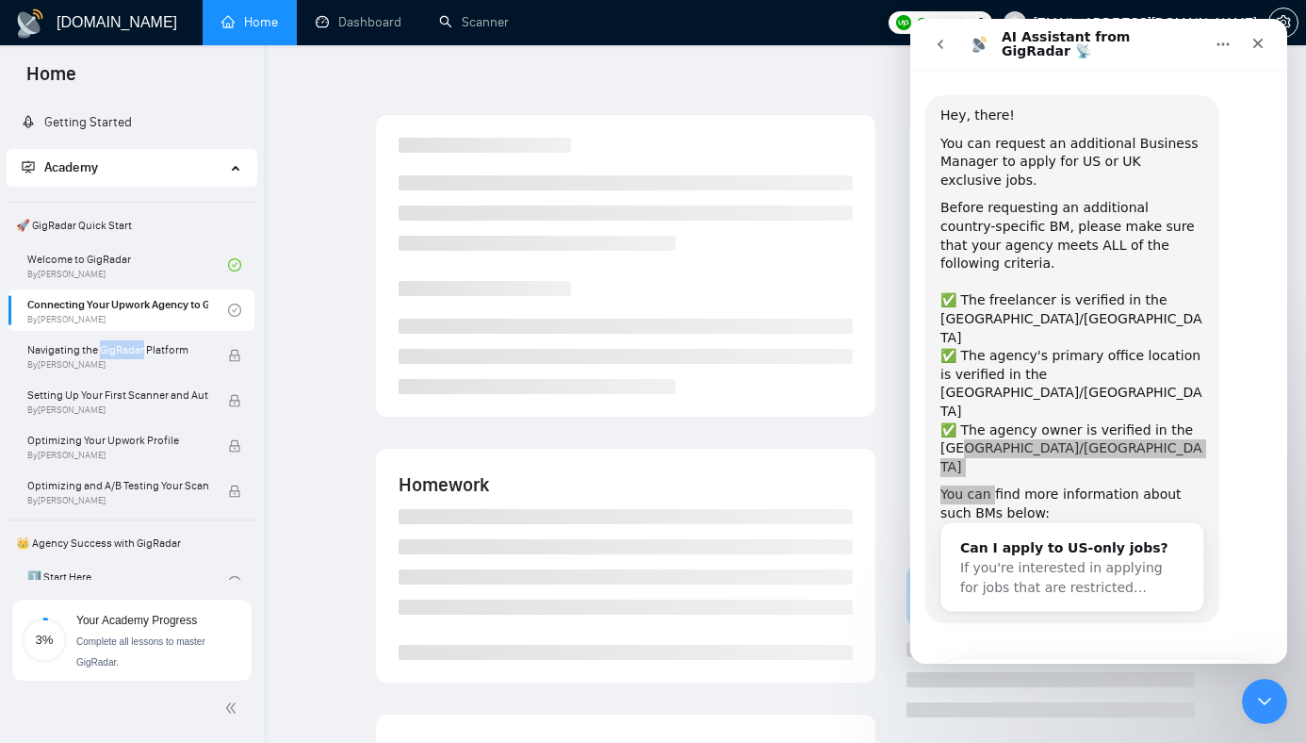
scroll to position [408, 0]
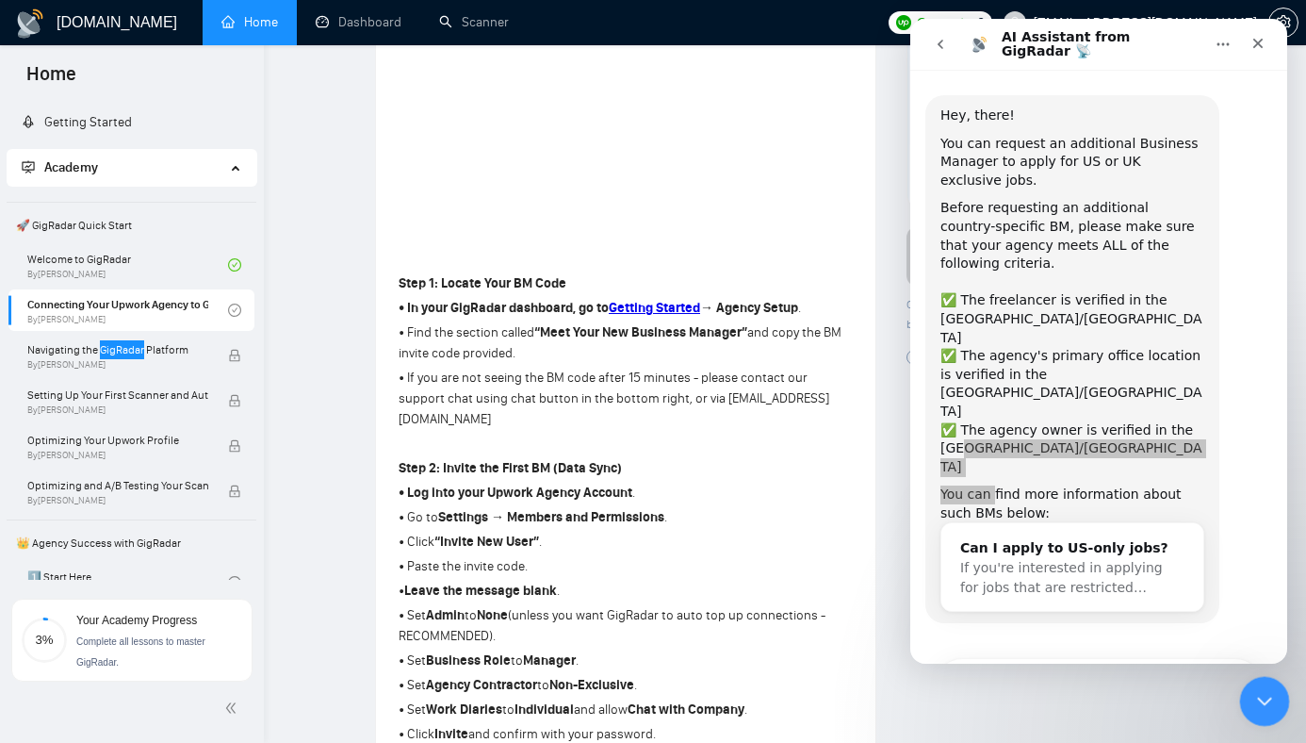
click at [1257, 689] on icon "Close Intercom Messenger" at bounding box center [1262, 698] width 23 height 23
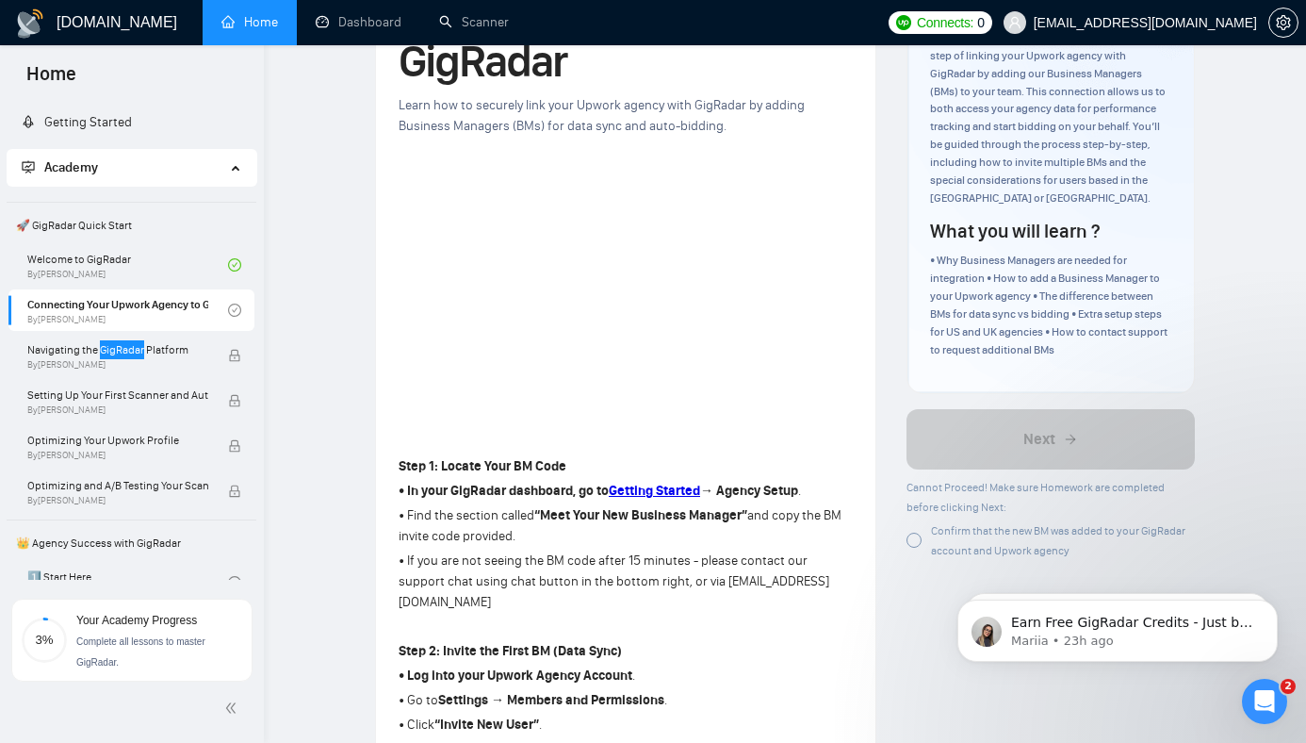
scroll to position [32, 0]
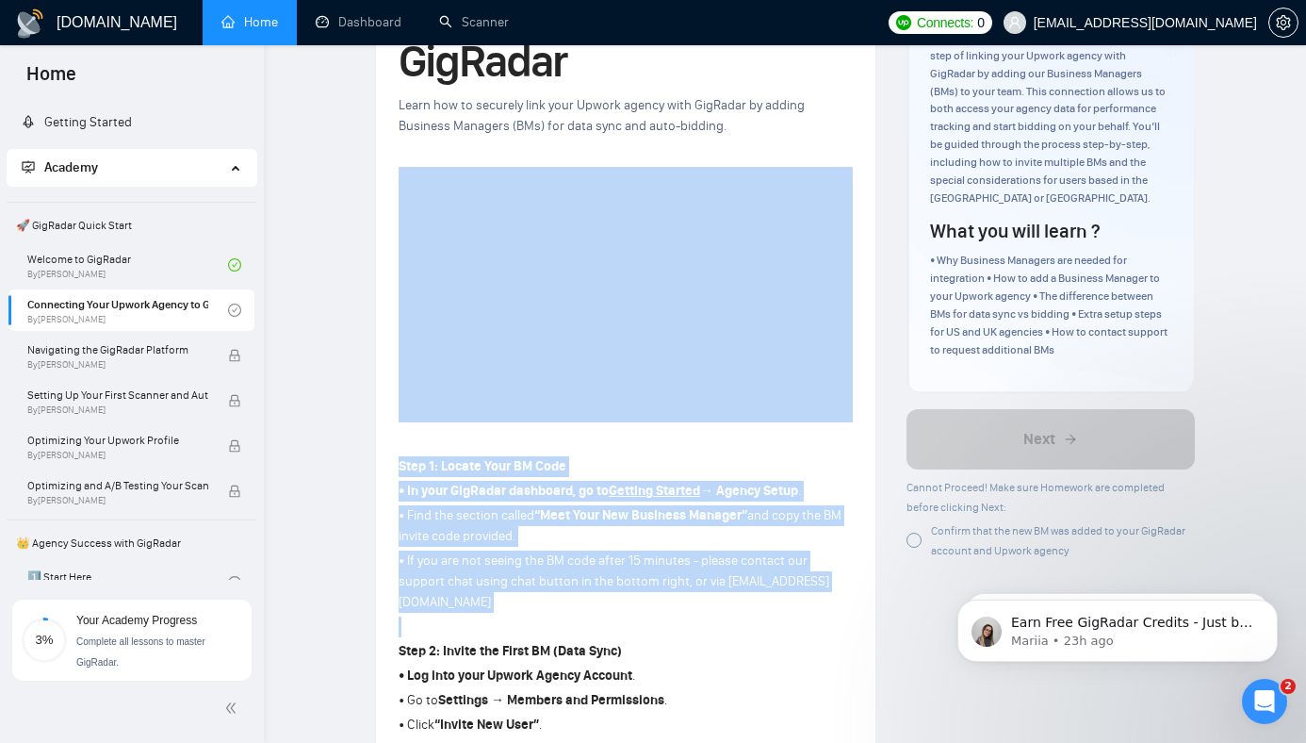
drag, startPoint x: 752, startPoint y: 561, endPoint x: 744, endPoint y: 384, distance: 176.4
click at [744, 386] on div "Lesson 2 Connecting Your Upwork Agency to GigRadar Learn how to securely link y…" at bounding box center [626, 611] width 454 height 1399
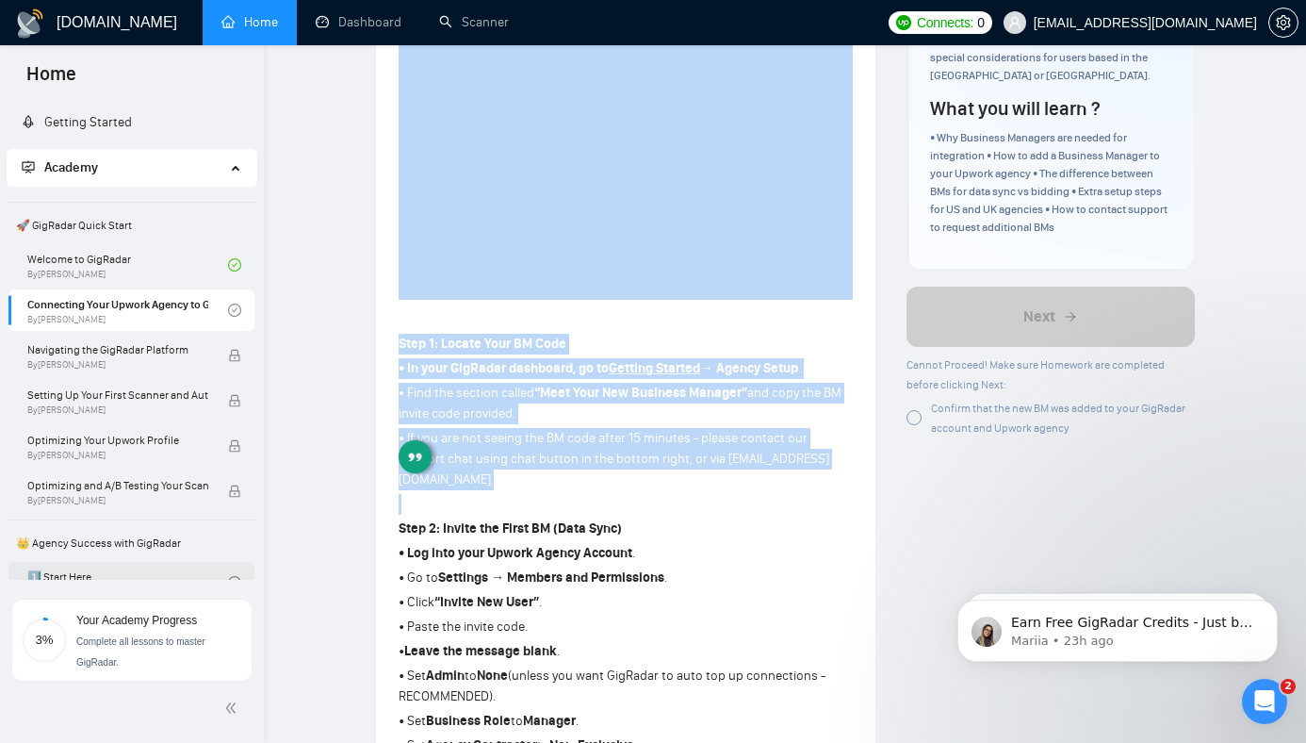
click at [116, 571] on link "1️⃣ Start Here By Vadym Ovcharenko" at bounding box center [127, 582] width 201 height 41
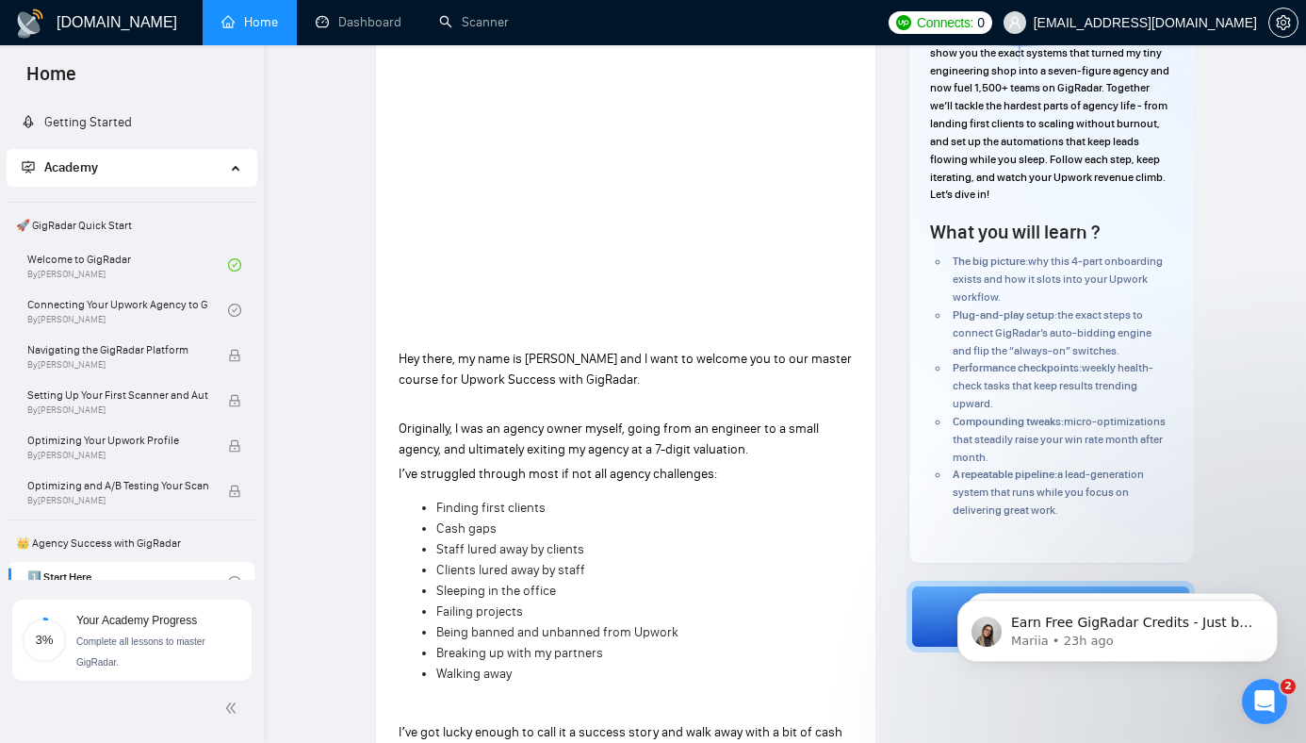
scroll to position [255, 0]
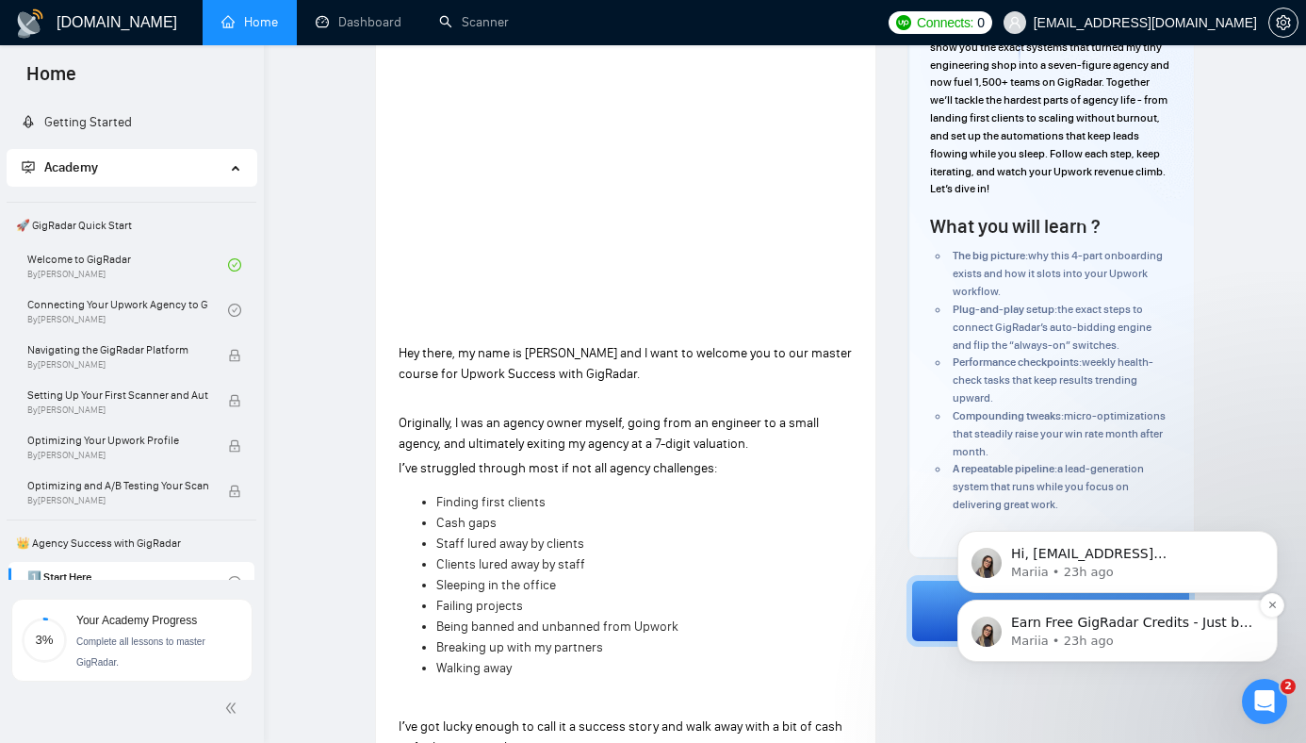
click at [1056, 647] on p "Mariia • 23h ago" at bounding box center [1132, 640] width 243 height 17
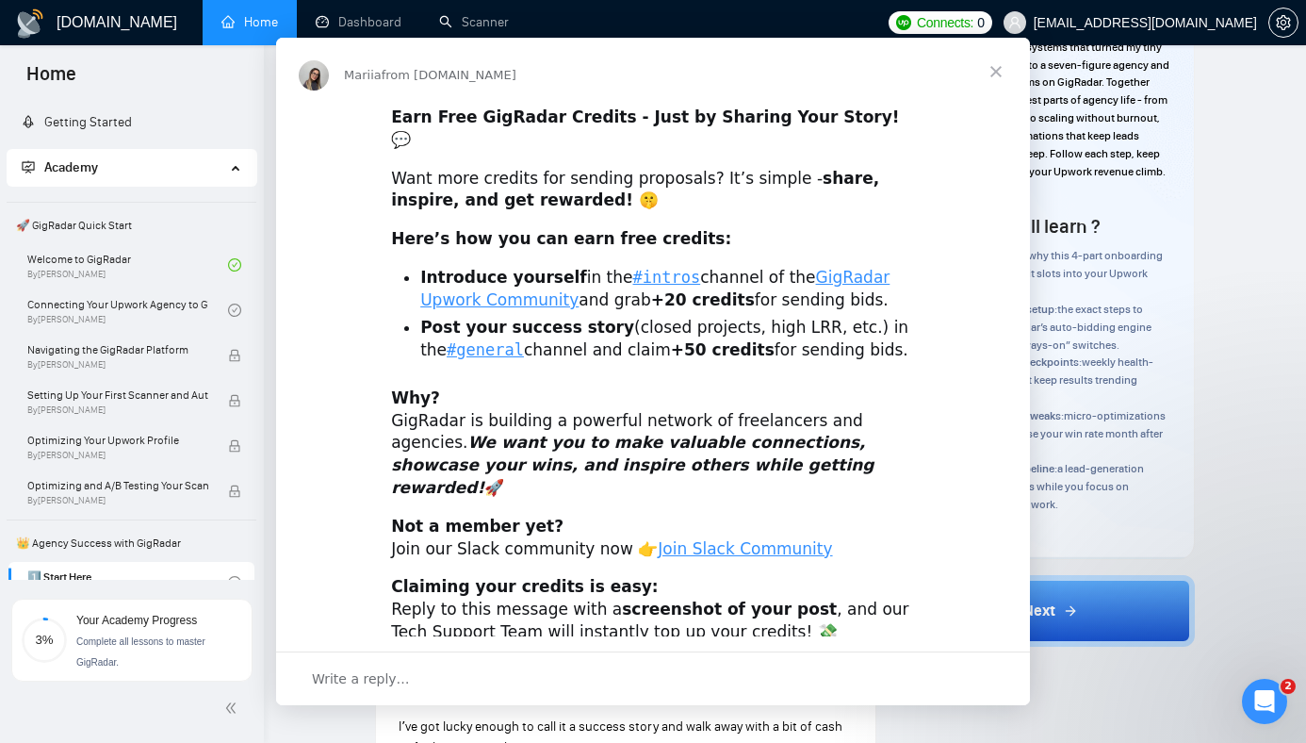
scroll to position [0, 0]
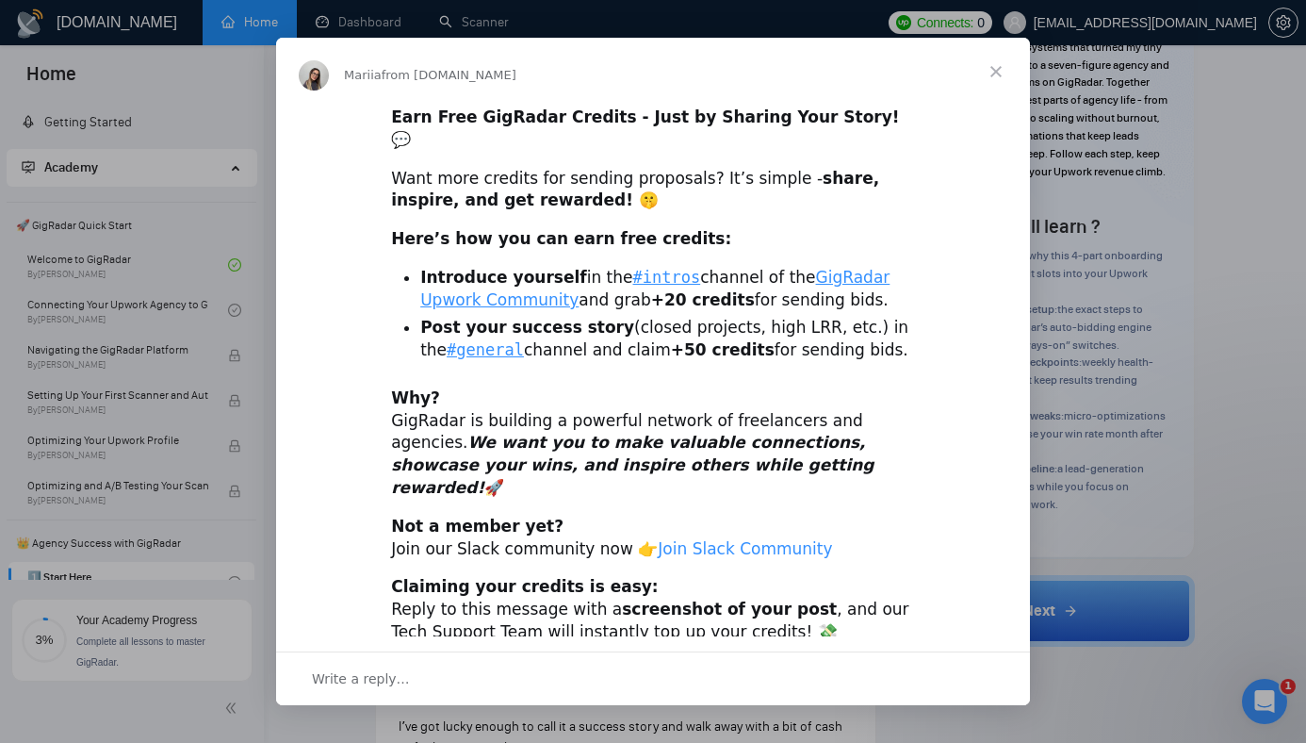
click at [676, 539] on link "Join Slack Community" at bounding box center [745, 548] width 174 height 19
click at [696, 539] on link "Join Slack Community" at bounding box center [745, 548] width 174 height 19
click at [638, 268] on code "#intros" at bounding box center [667, 277] width 68 height 19
